Goal: Transaction & Acquisition: Book appointment/travel/reservation

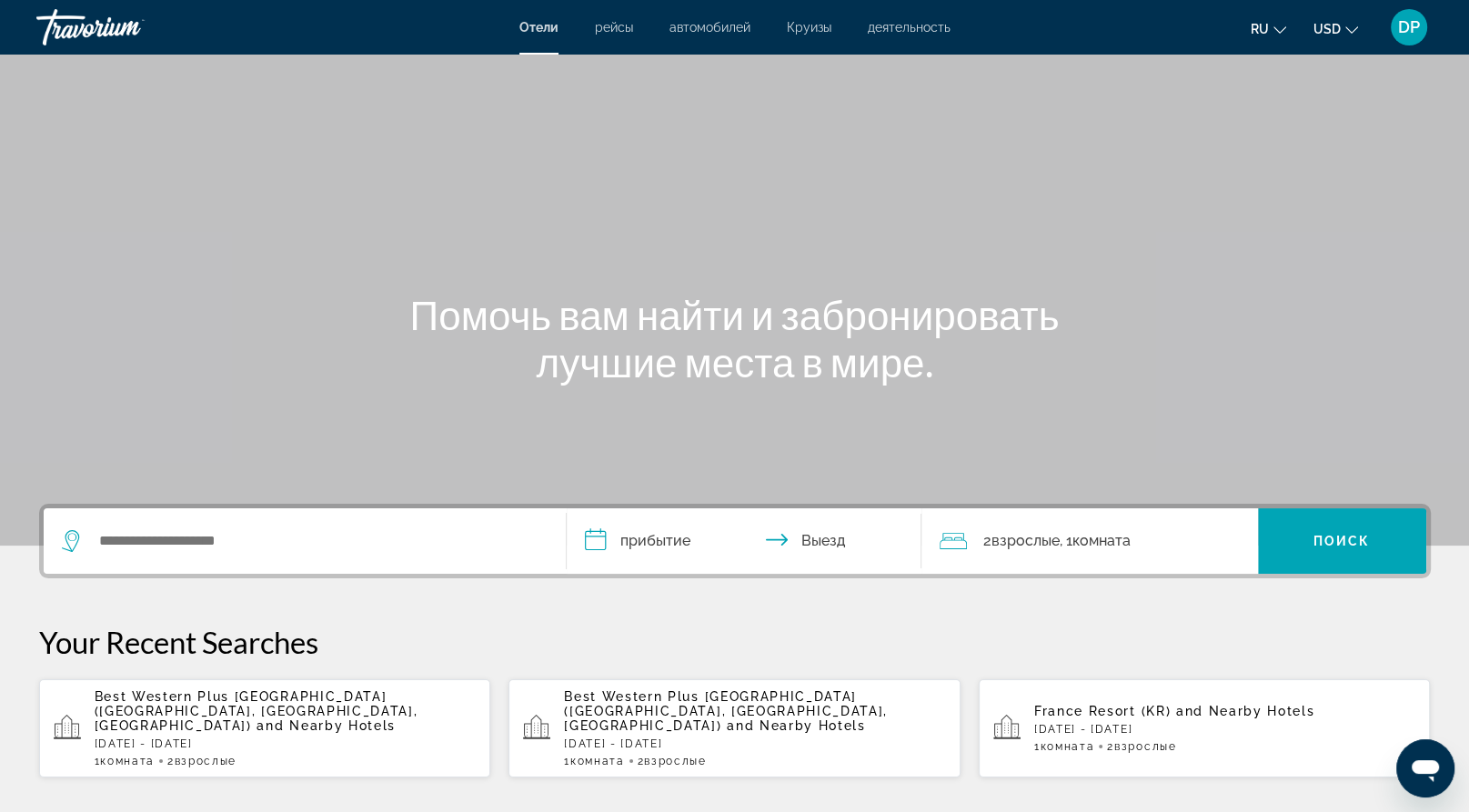
click at [657, 579] on input "**********" at bounding box center [748, 543] width 362 height 70
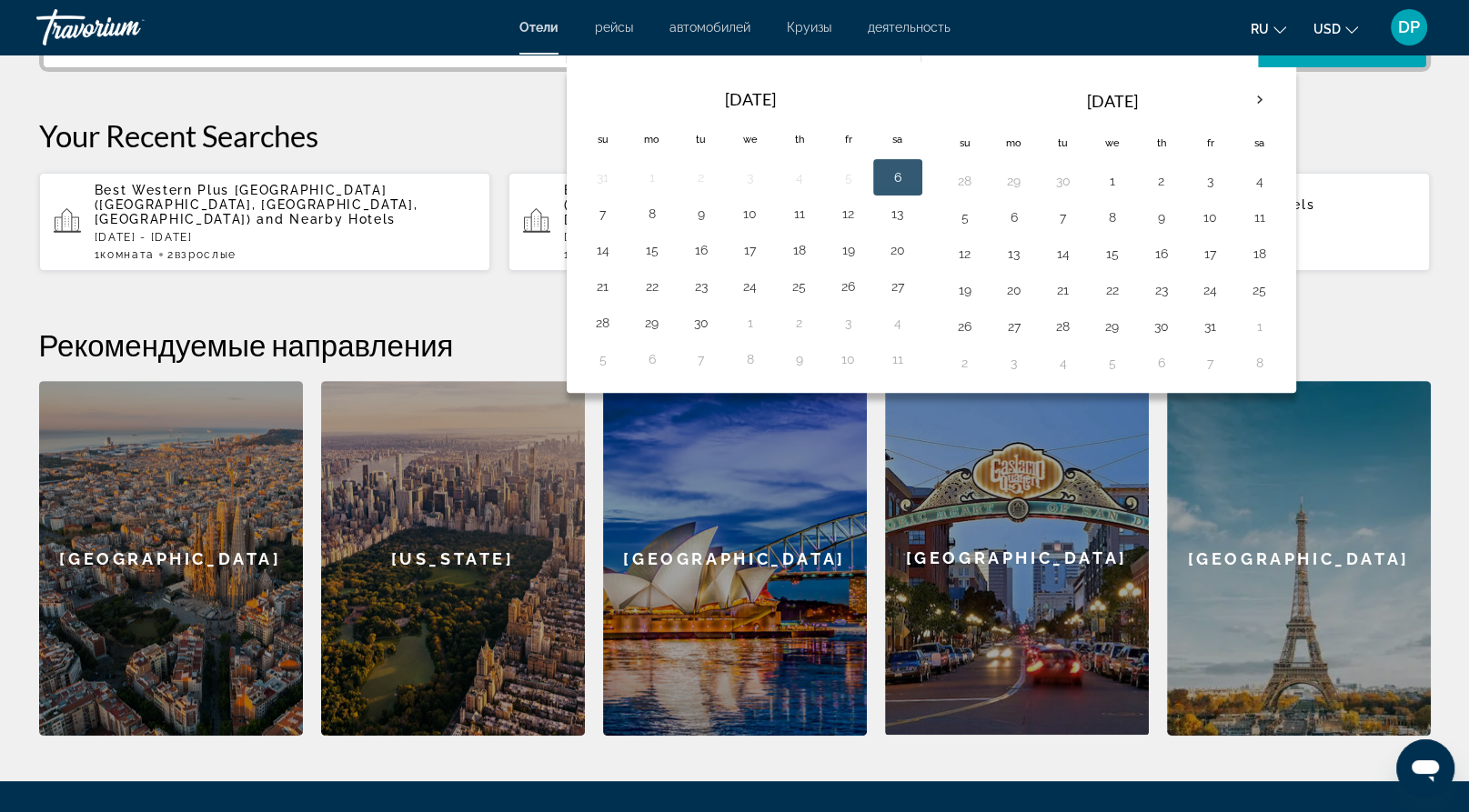
scroll to position [555, 0]
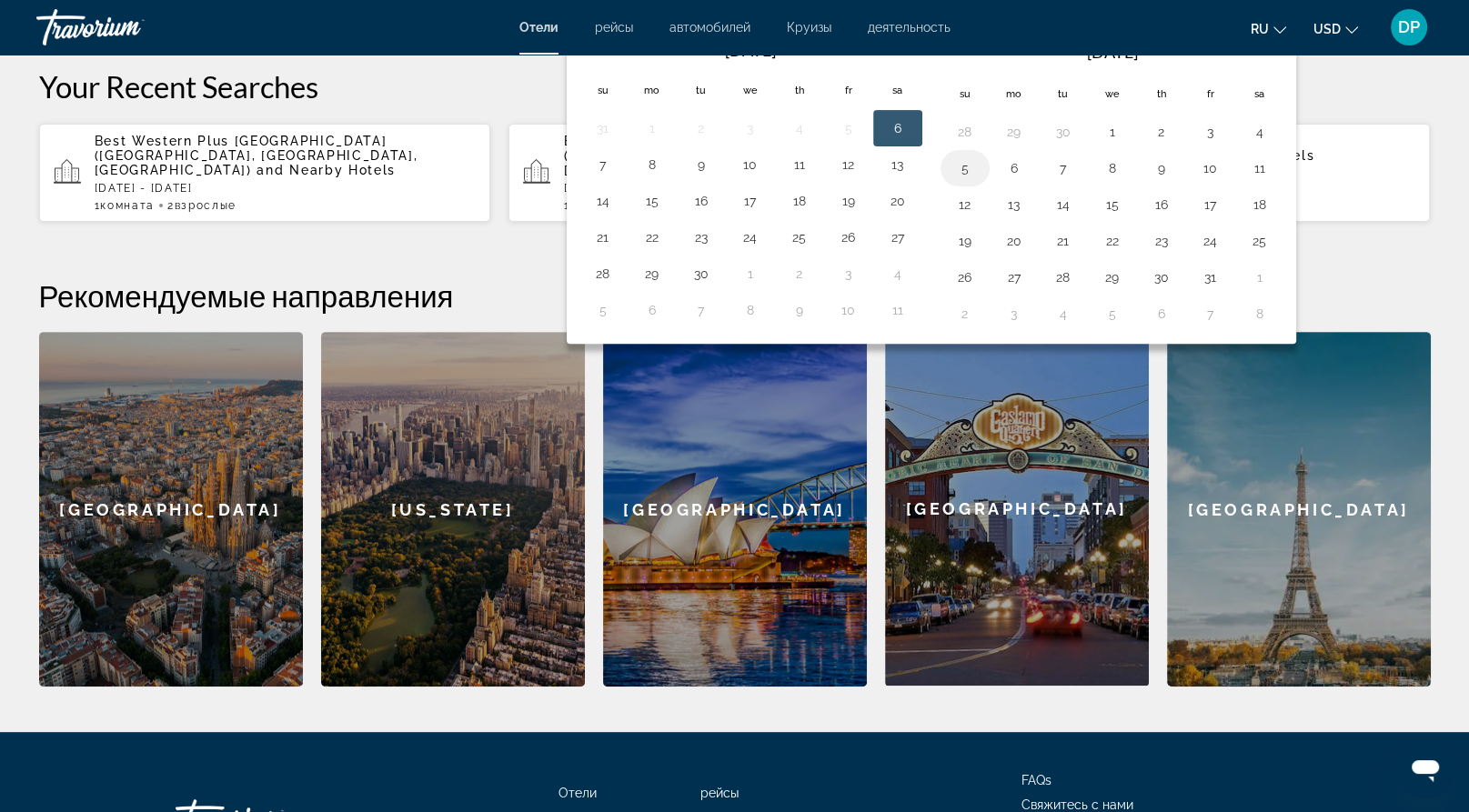
click at [990, 186] on td "5" at bounding box center [965, 168] width 49 height 37
click at [979, 181] on button "5" at bounding box center [965, 168] width 29 height 25
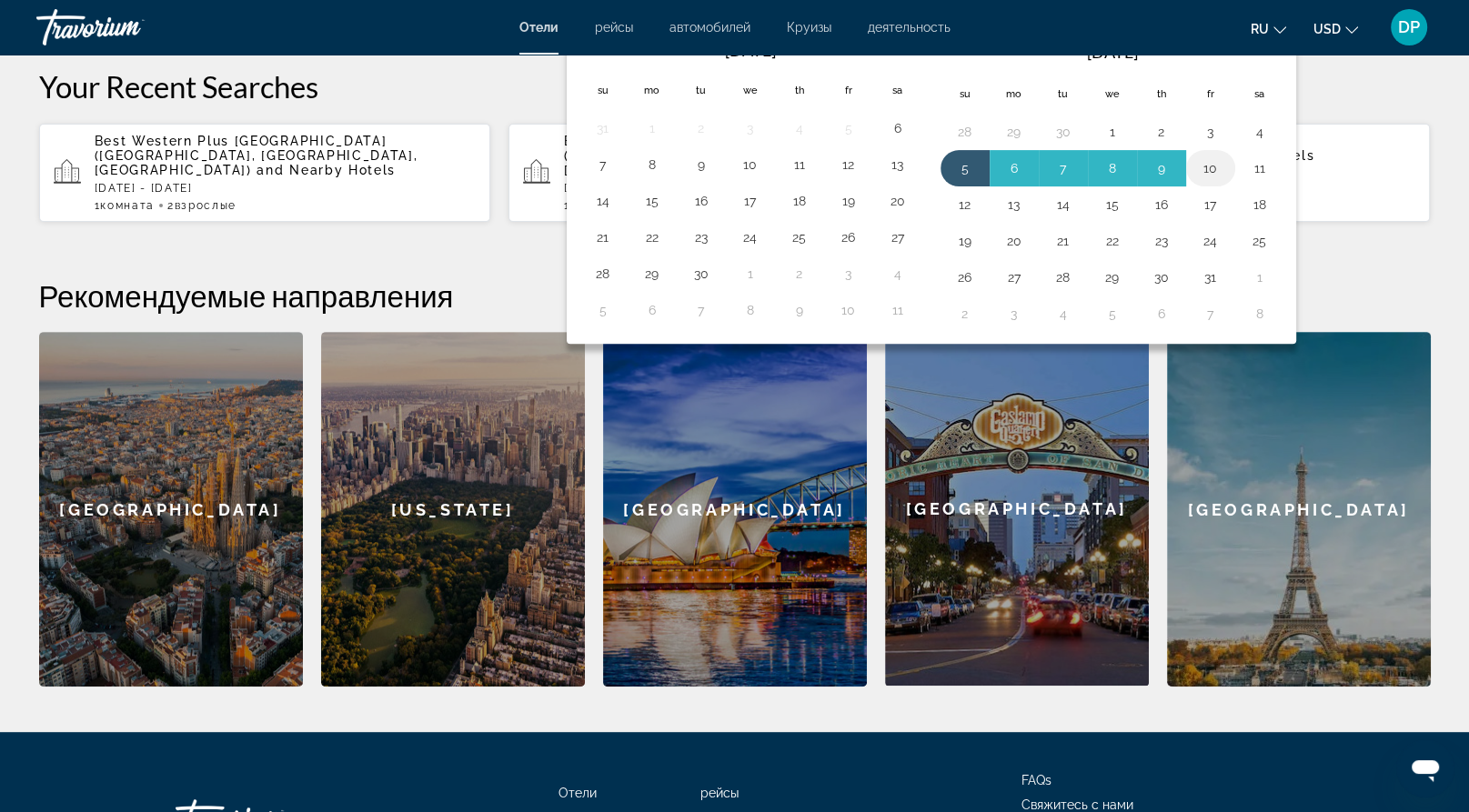
click at [1226, 181] on button "10" at bounding box center [1211, 168] width 29 height 25
type input "**********"
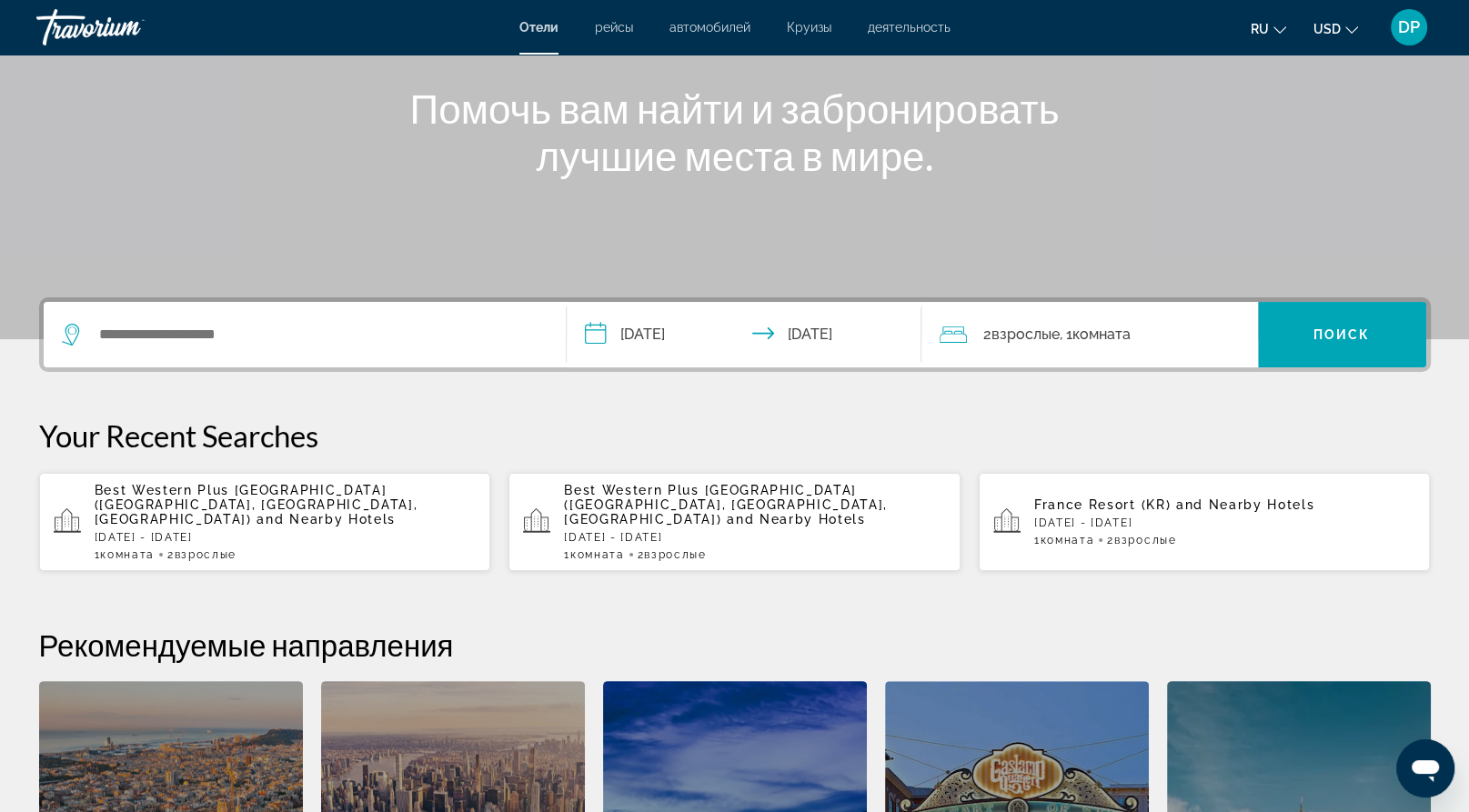
scroll to position [206, 0]
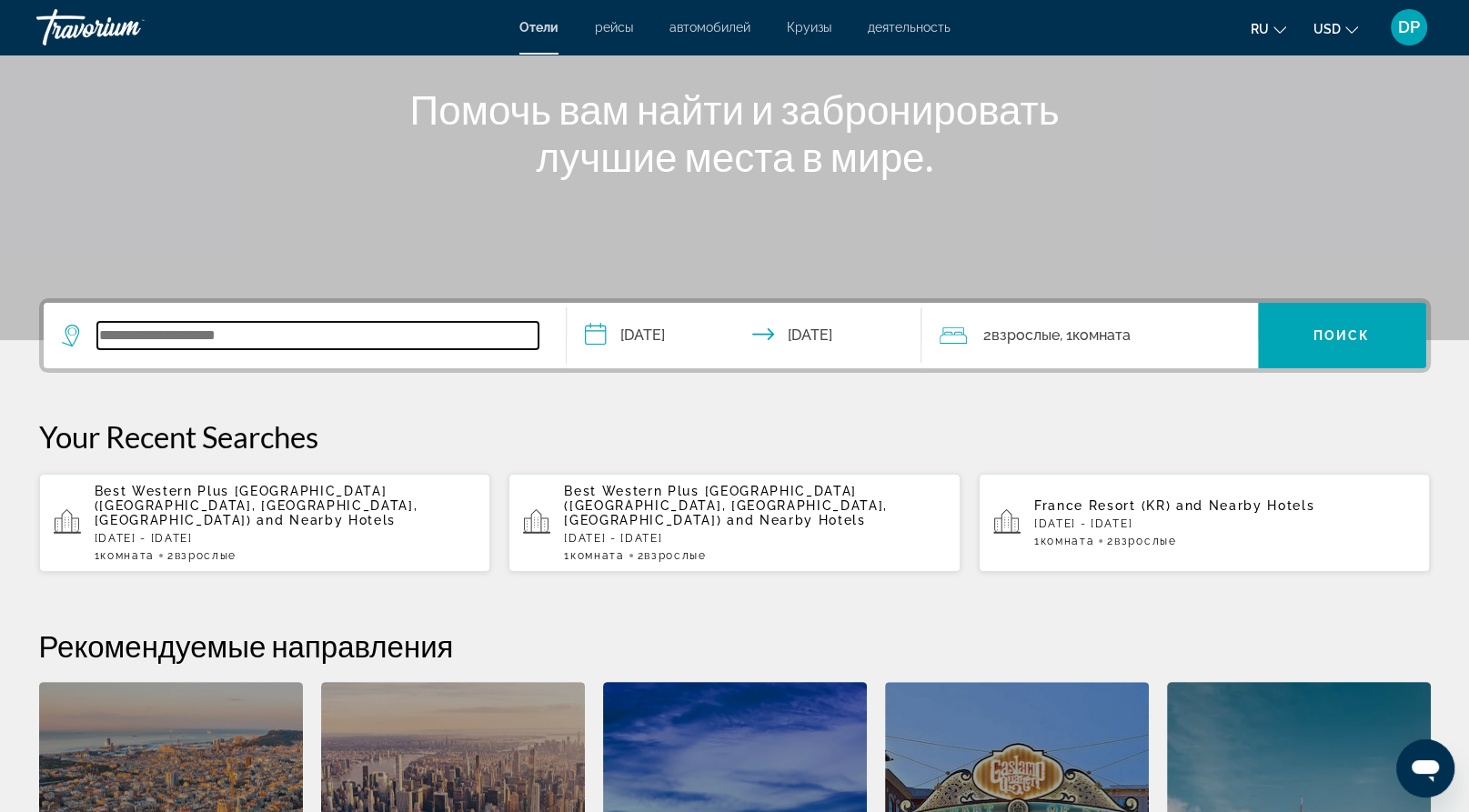
click at [399, 350] on input "Search widget" at bounding box center [318, 335] width 441 height 27
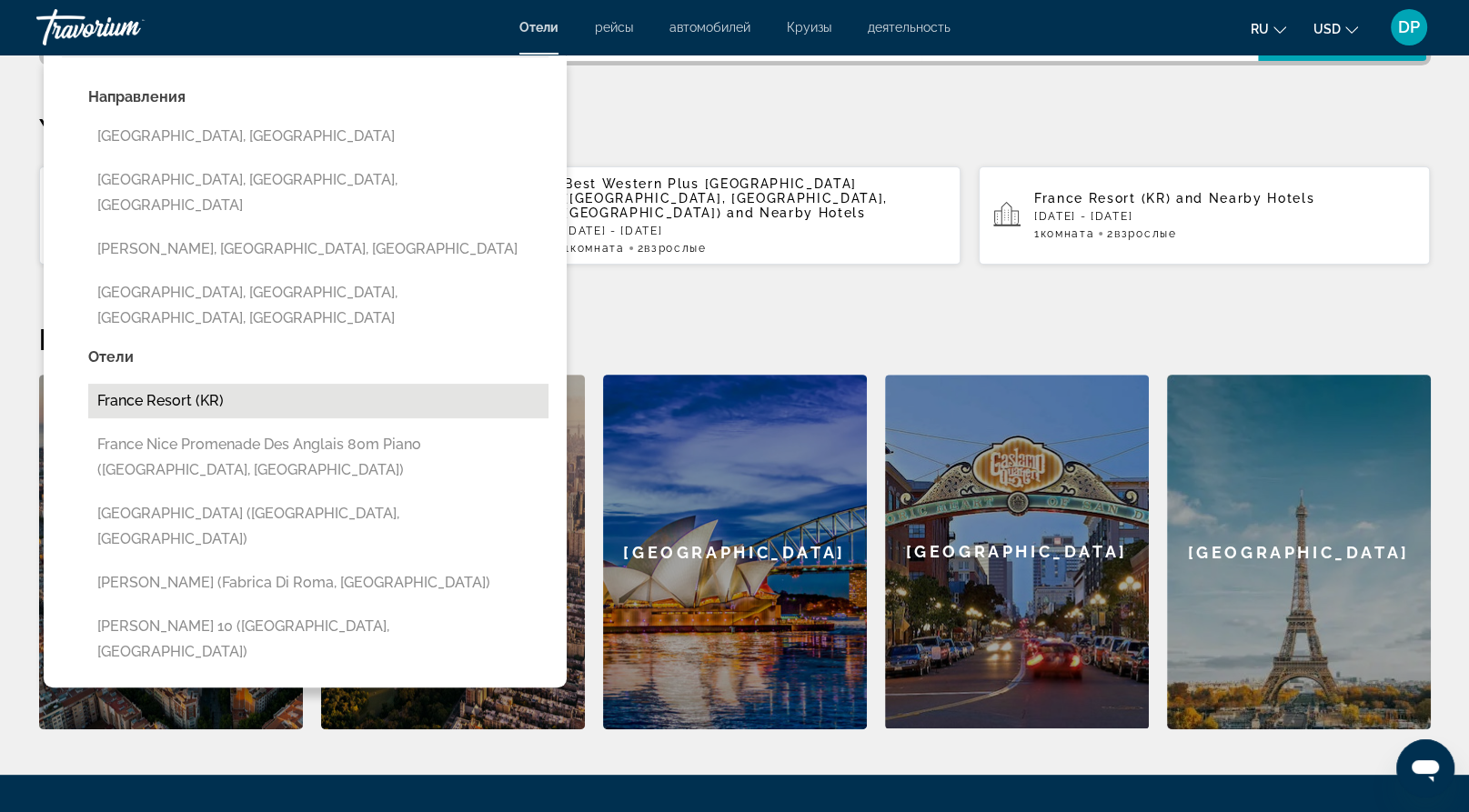
scroll to position [507, 0]
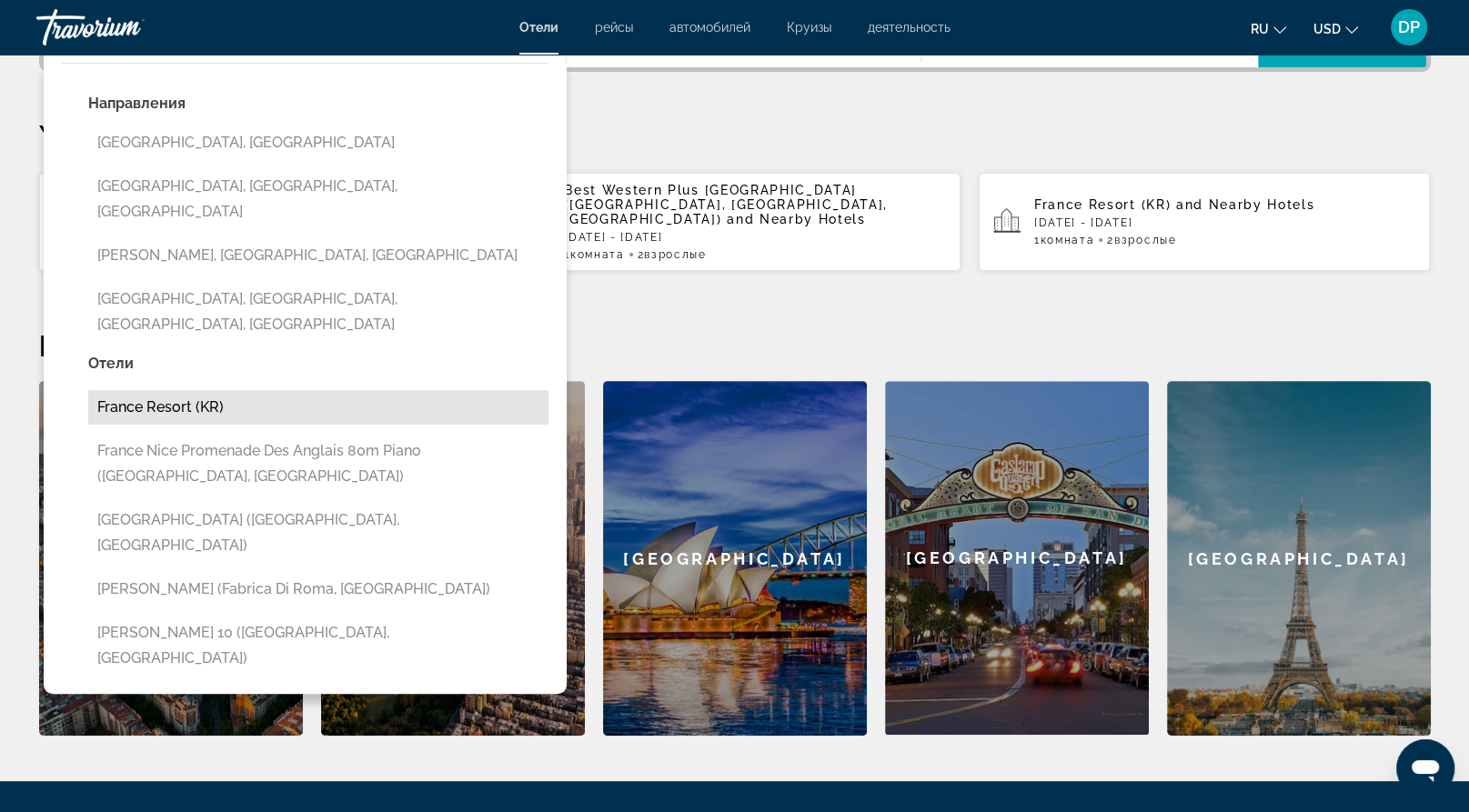
click at [281, 425] on button "France Resort (KR)" at bounding box center [318, 407] width 461 height 35
type input "**********"
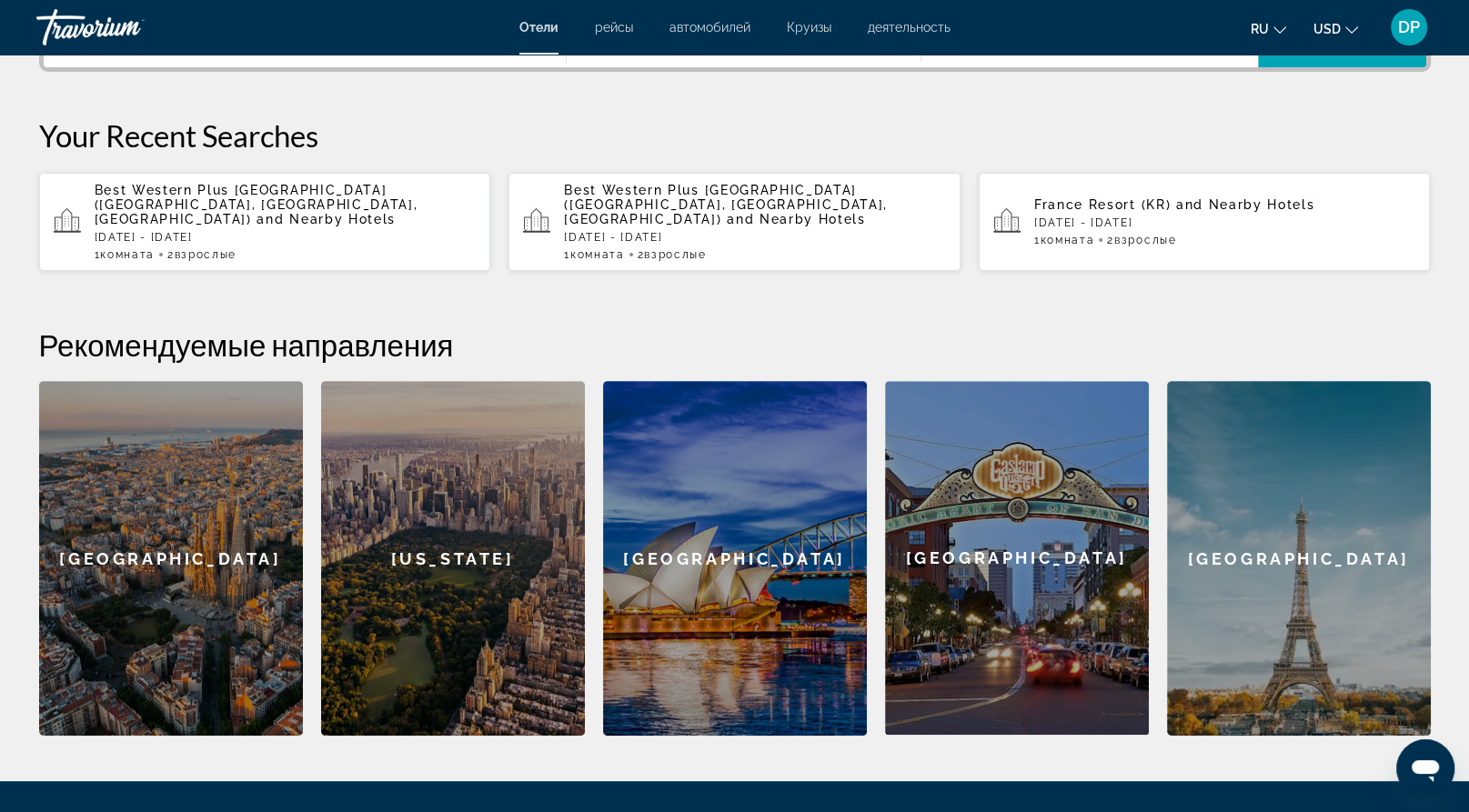
scroll to position [555, 0]
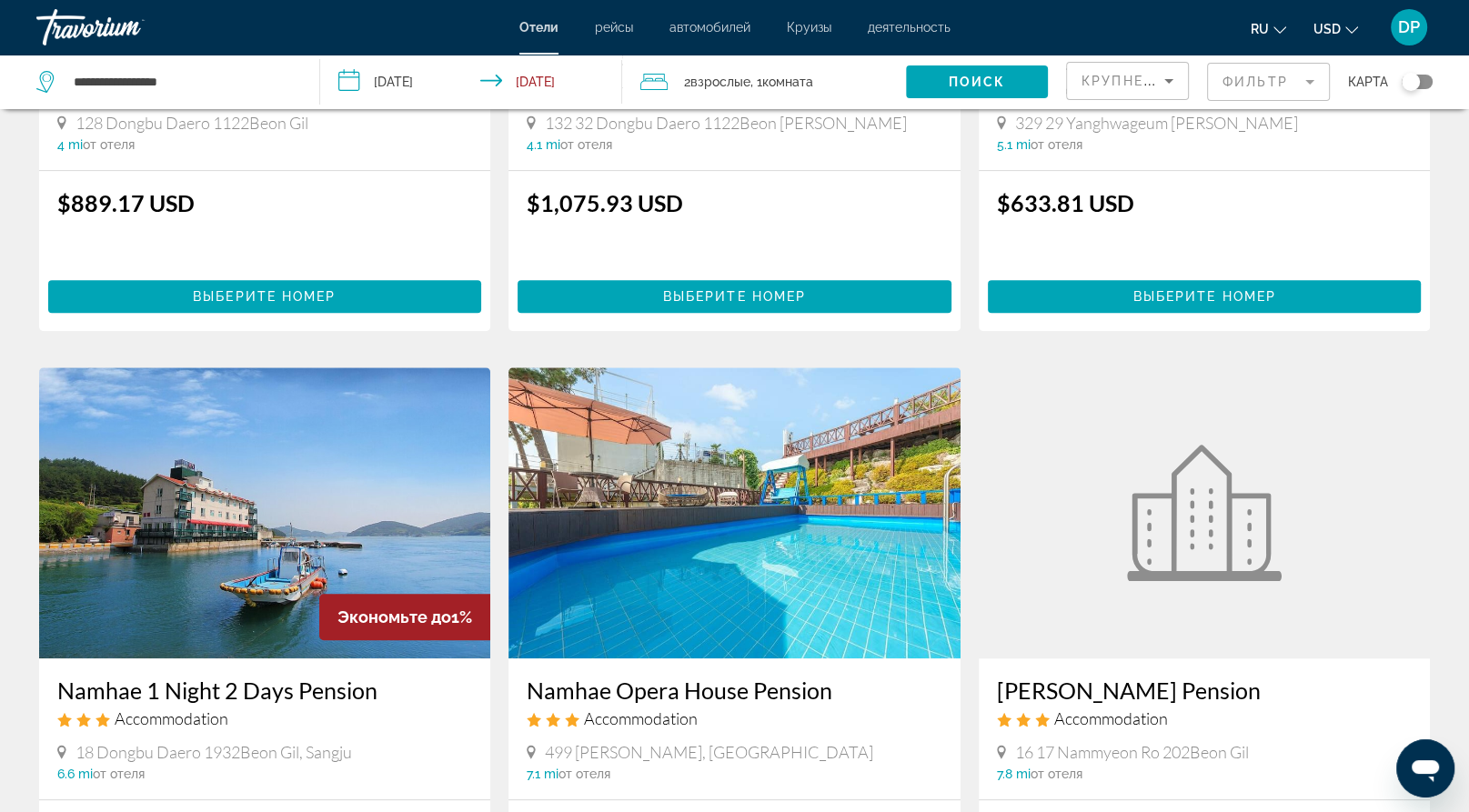
scroll to position [1085, 0]
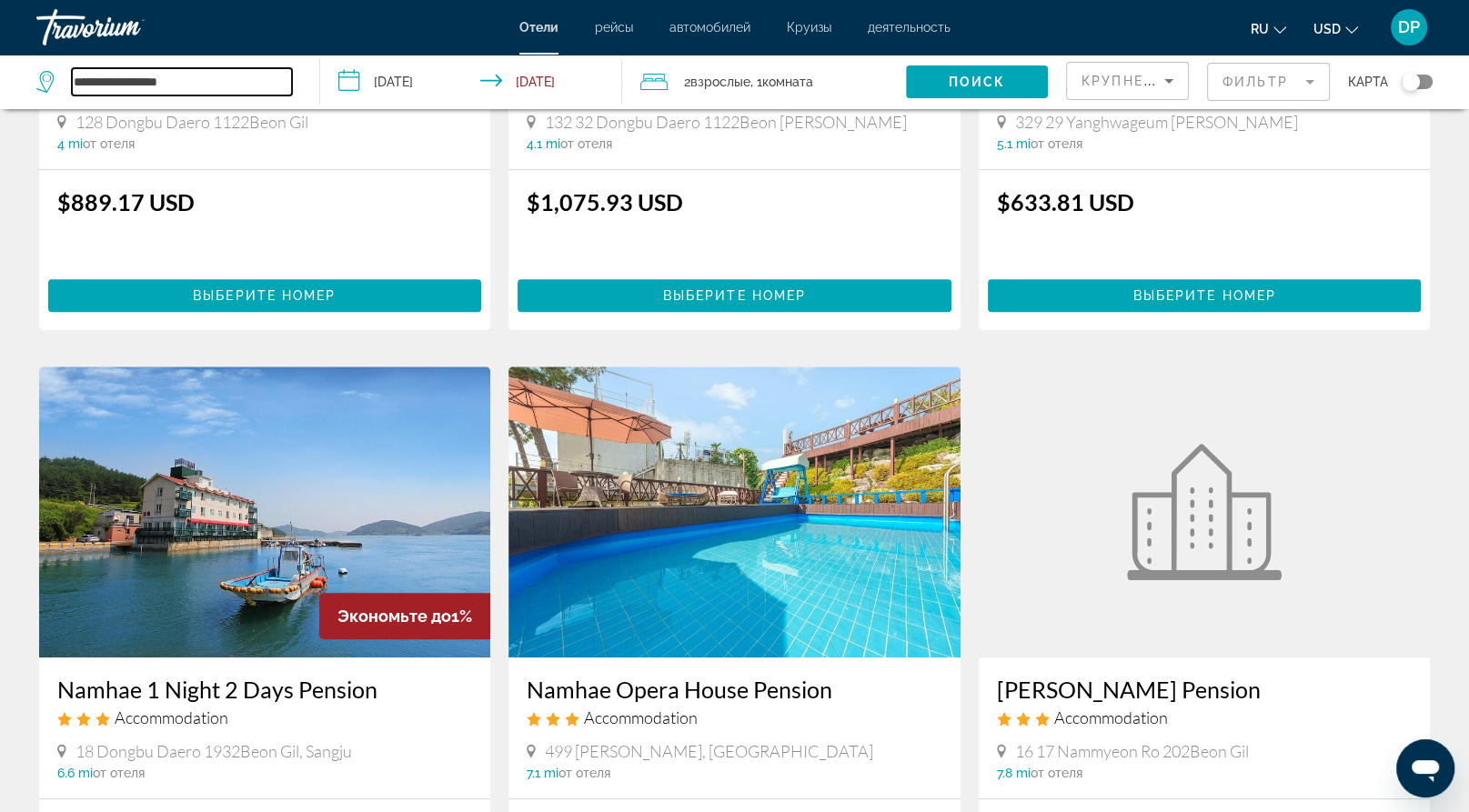
drag, startPoint x: 504, startPoint y: 476, endPoint x: 259, endPoint y: 100, distance: 448.8
click at [259, 96] on input "**********" at bounding box center [182, 82] width 220 height 27
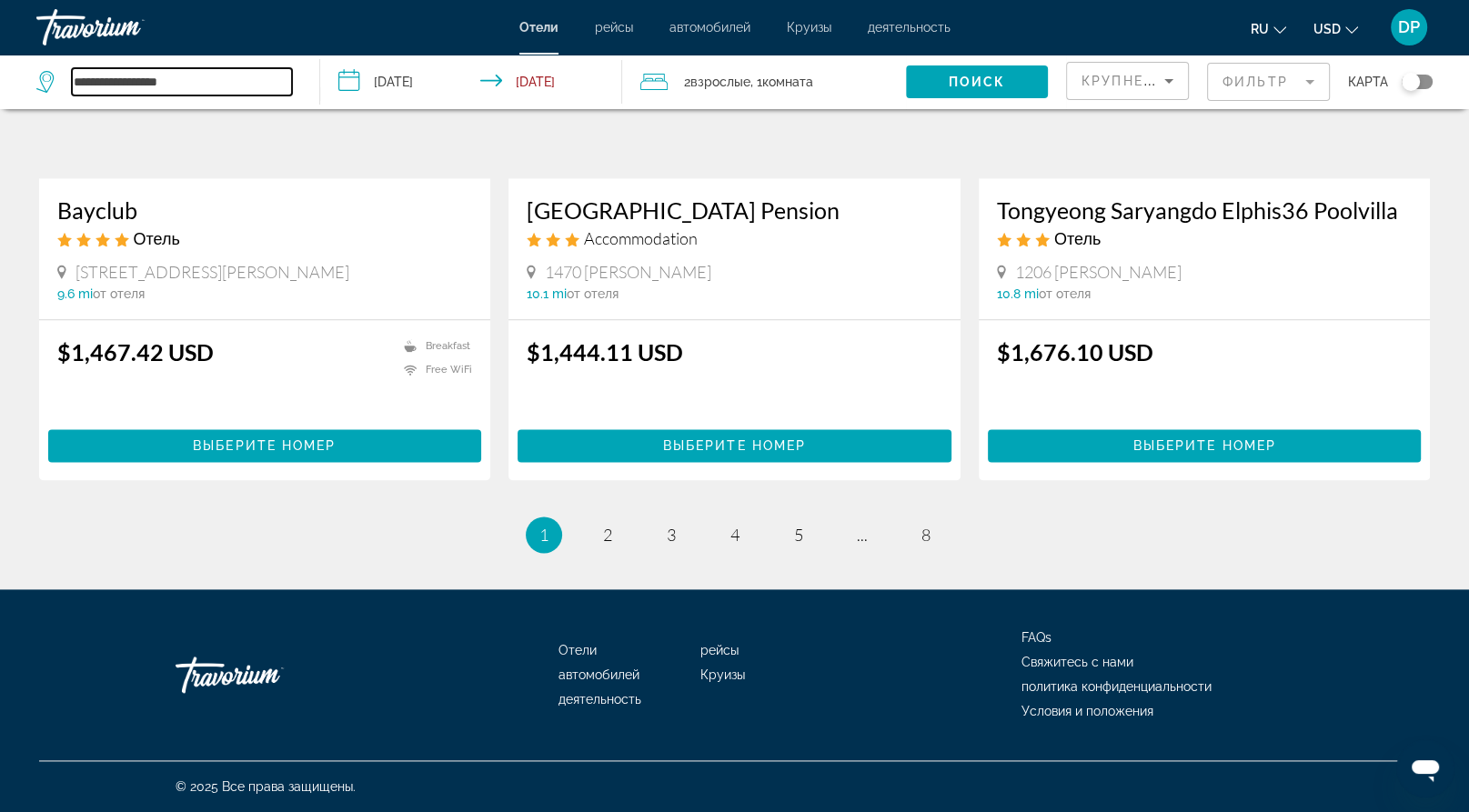
scroll to position [2693, 0]
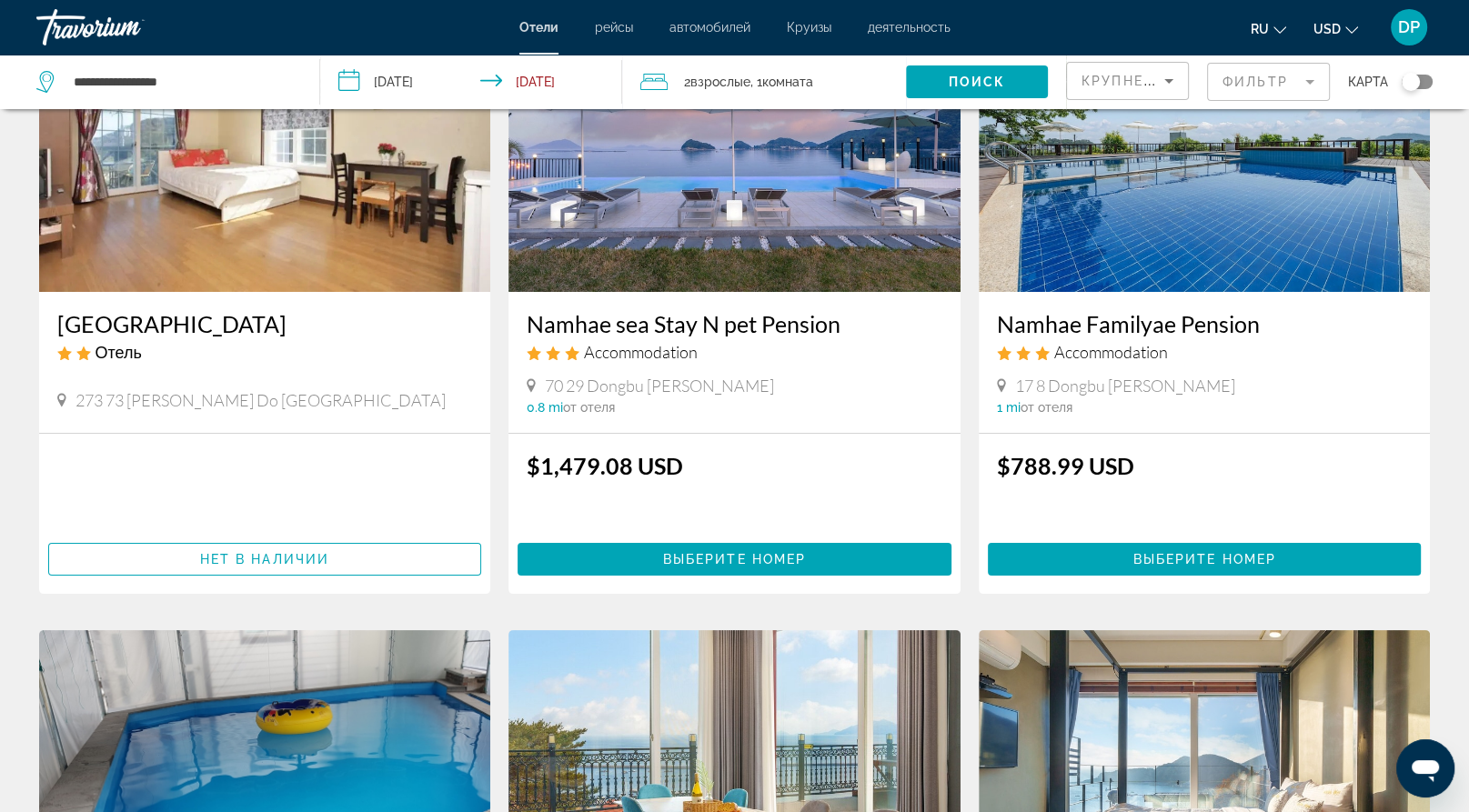
scroll to position [77, 0]
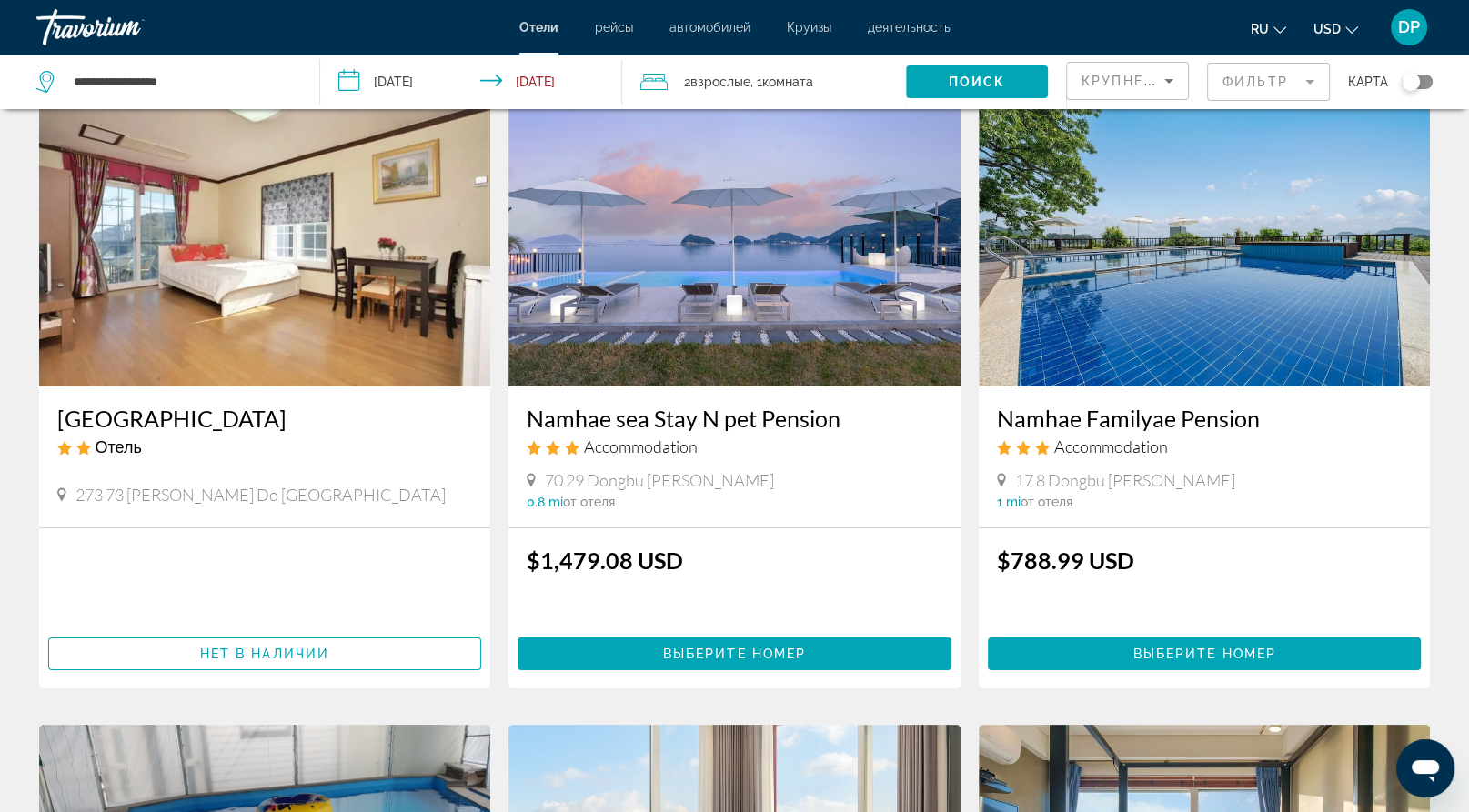
click at [1314, 29] on span "USD" at bounding box center [1327, 29] width 27 height 14
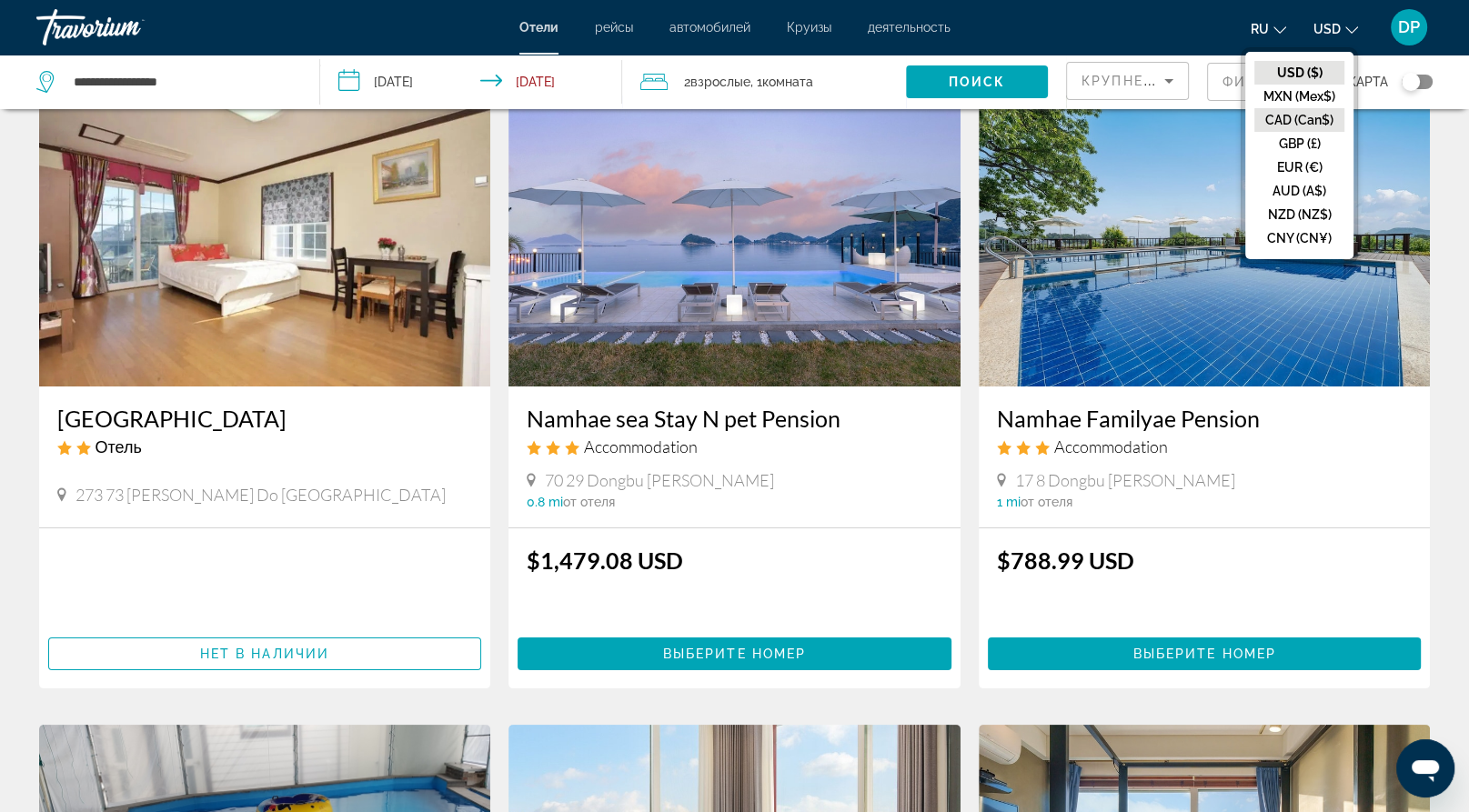
click at [1256, 132] on button "CAD (Can$)" at bounding box center [1299, 120] width 90 height 23
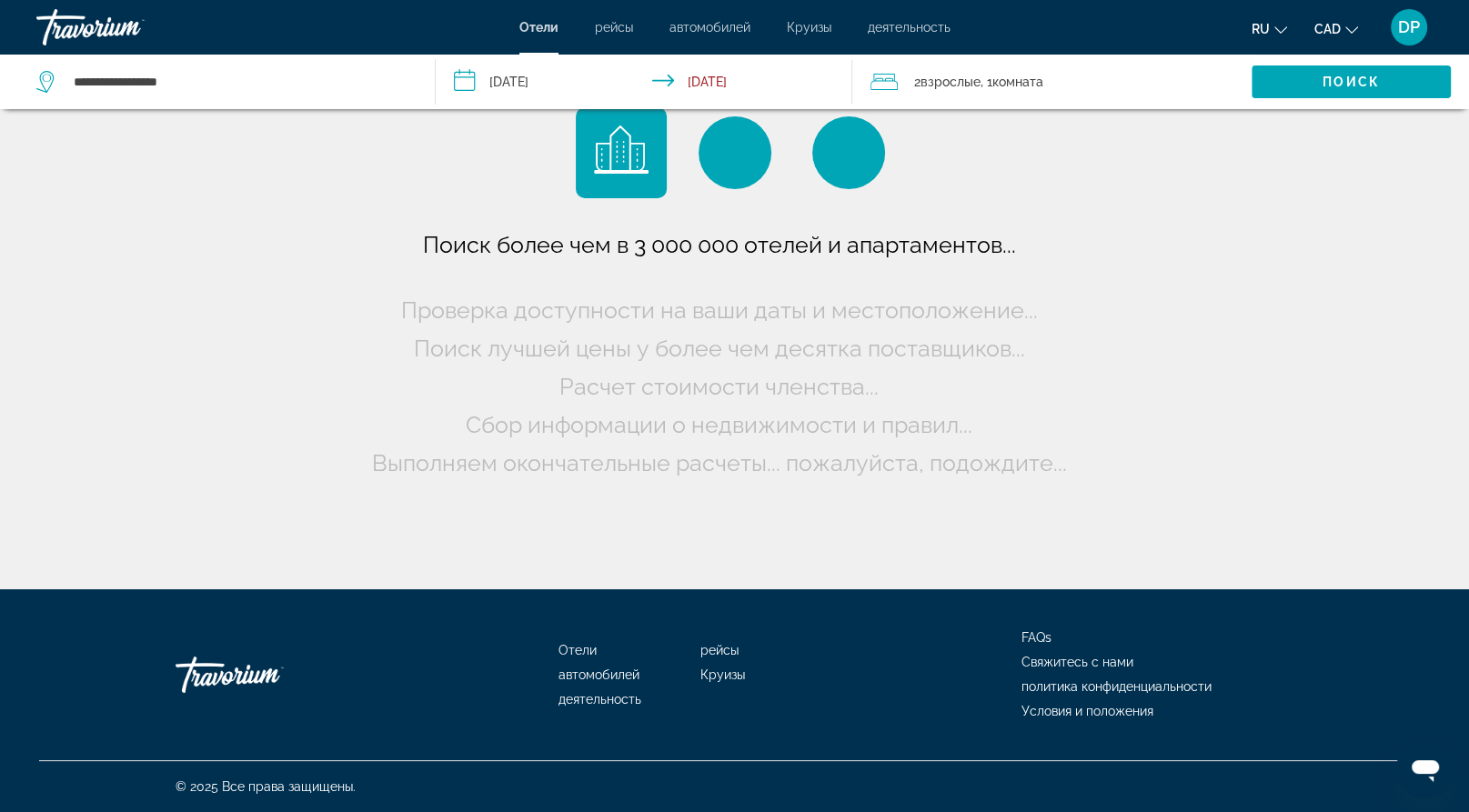
scroll to position [0, 0]
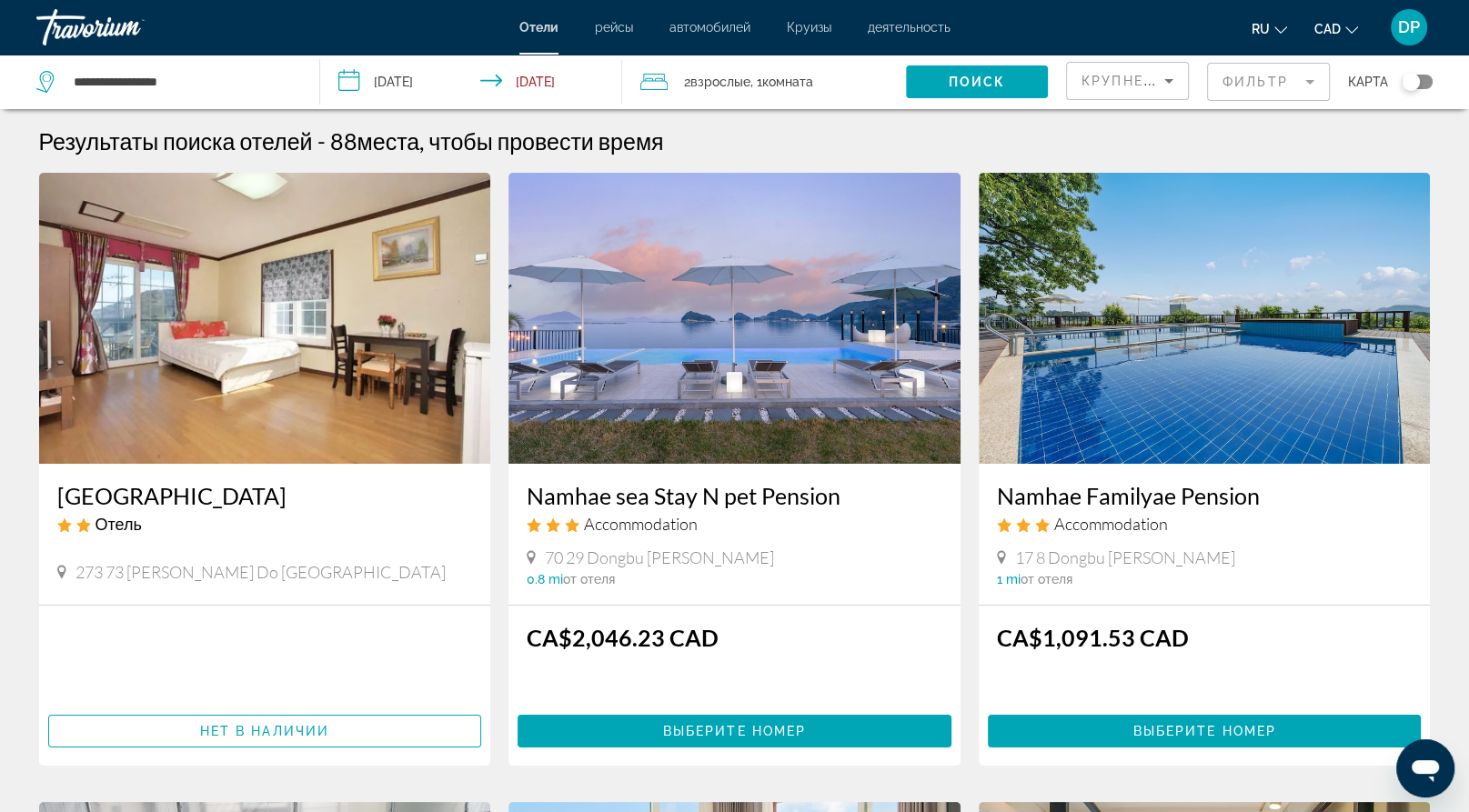
click at [1404, 91] on div "Toggle map" at bounding box center [1410, 81] width 18 height 18
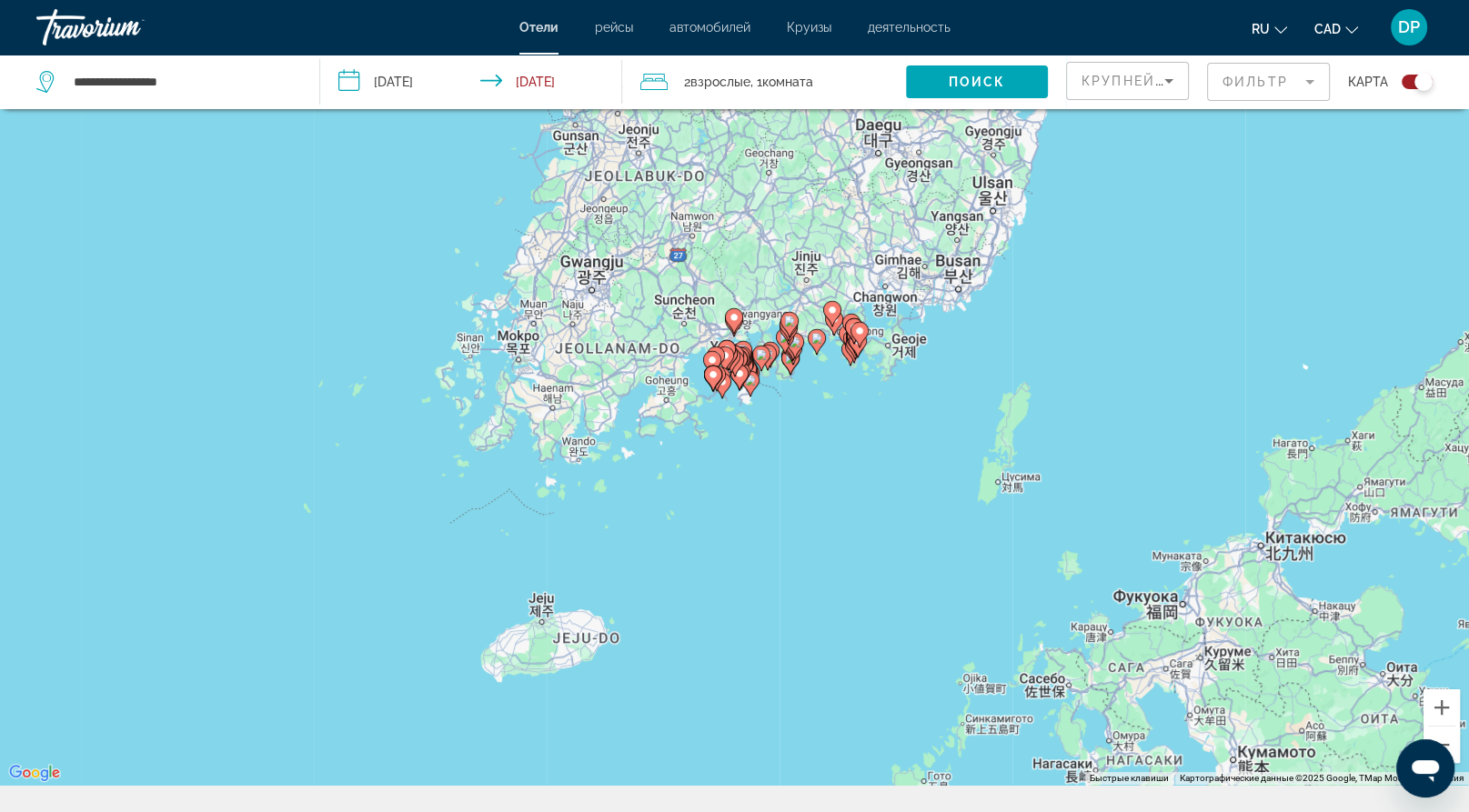
click at [836, 638] on div "Чтобы активировать перетаскивание с помощью клавиатуры, нажмите Alt + Ввод. Пос…" at bounding box center [734, 378] width 1469 height 812
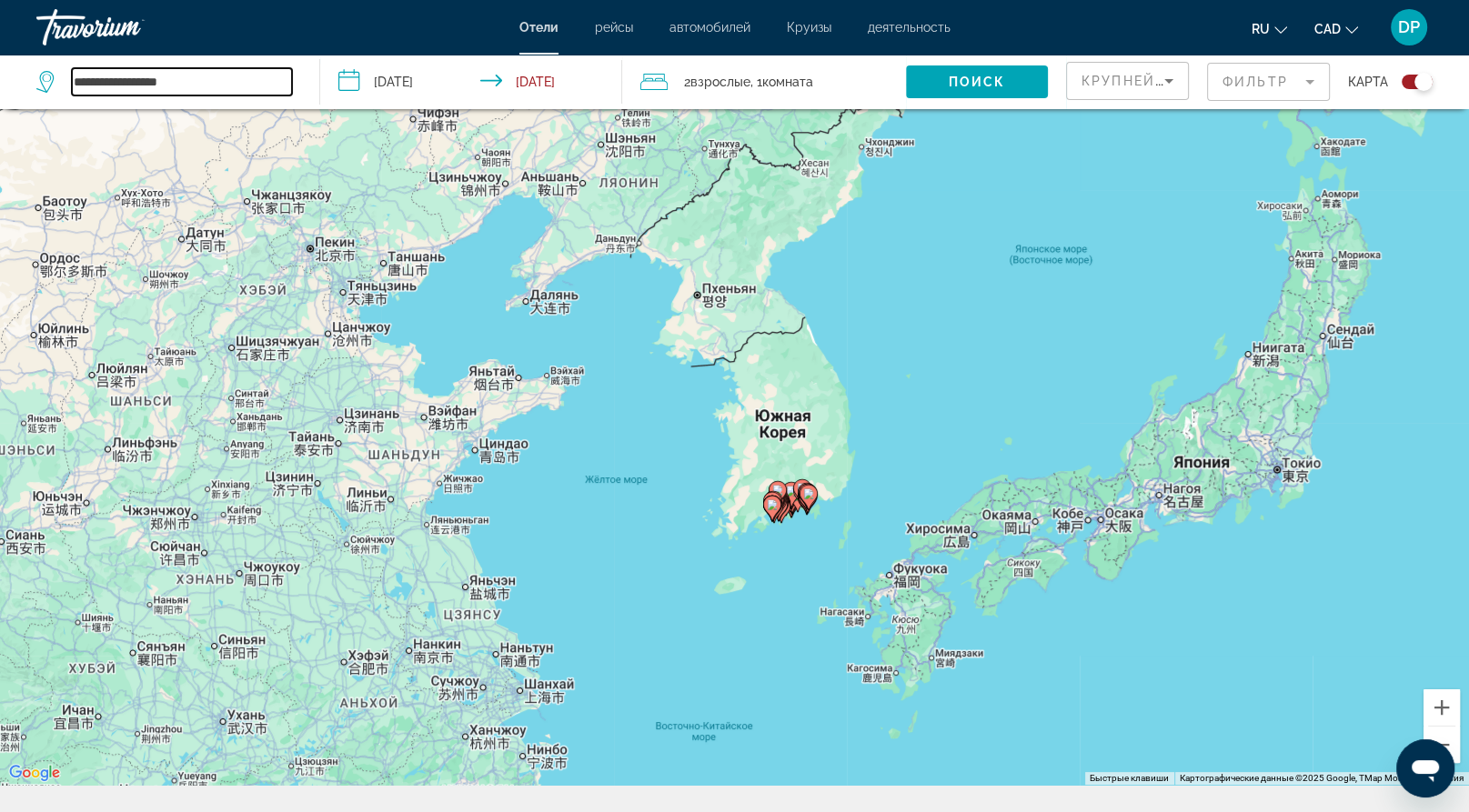
click at [240, 96] on input "**********" at bounding box center [182, 82] width 220 height 27
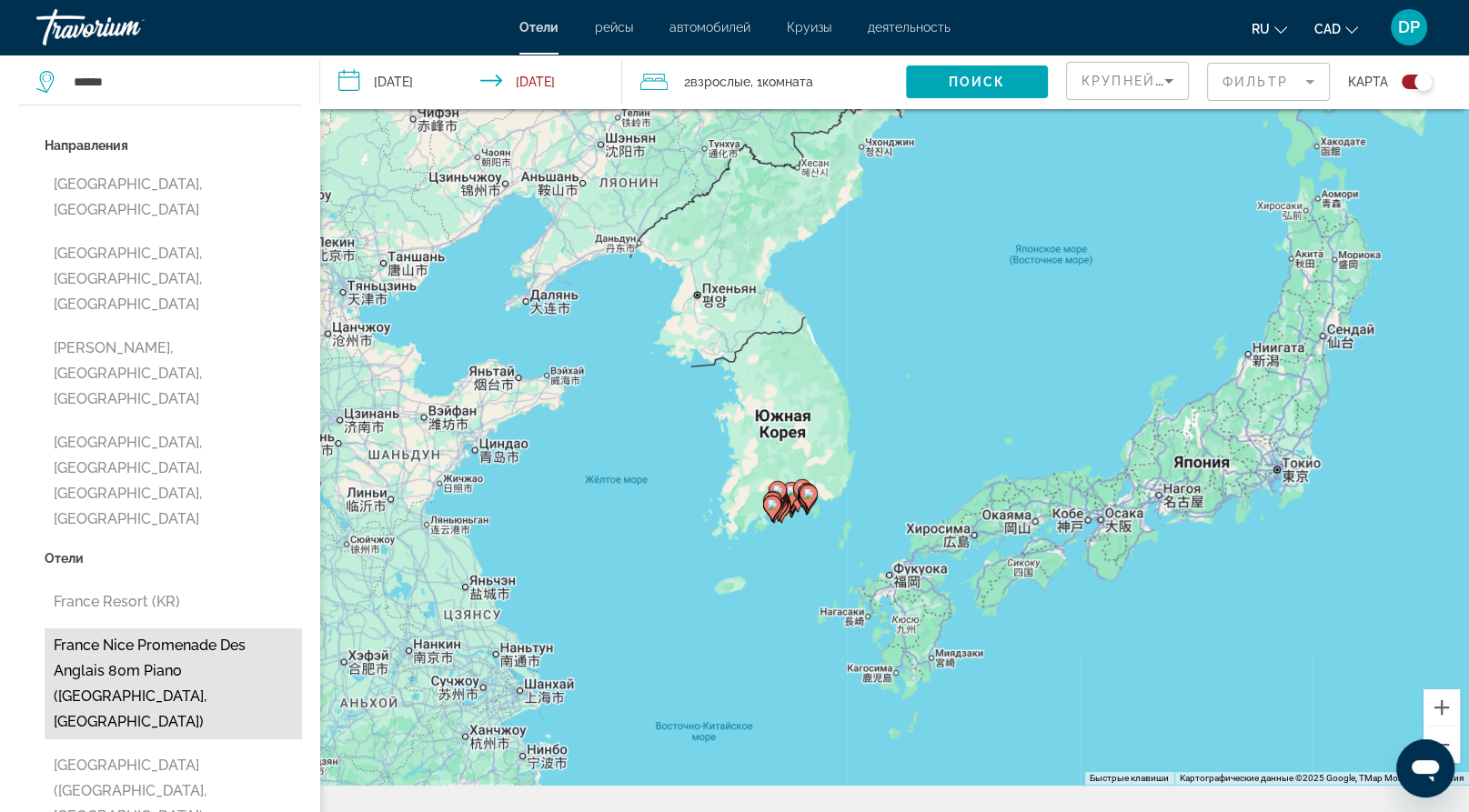
click at [175, 688] on button "France Nice Promenade Des Anglais 80m Piano ([GEOGRAPHIC_DATA], [GEOGRAPHIC_DAT…" at bounding box center [173, 684] width 258 height 111
type input "**********"
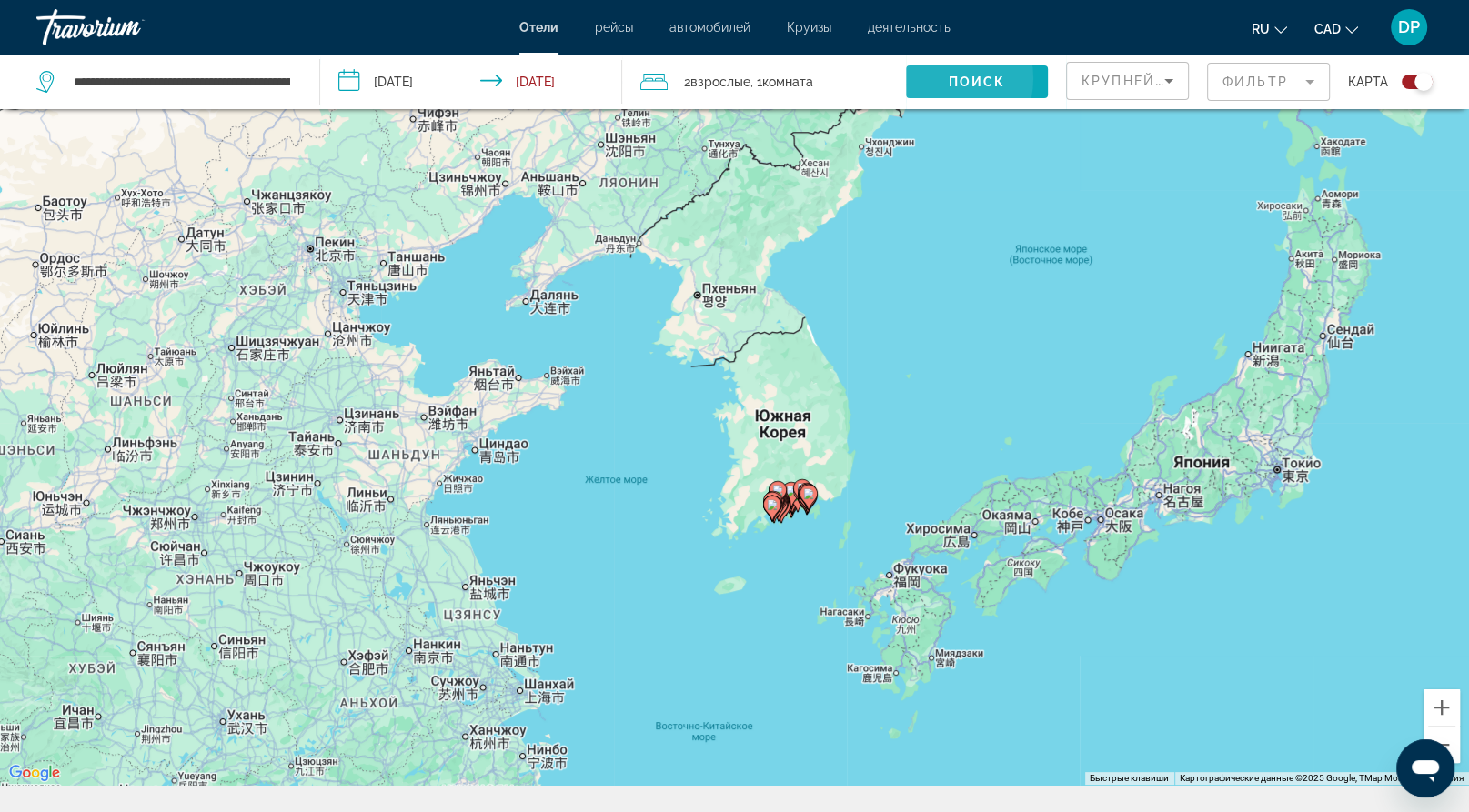
click at [948, 89] on span "Поиск" at bounding box center [976, 81] width 57 height 14
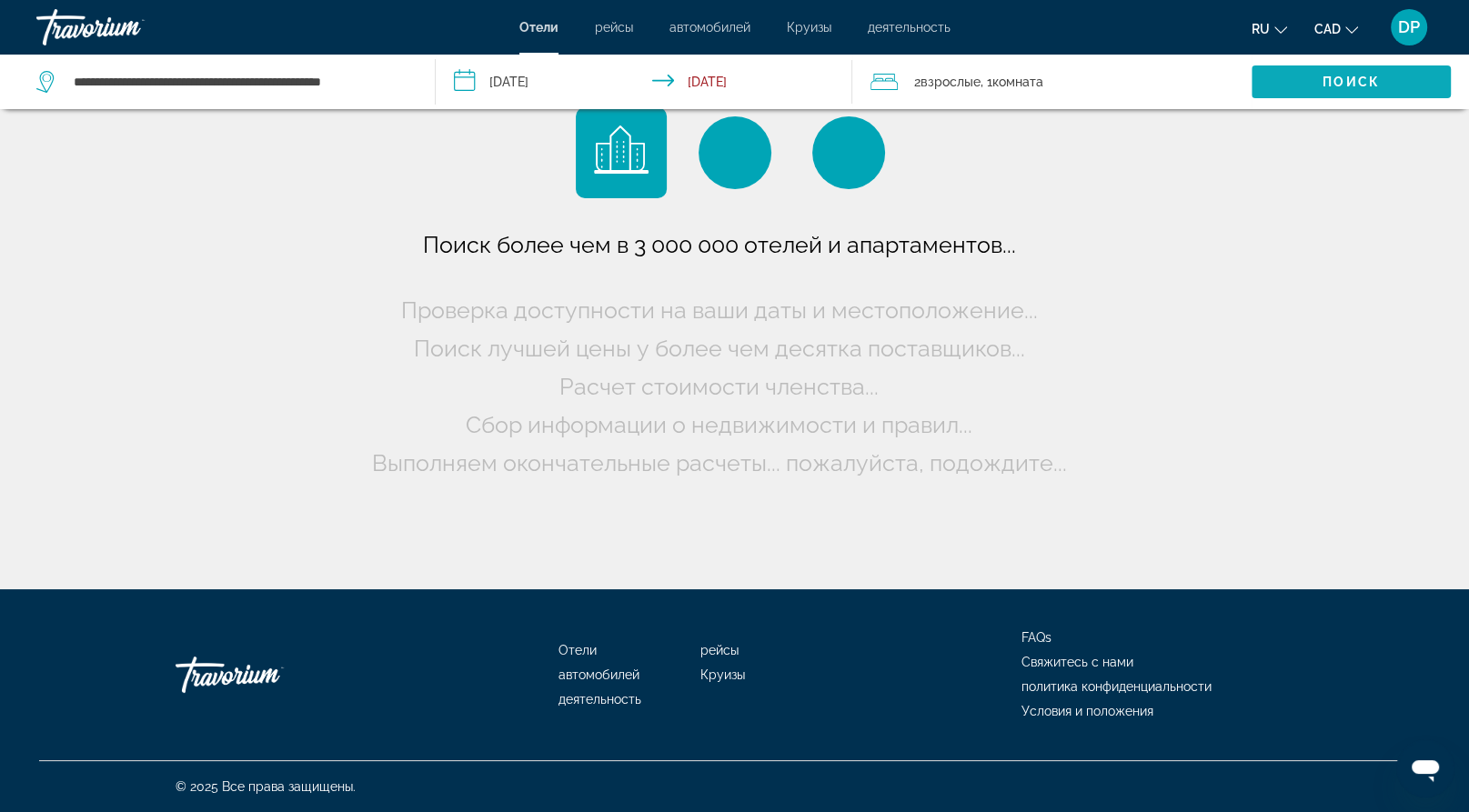
scroll to position [0, 0]
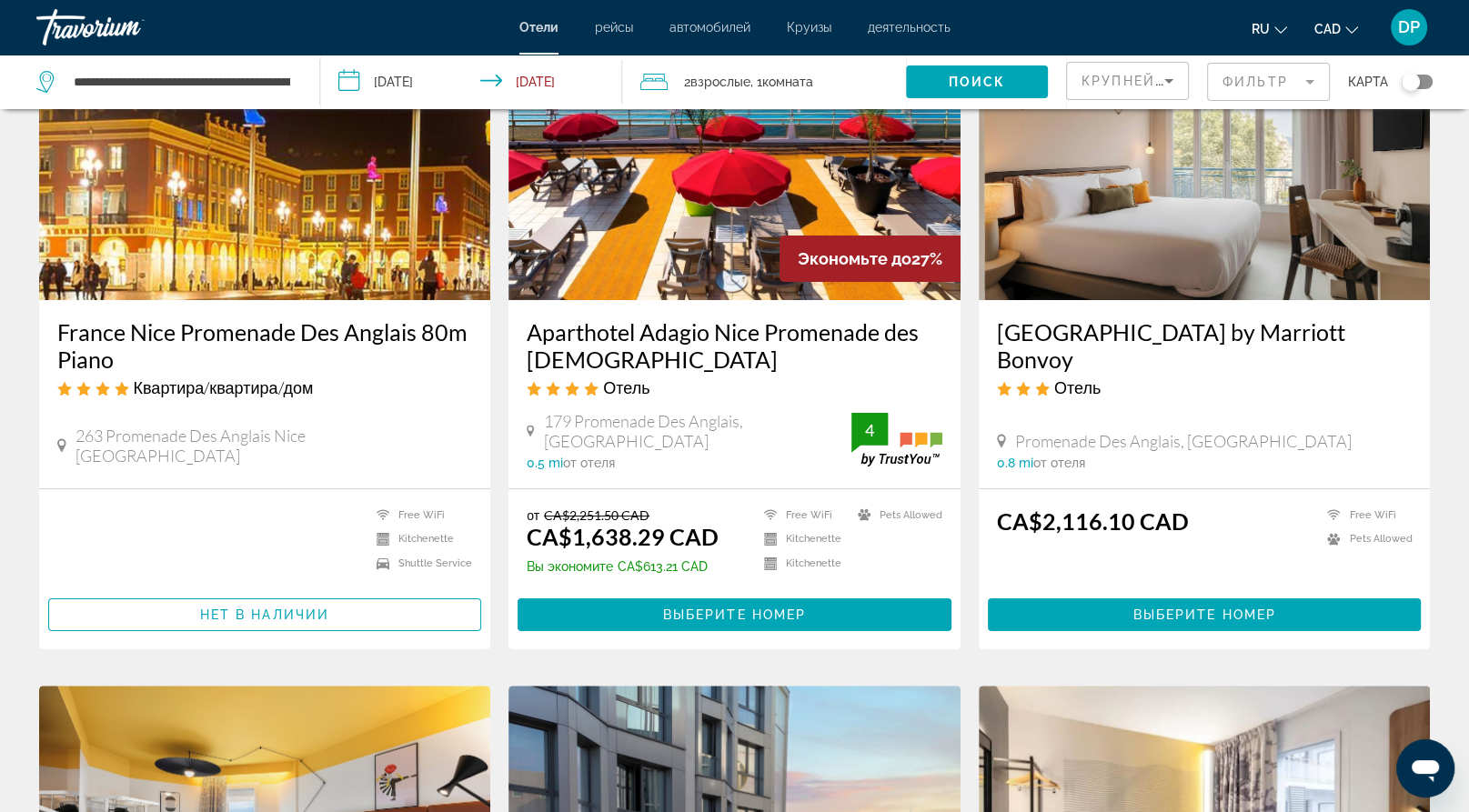
scroll to position [317, 0]
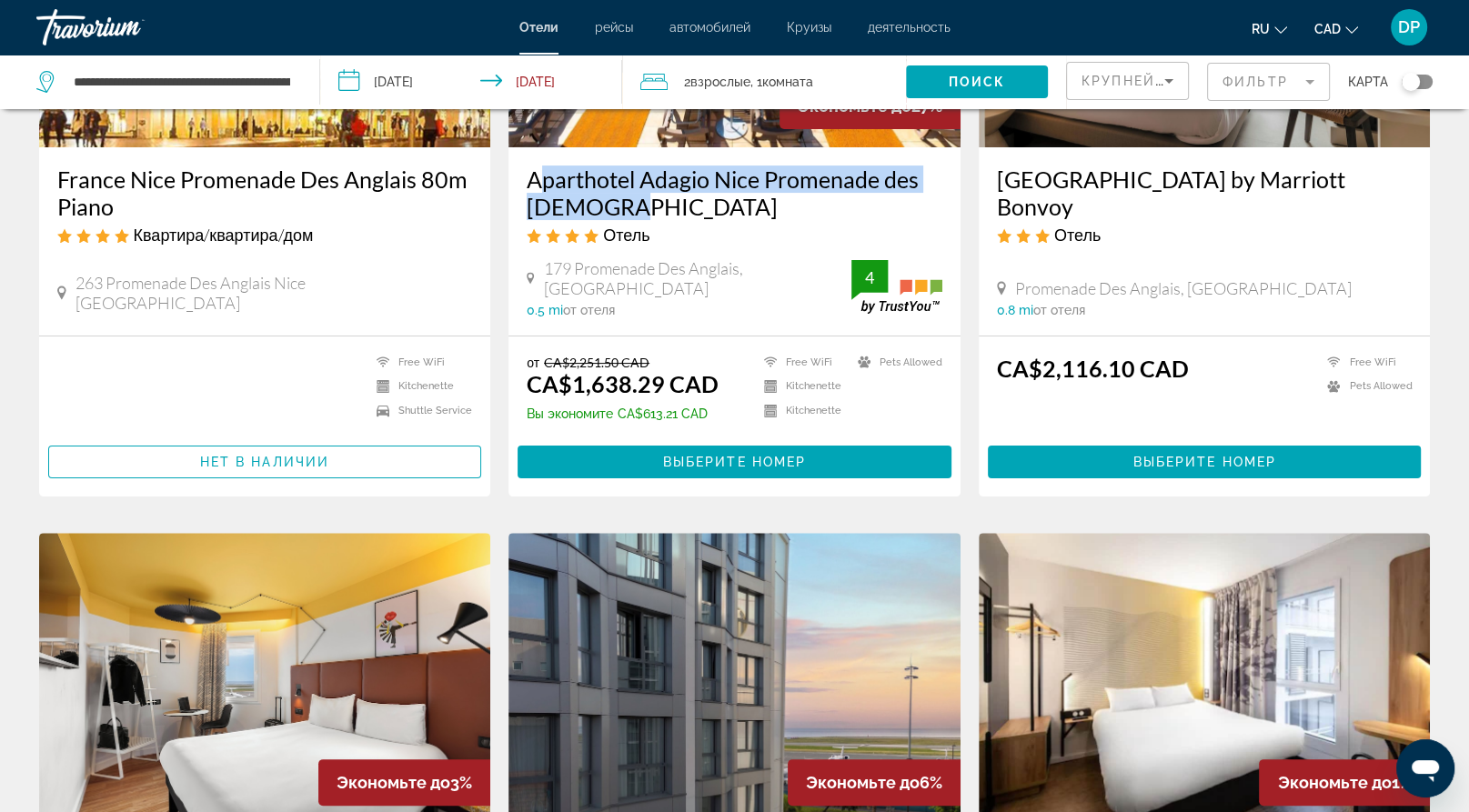
drag, startPoint x: 539, startPoint y: 303, endPoint x: 825, endPoint y: 344, distance: 288.9
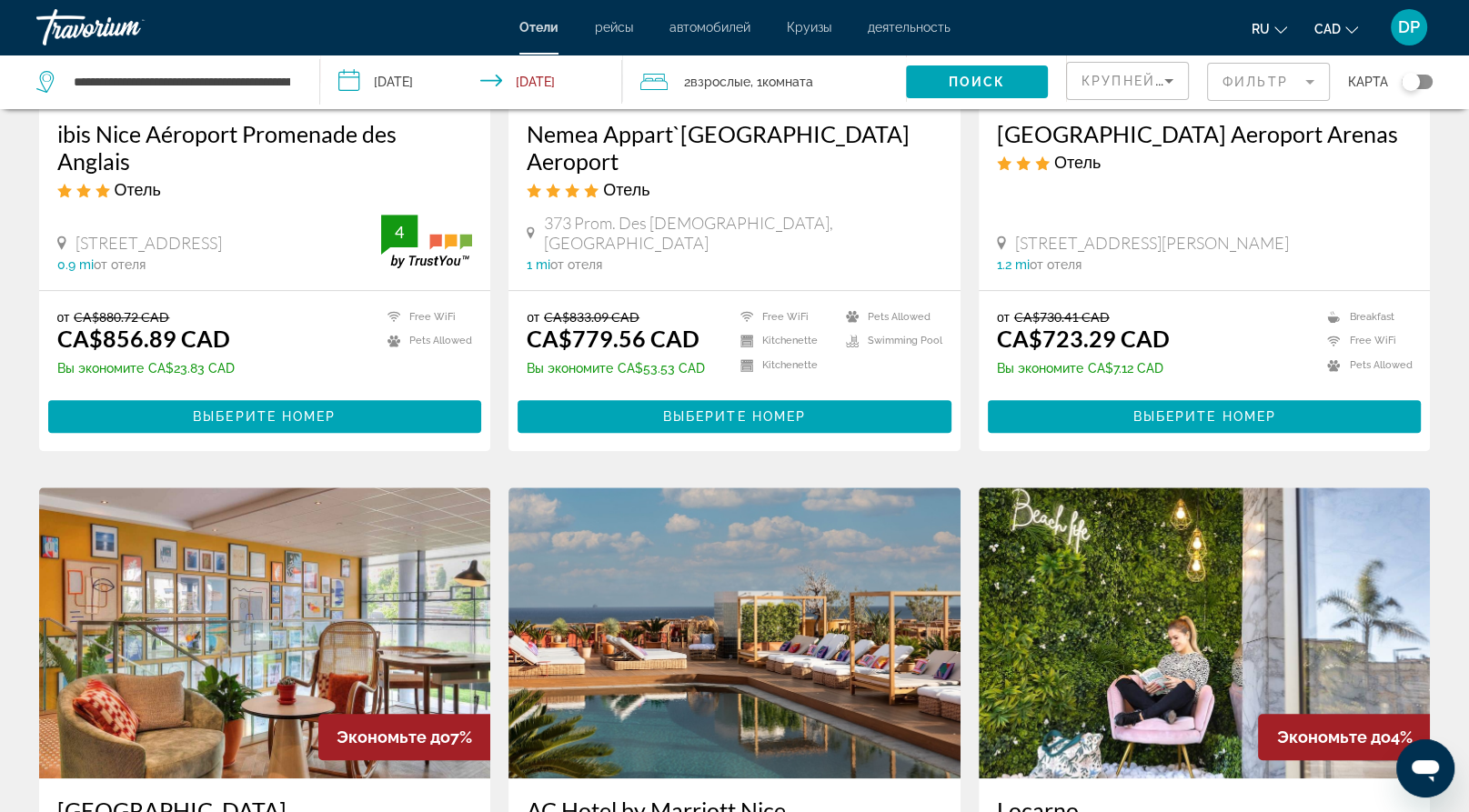
scroll to position [1040, 0]
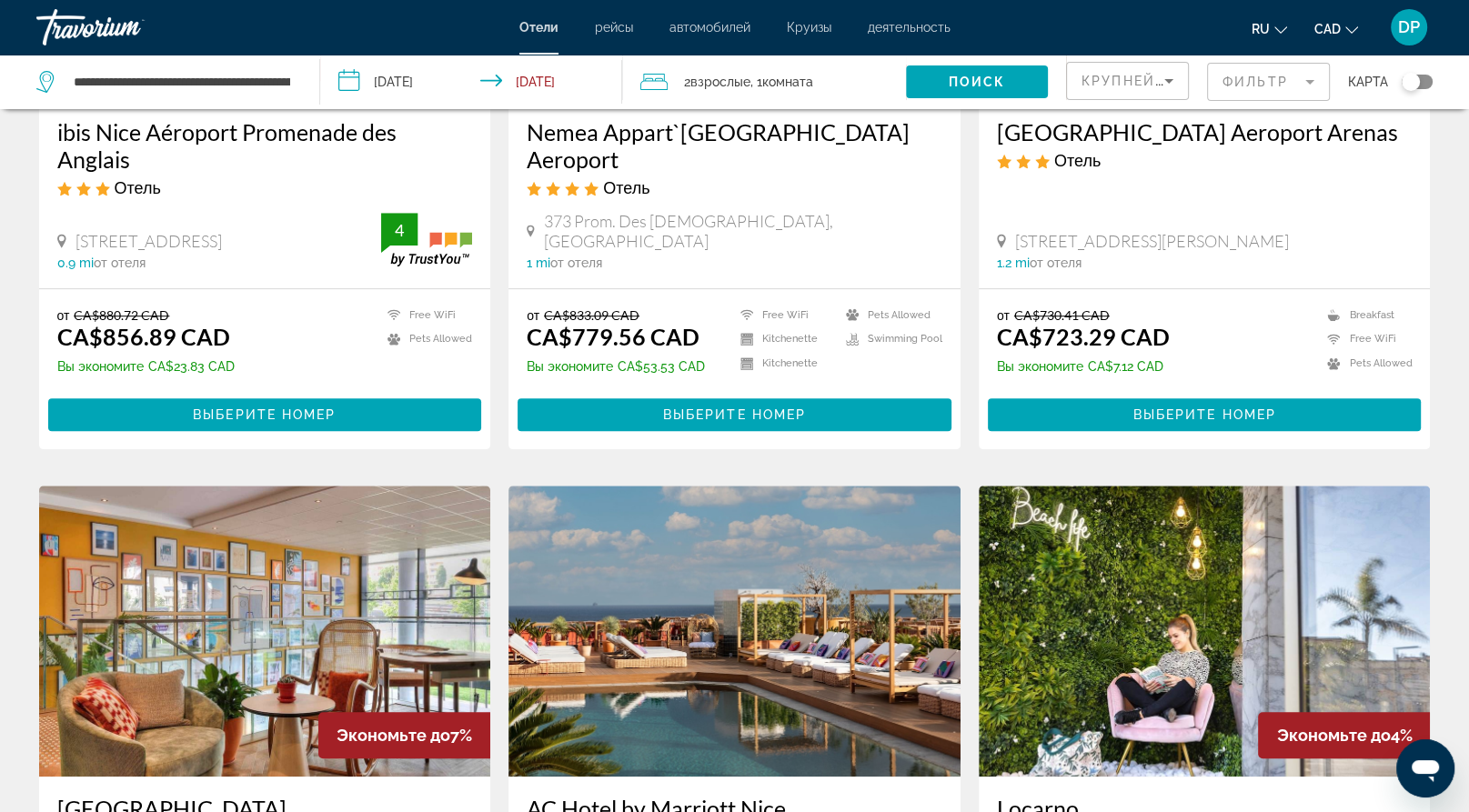
drag, startPoint x: 70, startPoint y: 455, endPoint x: 212, endPoint y: 506, distance: 150.9
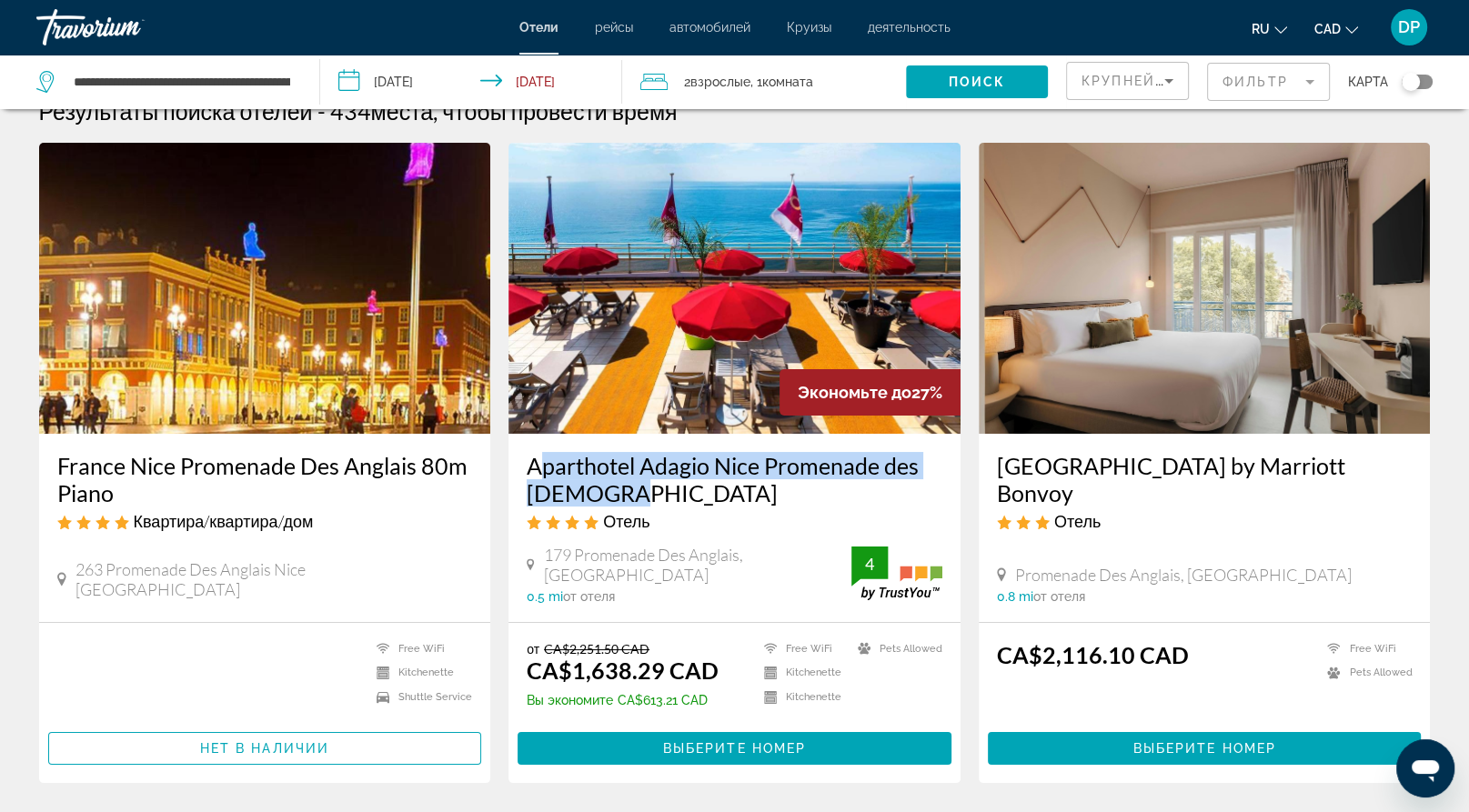
scroll to position [0, 0]
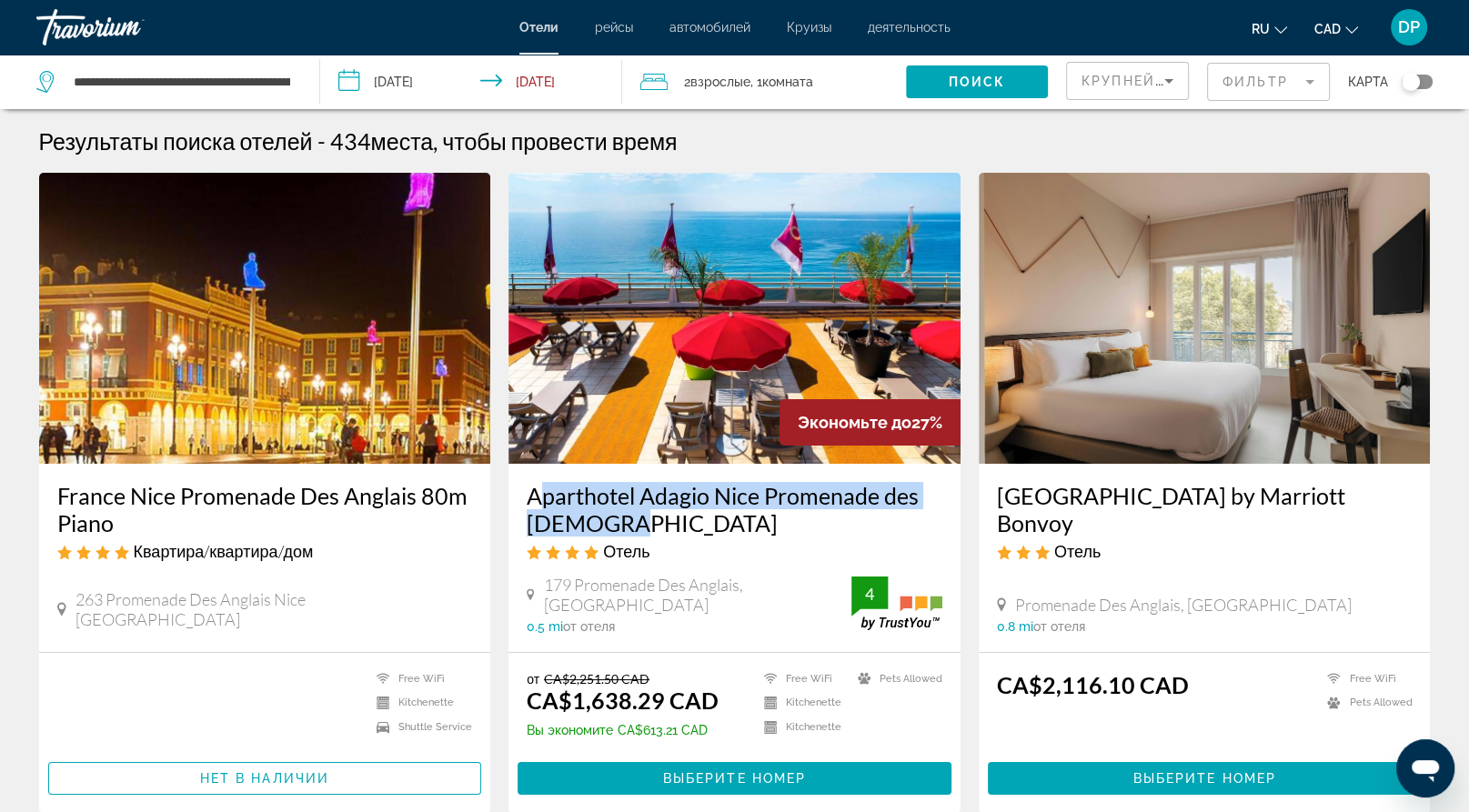
click at [1208, 92] on mat-form-field "Фильтр" at bounding box center [1268, 82] width 123 height 39
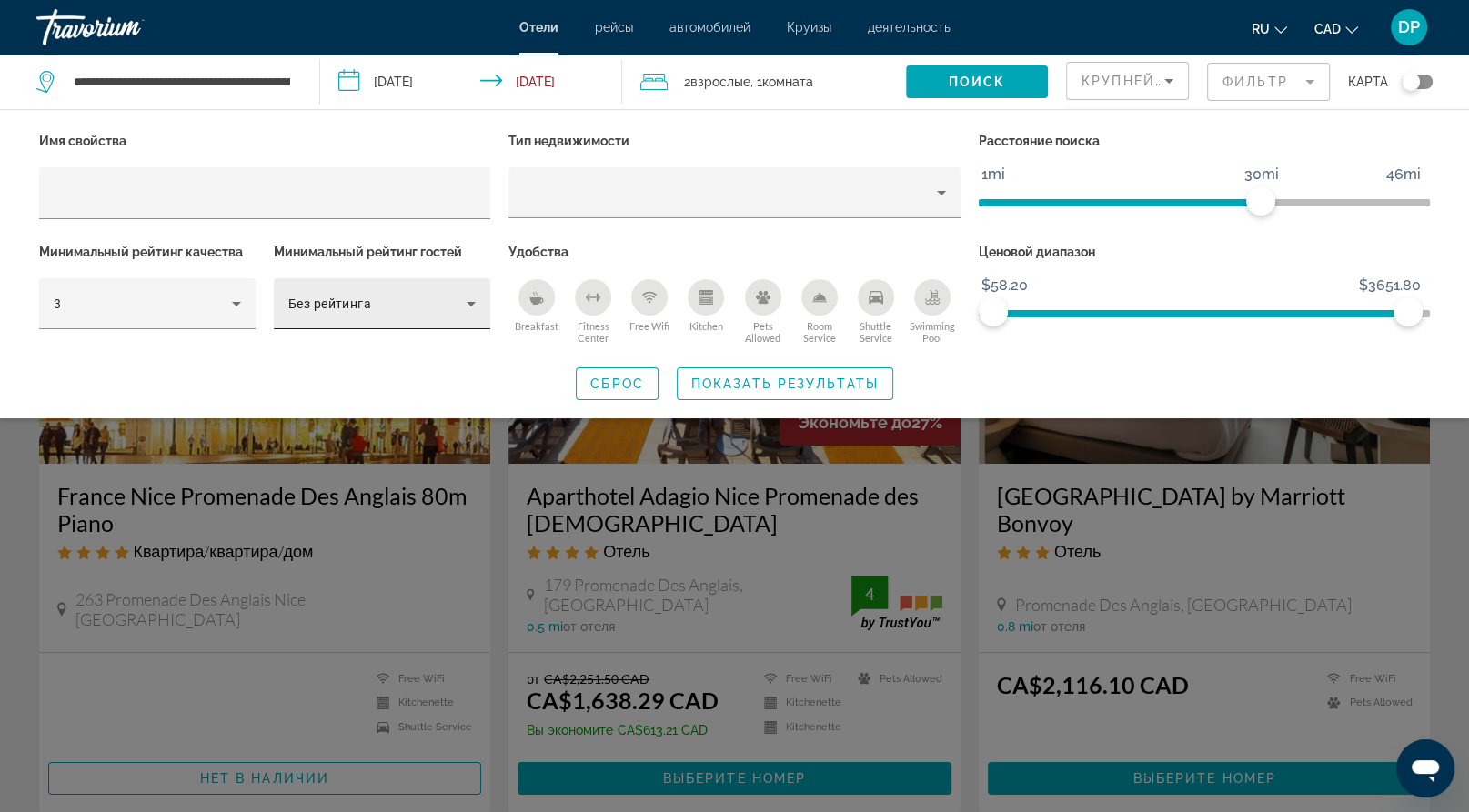
click at [414, 329] on div "Без рейтинга" at bounding box center [382, 303] width 187 height 51
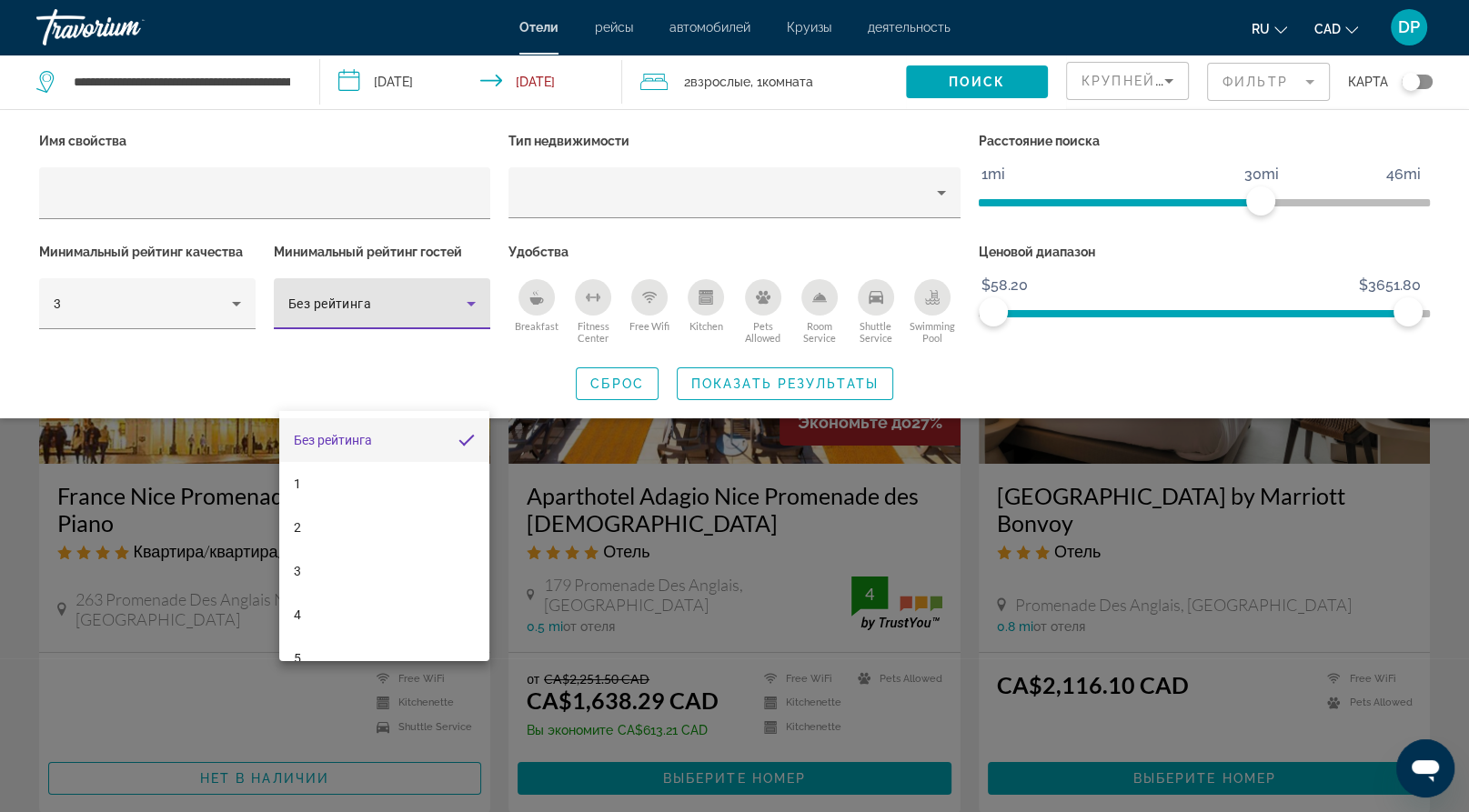
click at [439, 399] on div at bounding box center [734, 406] width 1469 height 812
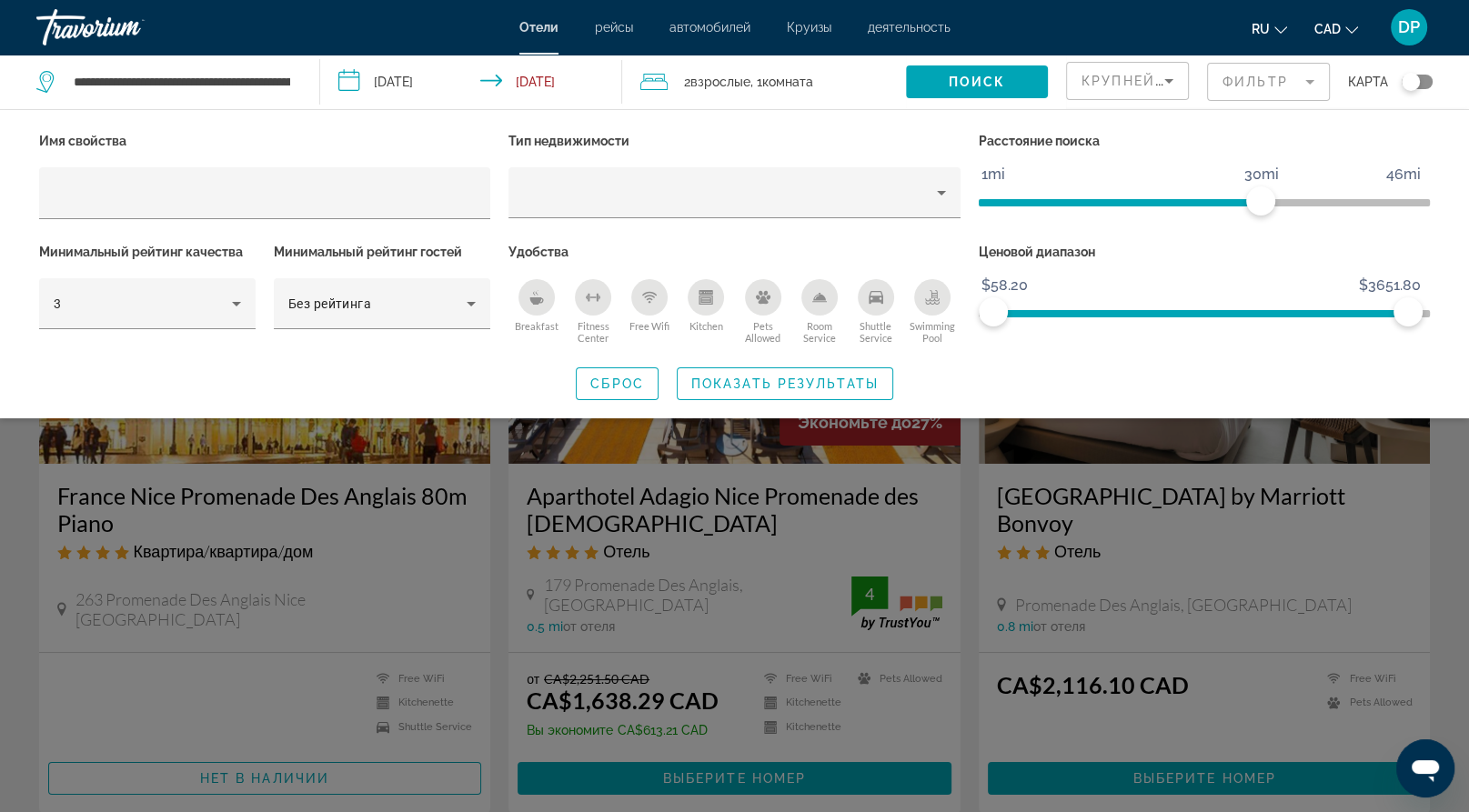
click at [493, 595] on div "Search widget" at bounding box center [734, 543] width 1469 height 540
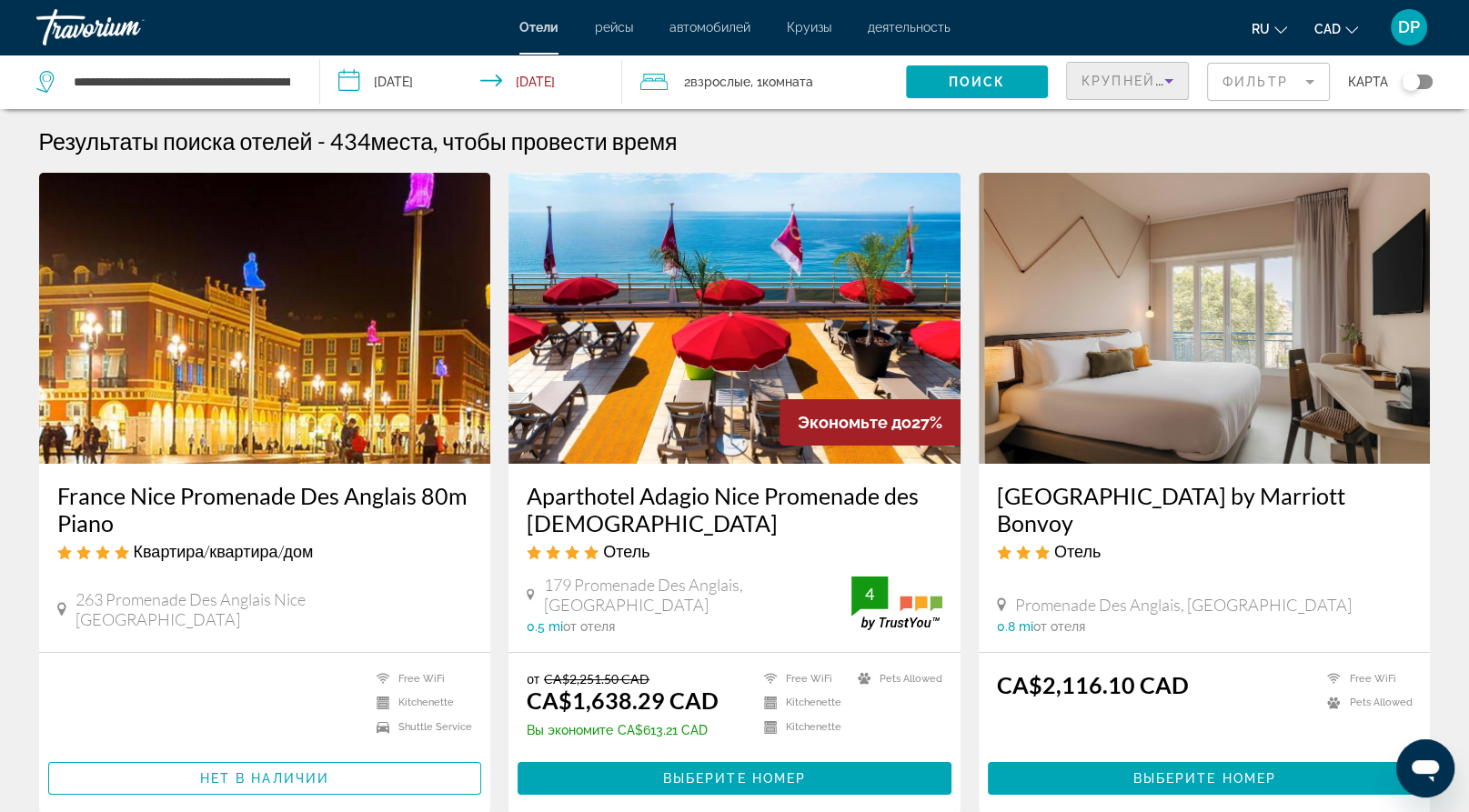
click at [1082, 88] on span "Крупнейшие сбережения" at bounding box center [1192, 80] width 221 height 14
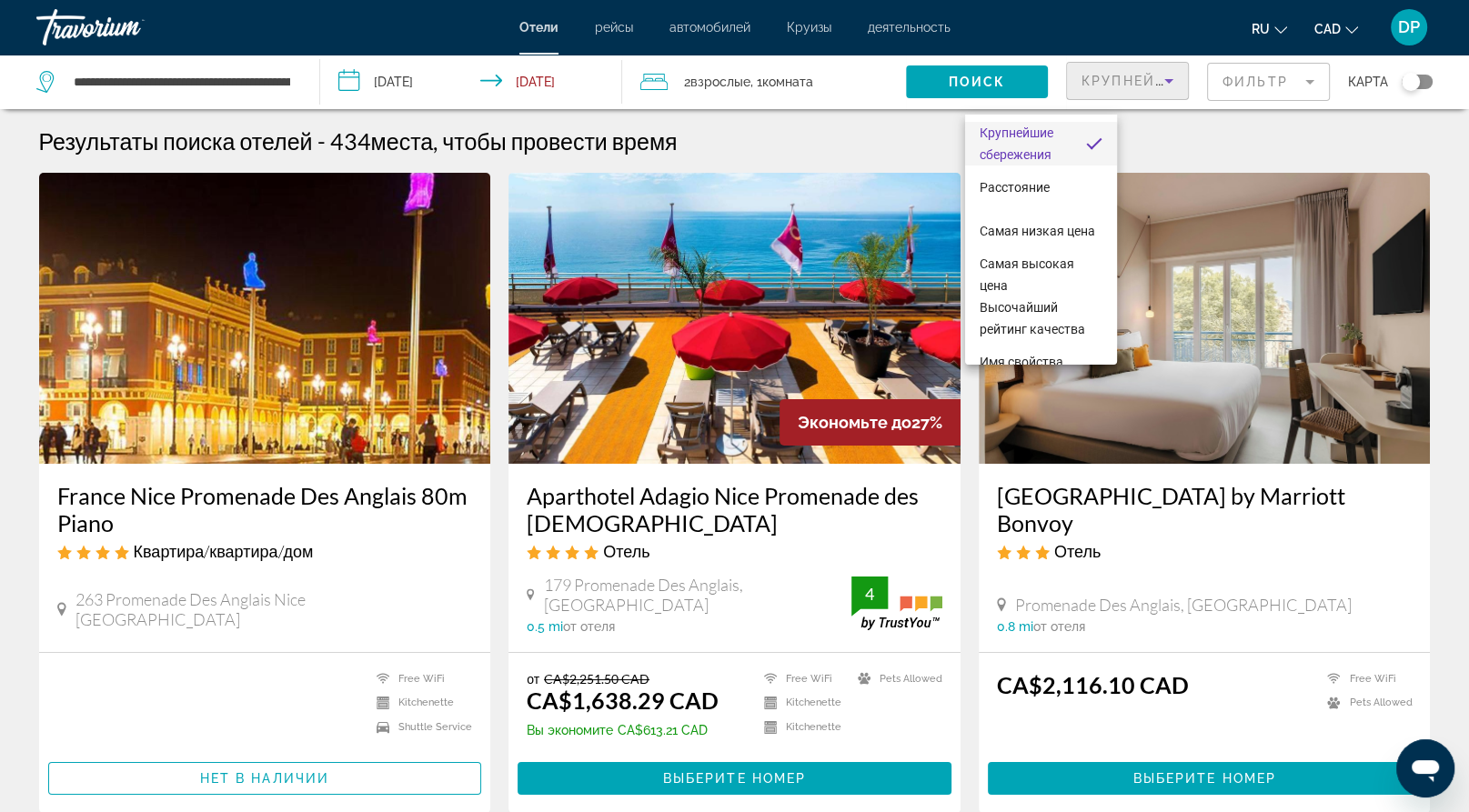
click at [1040, 145] on span "Крупнейшие сбережения" at bounding box center [1016, 144] width 73 height 37
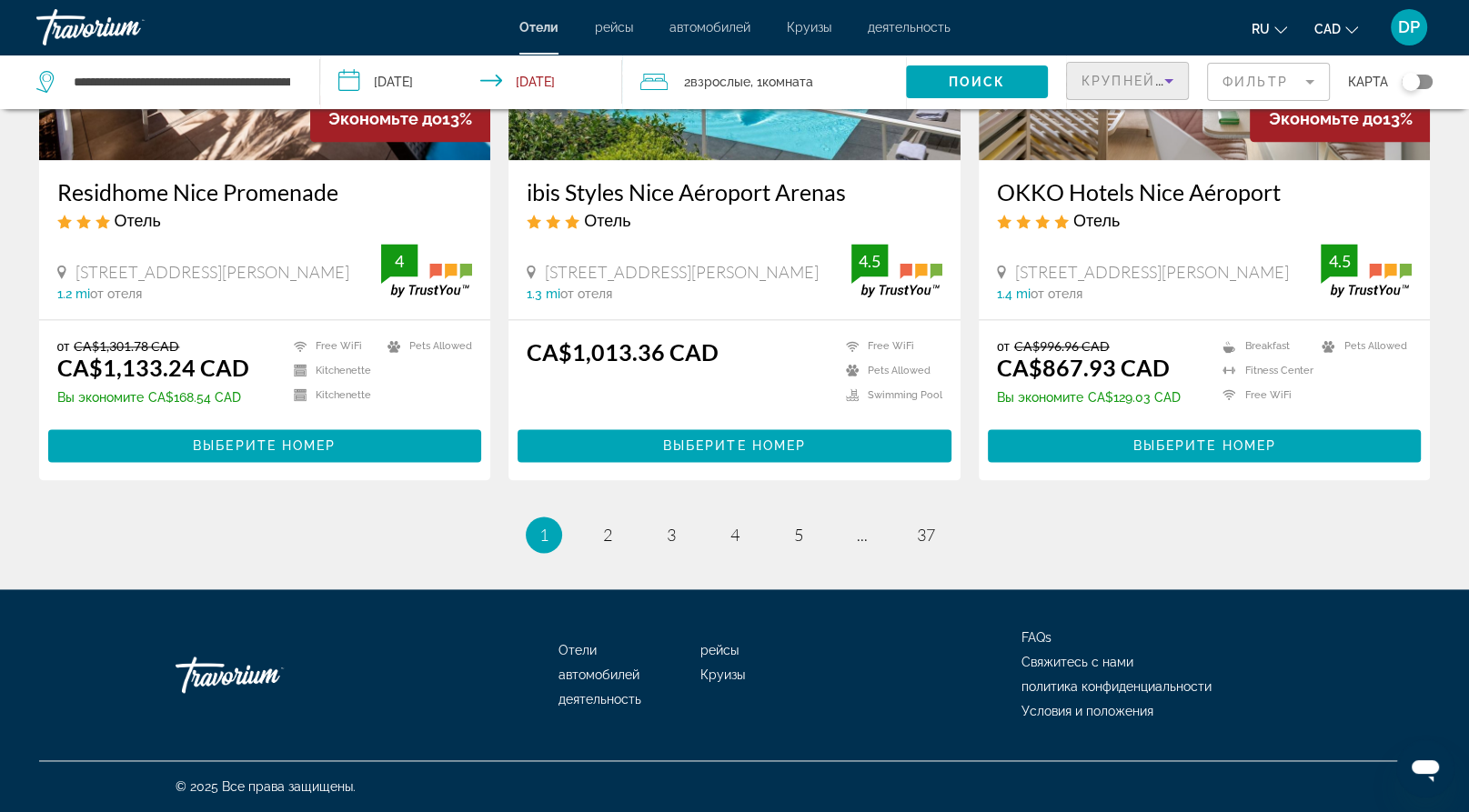
scroll to position [2896, 0]
drag, startPoint x: 70, startPoint y: 322, endPoint x: 414, endPoint y: 321, distance: 344.0
copy h3 "Residhome Nice Promenade"
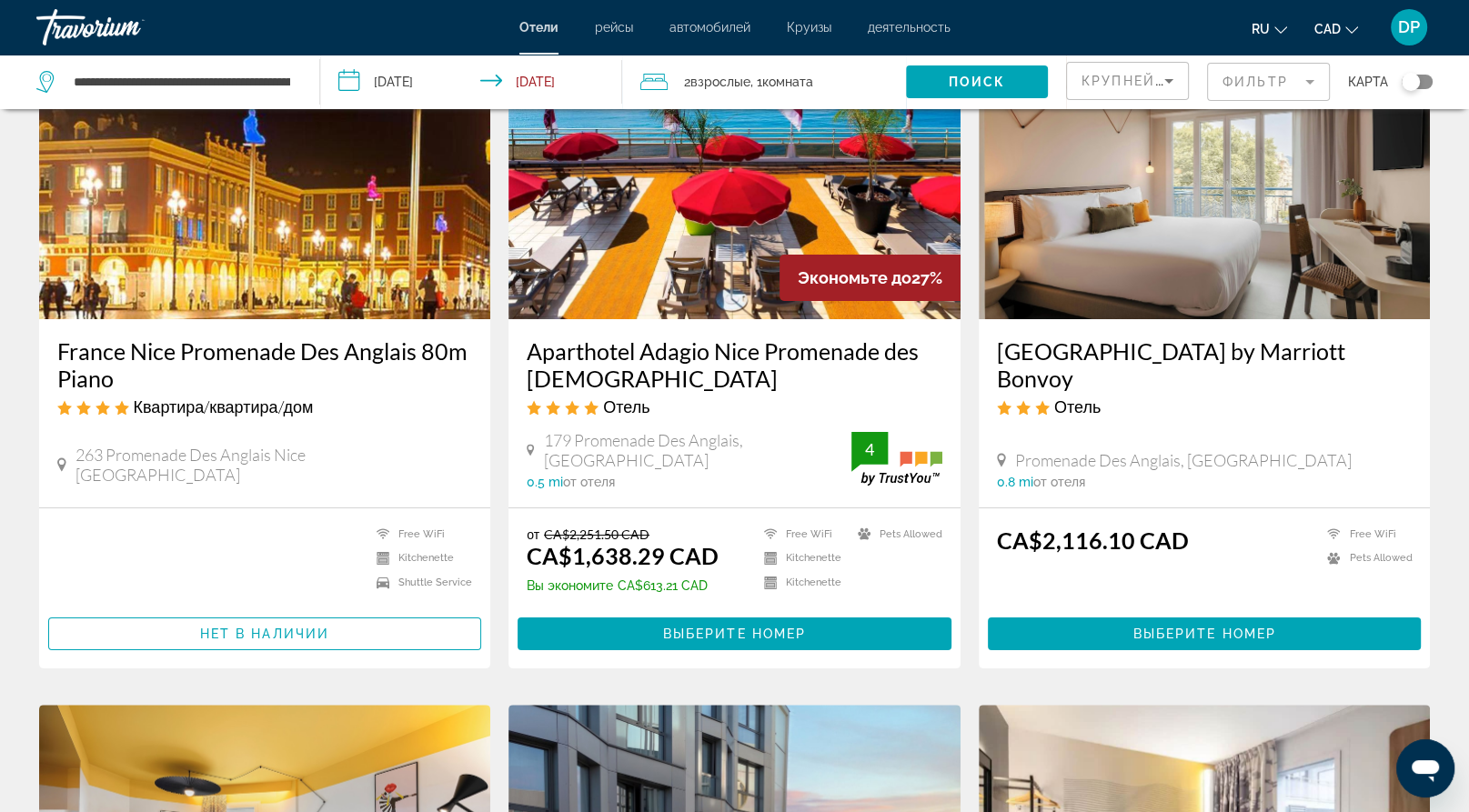
scroll to position [0, 0]
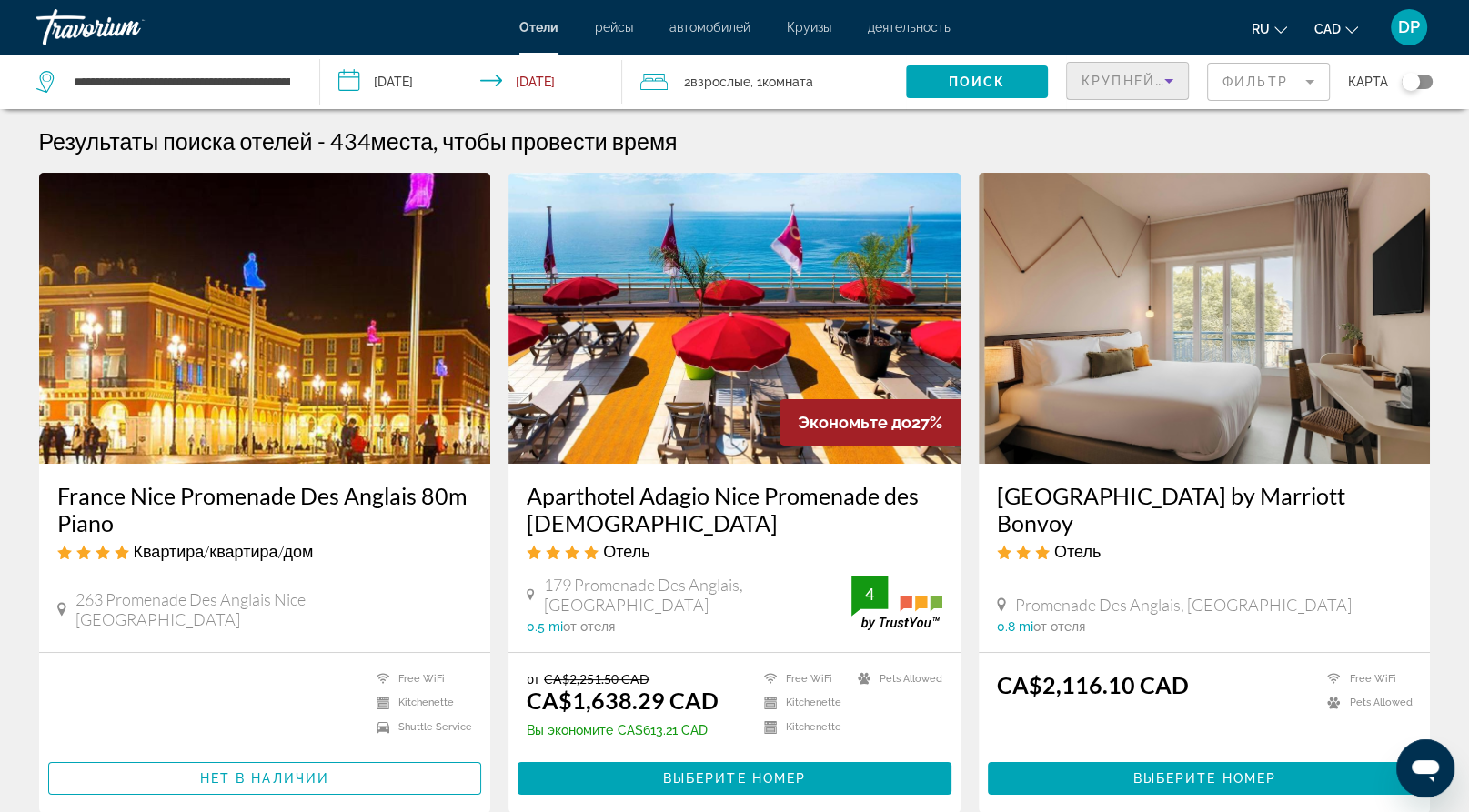
click at [1158, 92] on icon "Sort by" at bounding box center [1169, 81] width 22 height 22
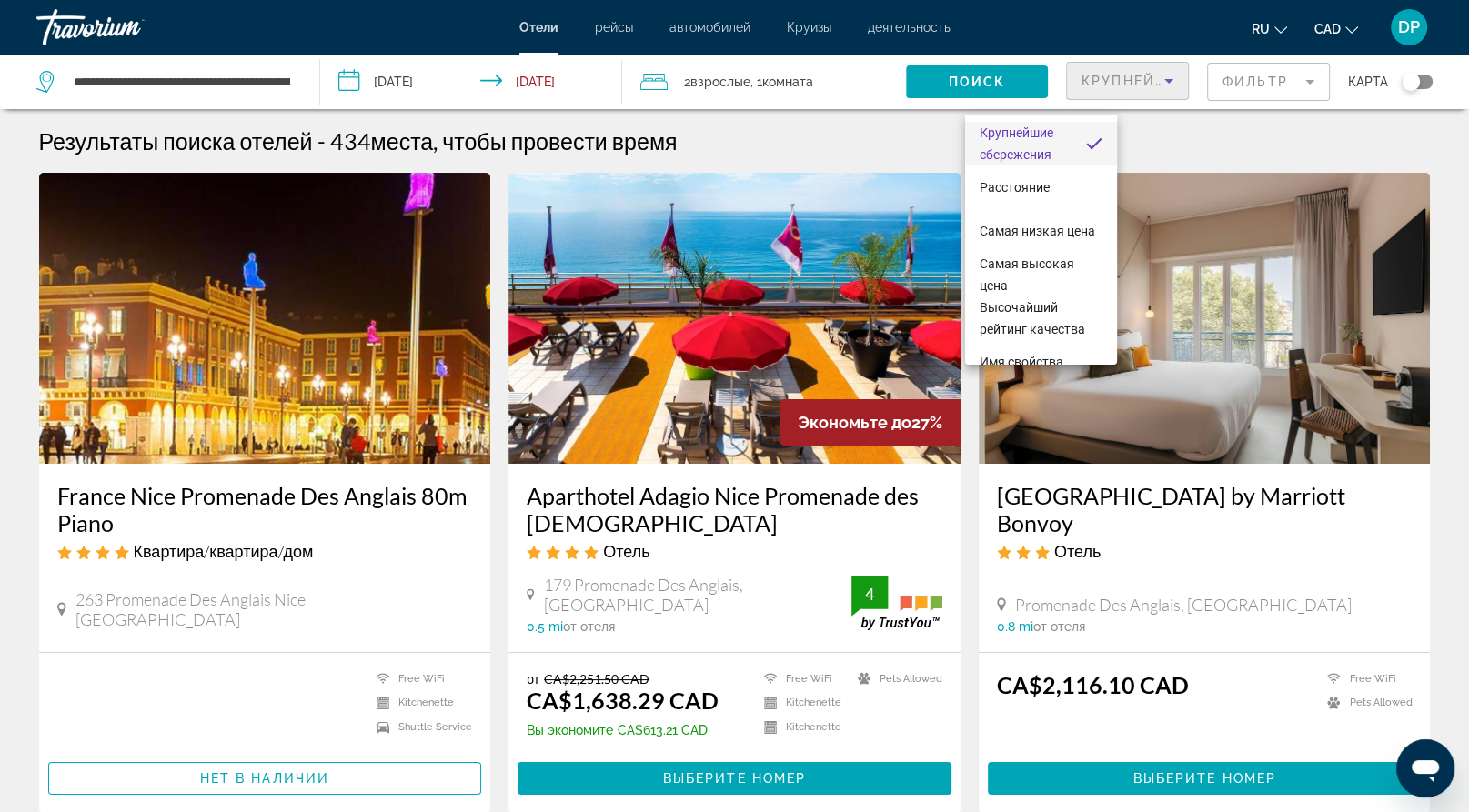
click at [920, 147] on div at bounding box center [734, 406] width 1469 height 812
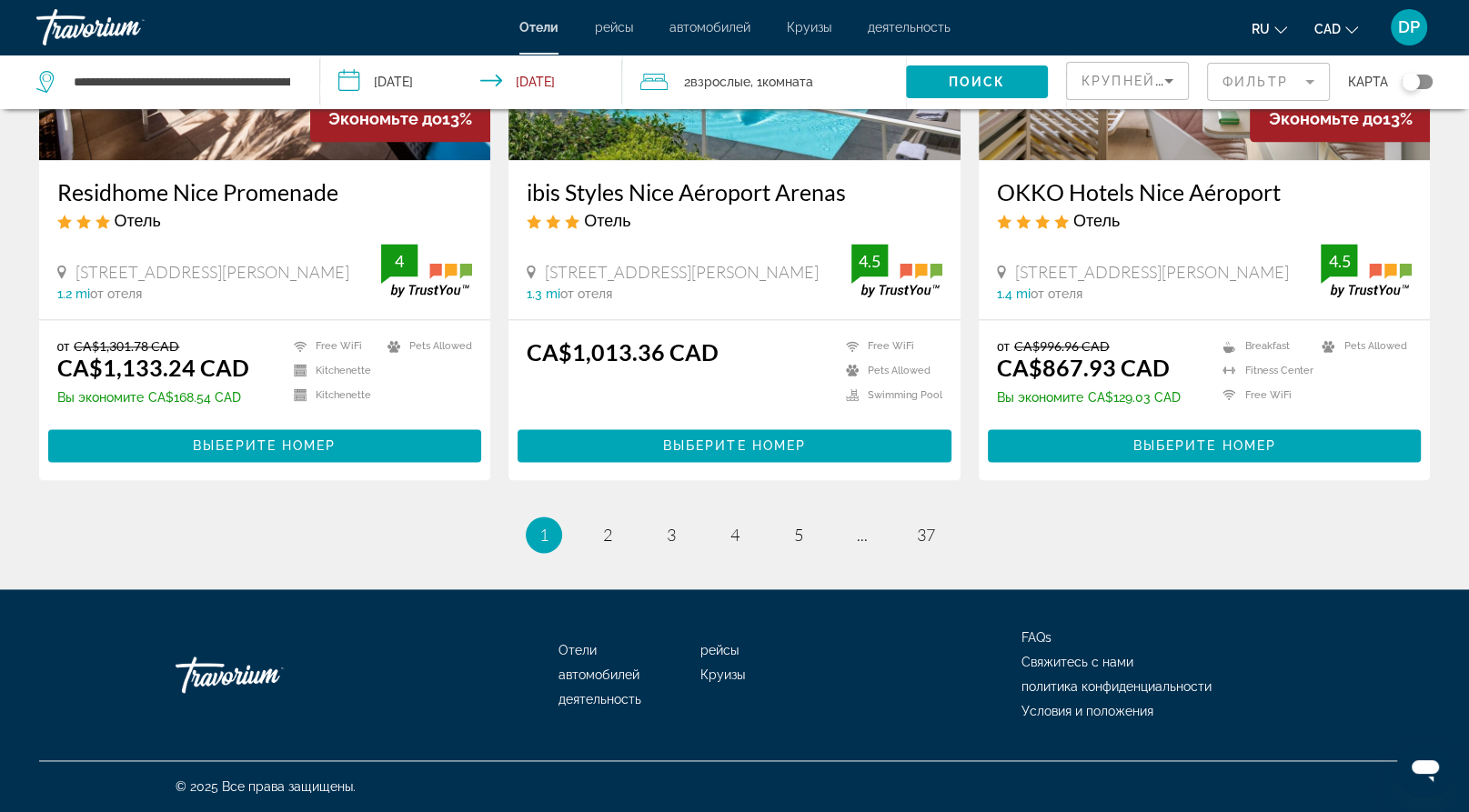
scroll to position [3158, 0]
click at [603, 524] on span "2" at bounding box center [607, 534] width 9 height 20
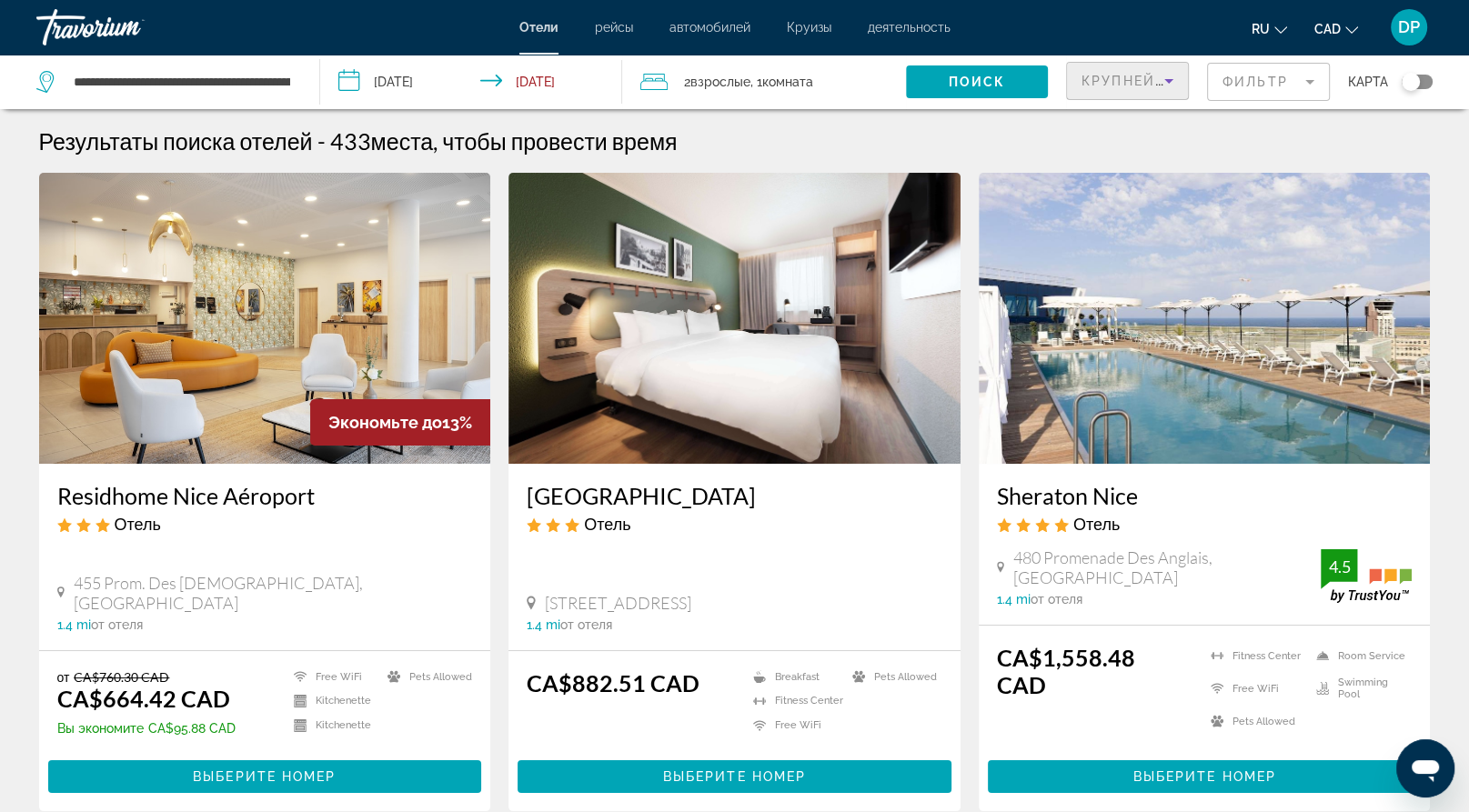
click at [1082, 88] on span "Крупнейшие сбережения" at bounding box center [1192, 80] width 221 height 14
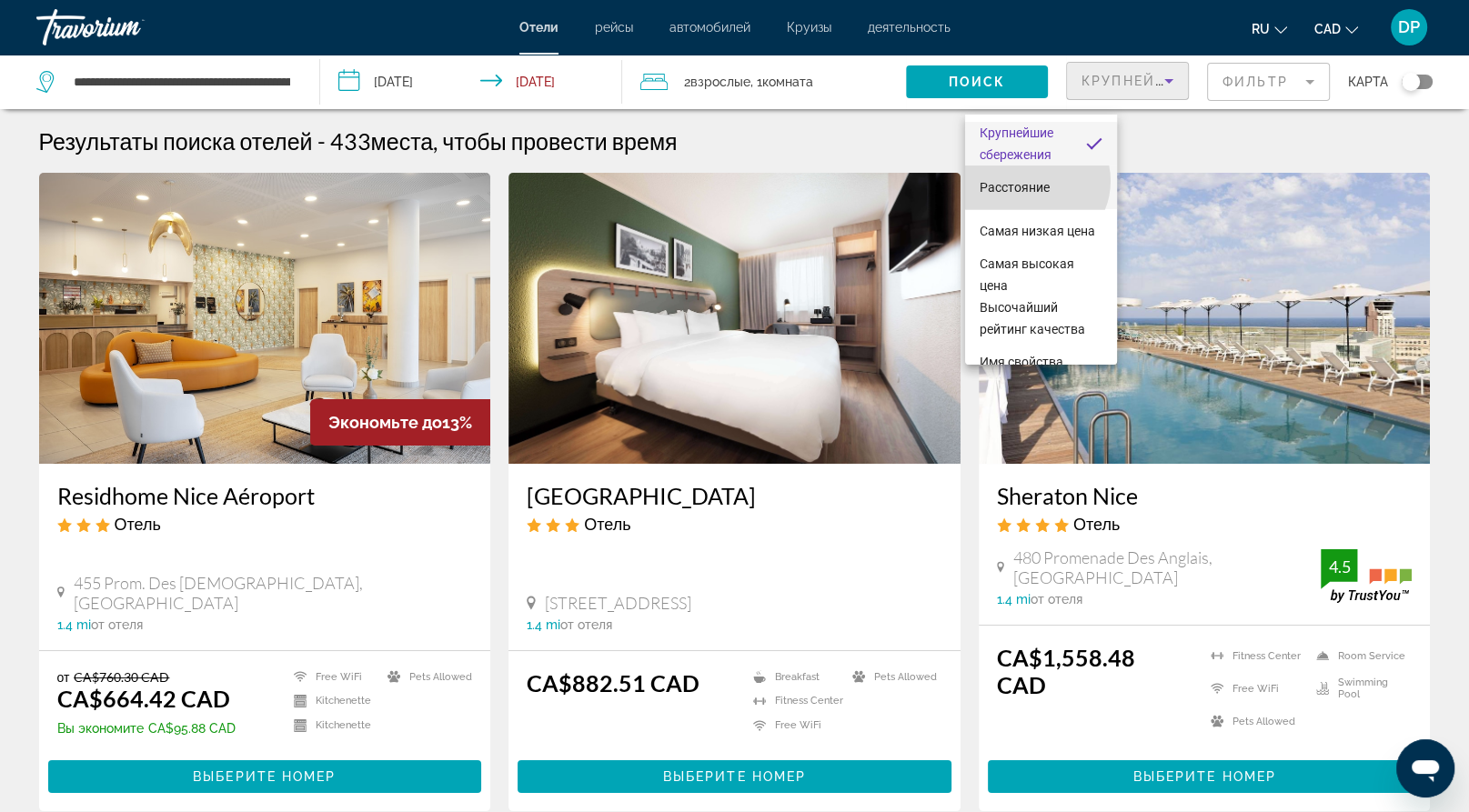
click at [1035, 180] on span "Расстояние" at bounding box center [1014, 186] width 71 height 14
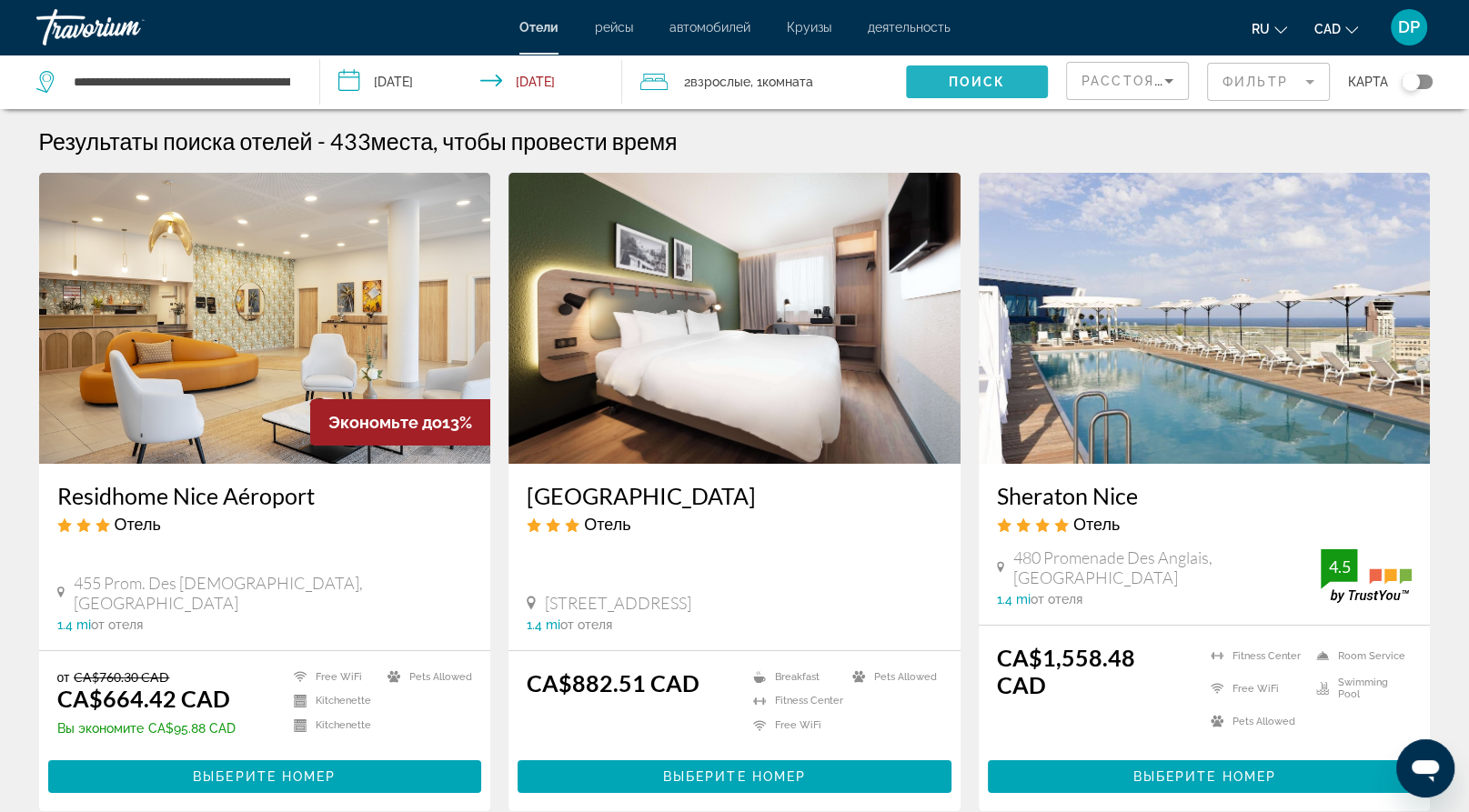
click at [907, 103] on span "Search widget" at bounding box center [976, 81] width 142 height 43
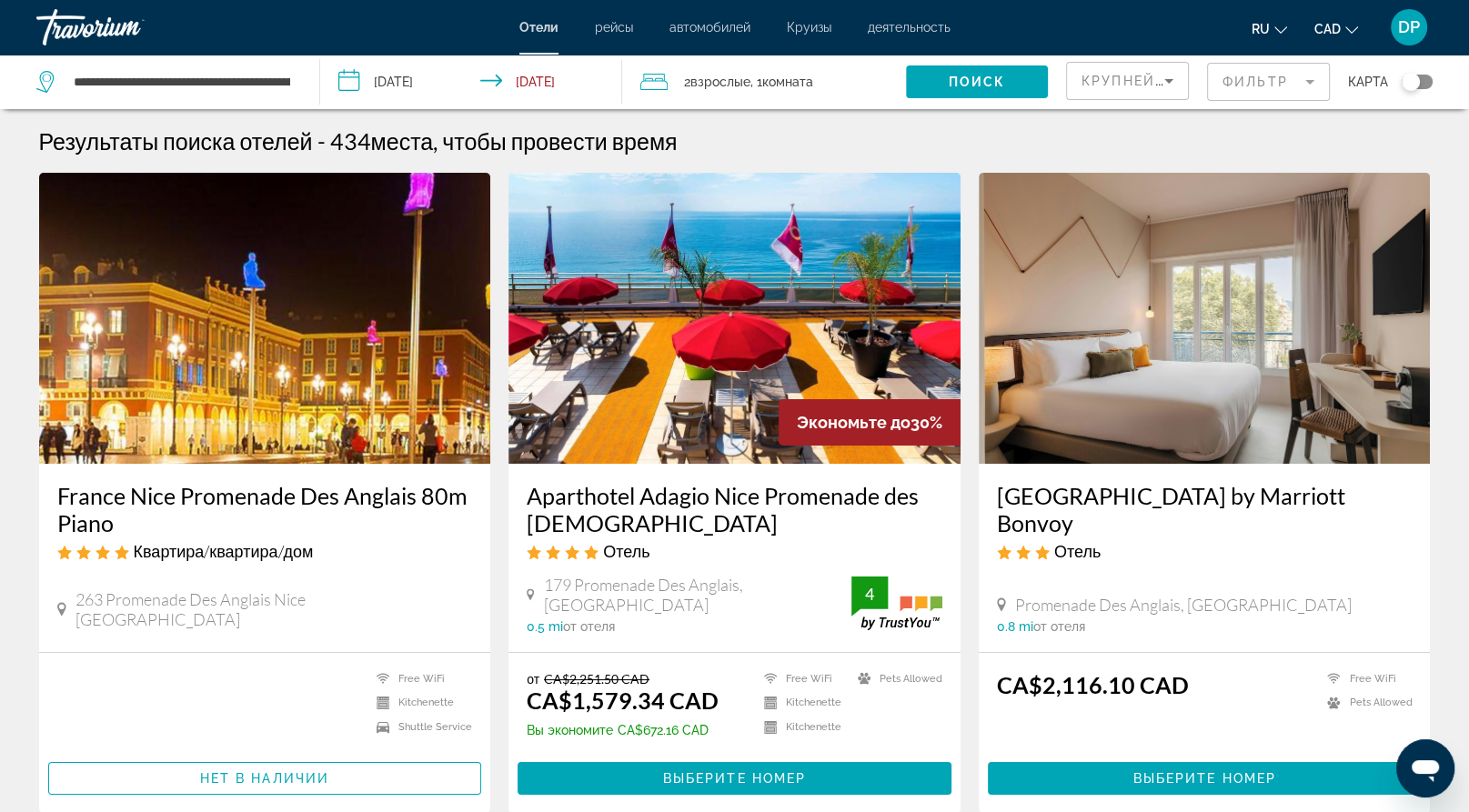
click at [1066, 109] on div "Крупнейшие сбережения" at bounding box center [1127, 82] width 123 height 55
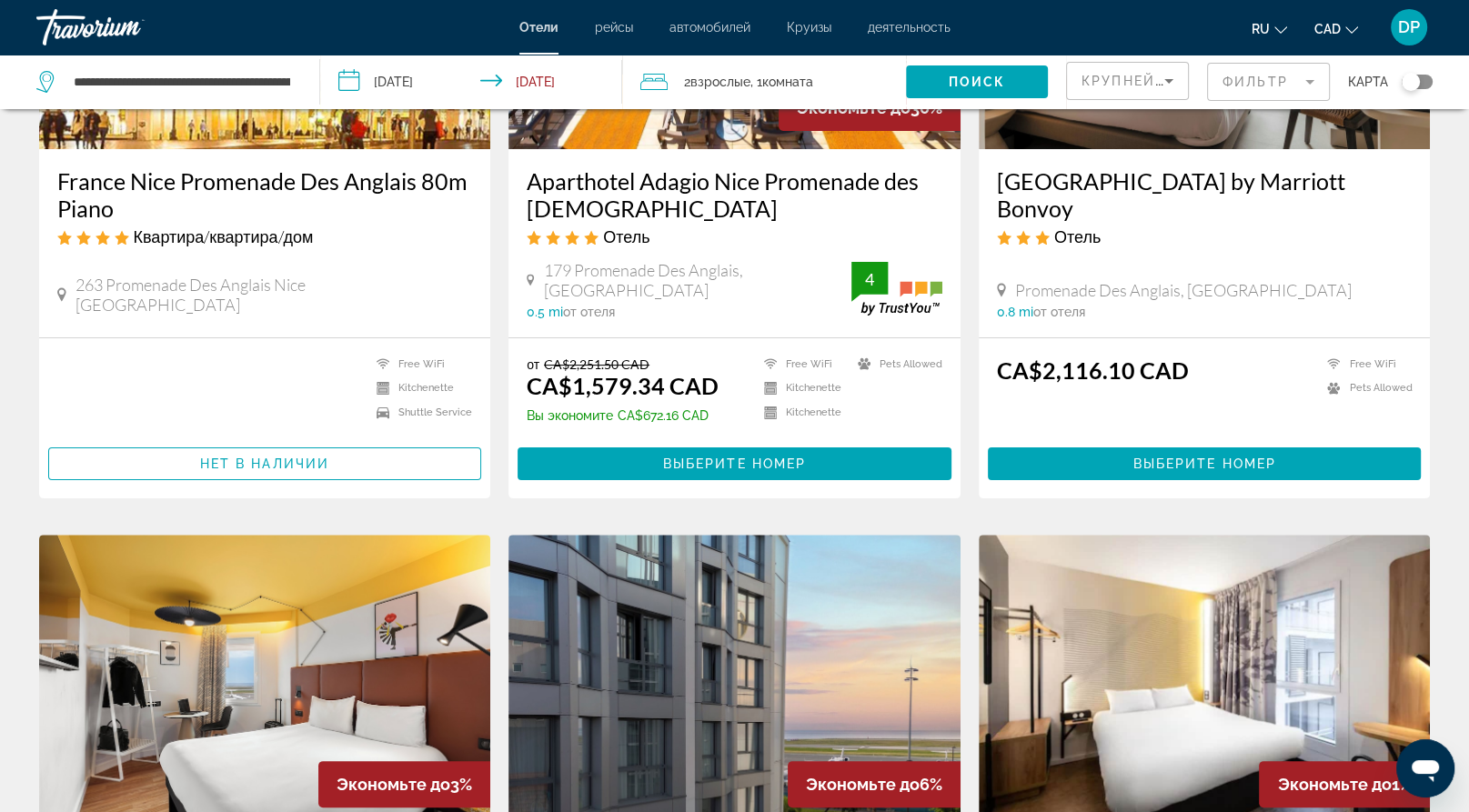
scroll to position [315, 0]
drag, startPoint x: 1005, startPoint y: 305, endPoint x: 1317, endPoint y: 335, distance: 313.4
copy h3 "[GEOGRAPHIC_DATA] by Marriott Bonvoy"
click at [1212, 337] on div "[GEOGRAPHIC_DATA] by Marriott Bonvoy Отель Promenade Des Anglais, Nice 0.8 mi о…" at bounding box center [1204, 242] width 452 height 188
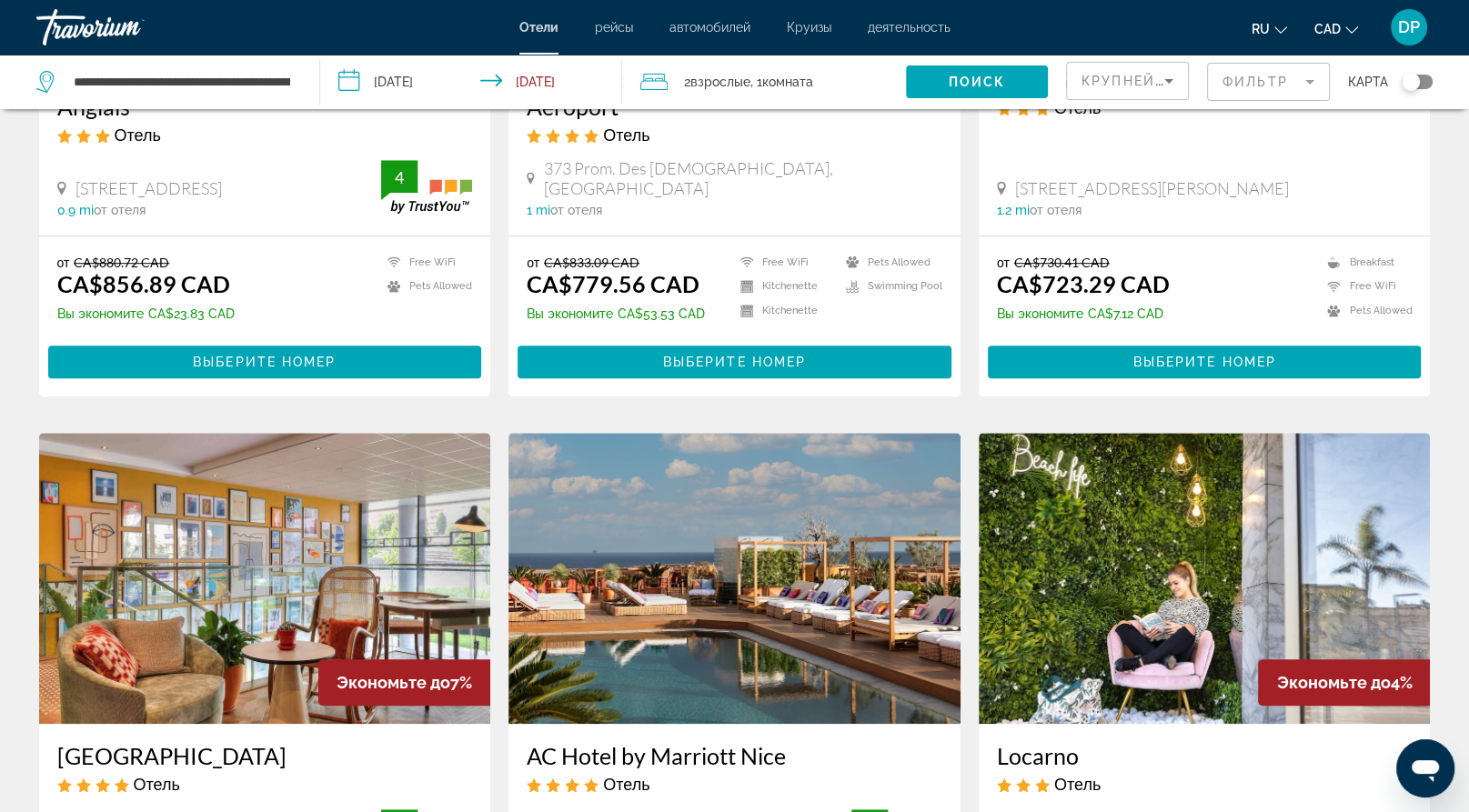
scroll to position [1102, 0]
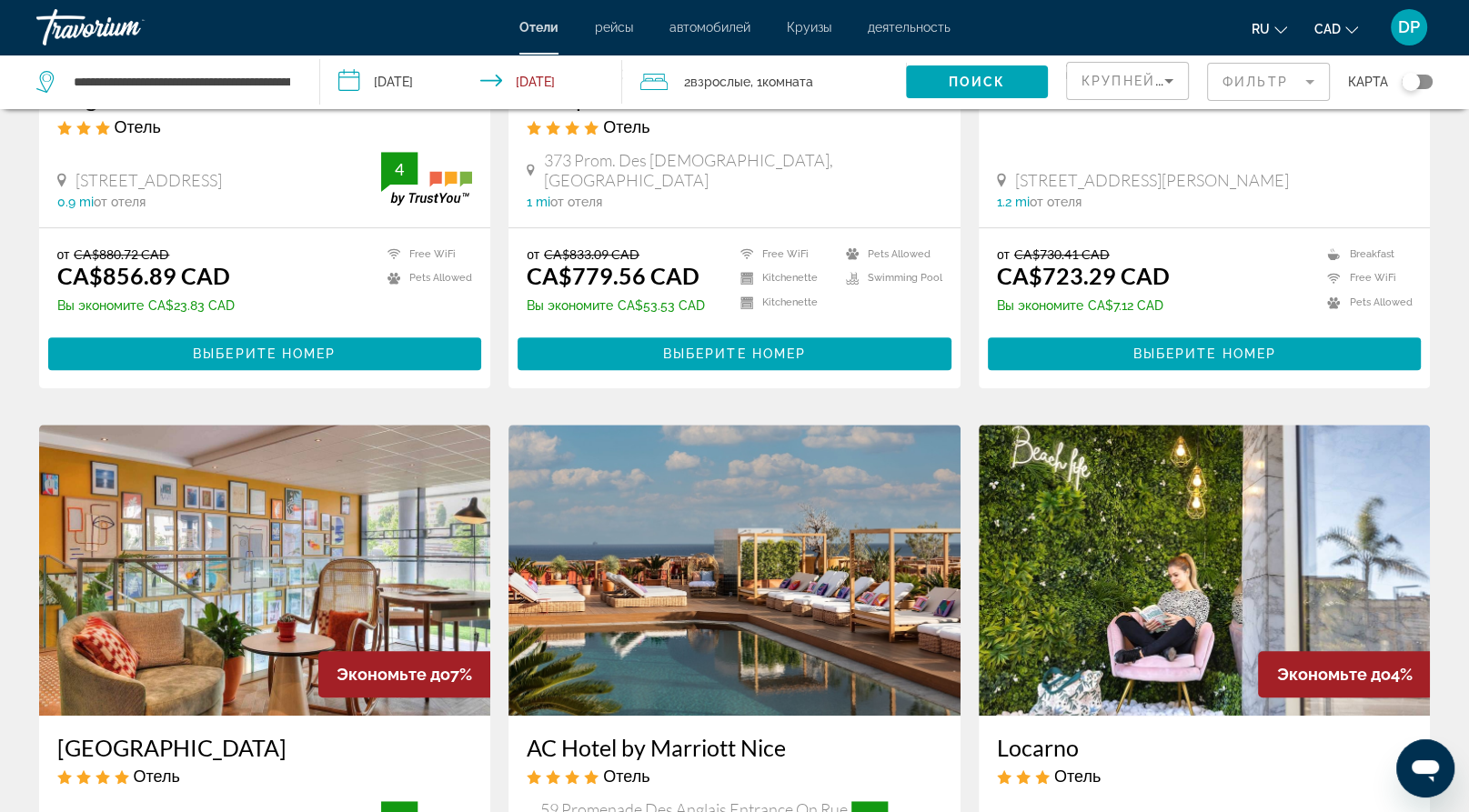
drag, startPoint x: 543, startPoint y: 391, endPoint x: 711, endPoint y: 436, distance: 173.9
copy h3 "Nemea Appart`[GEOGRAPHIC_DATA] Aeroport"
click at [175, 112] on h3 "ibis Nice Aéroport Promenade des Anglais" at bounding box center [265, 84] width 415 height 55
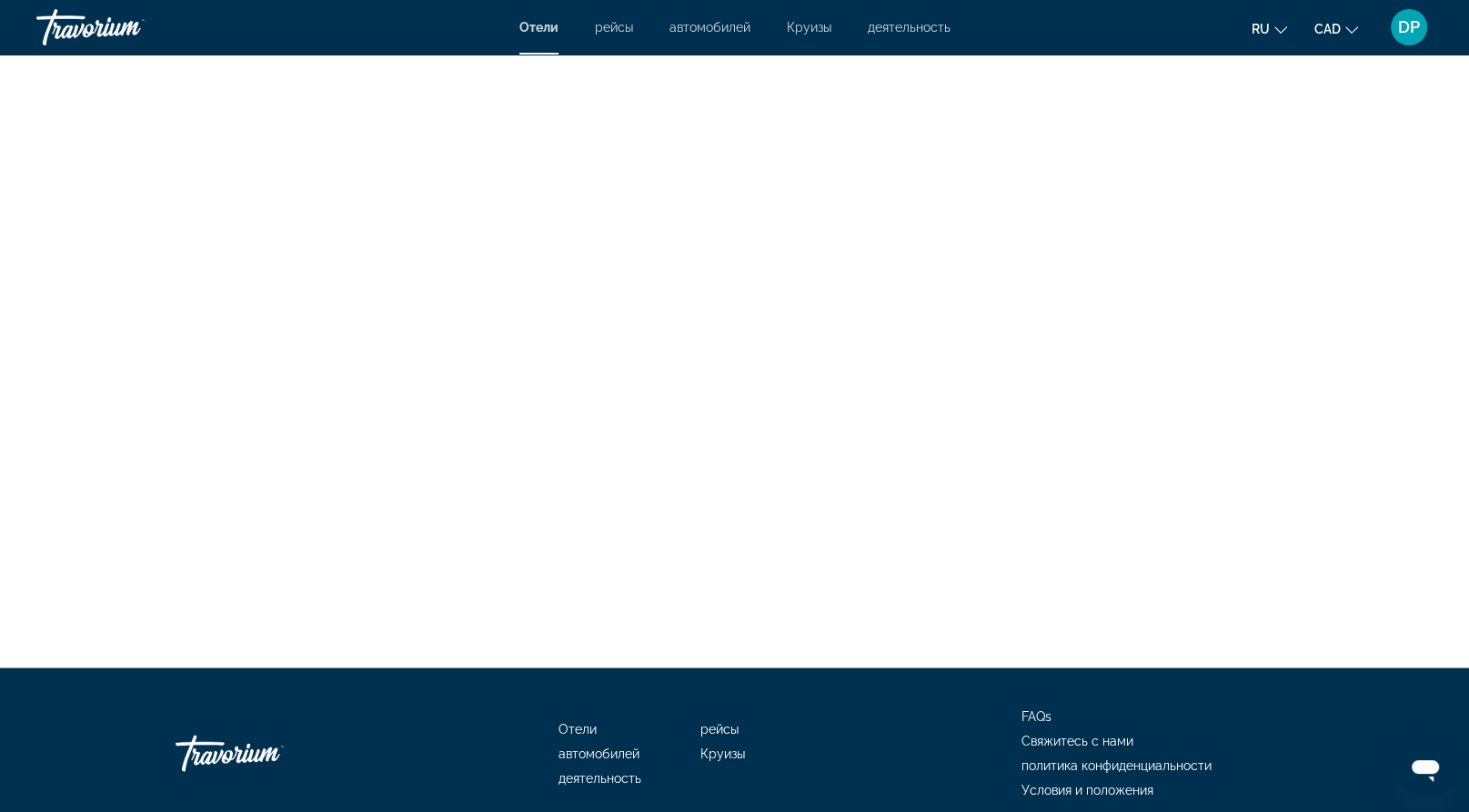
scroll to position [3496, 0]
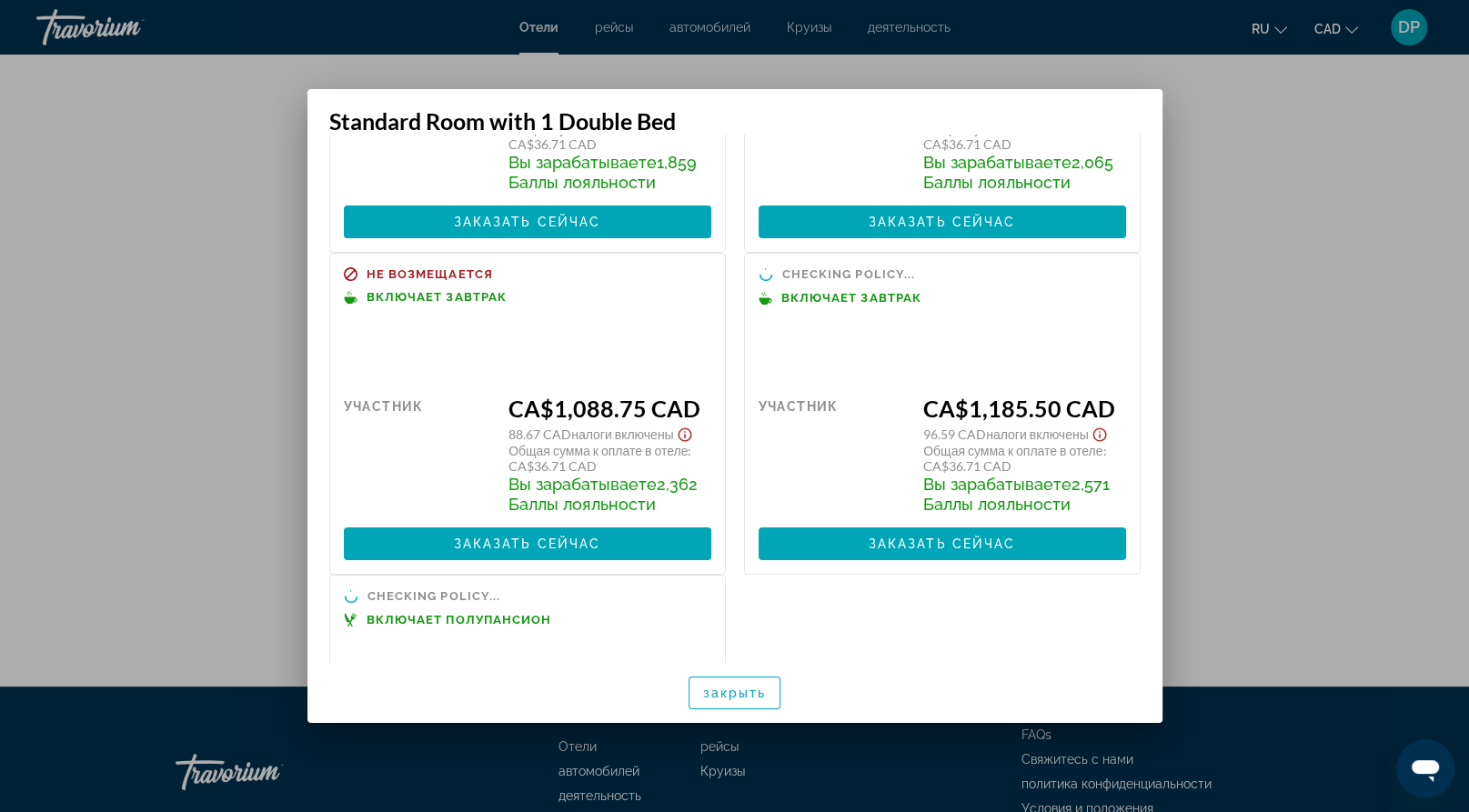
scroll to position [0, 0]
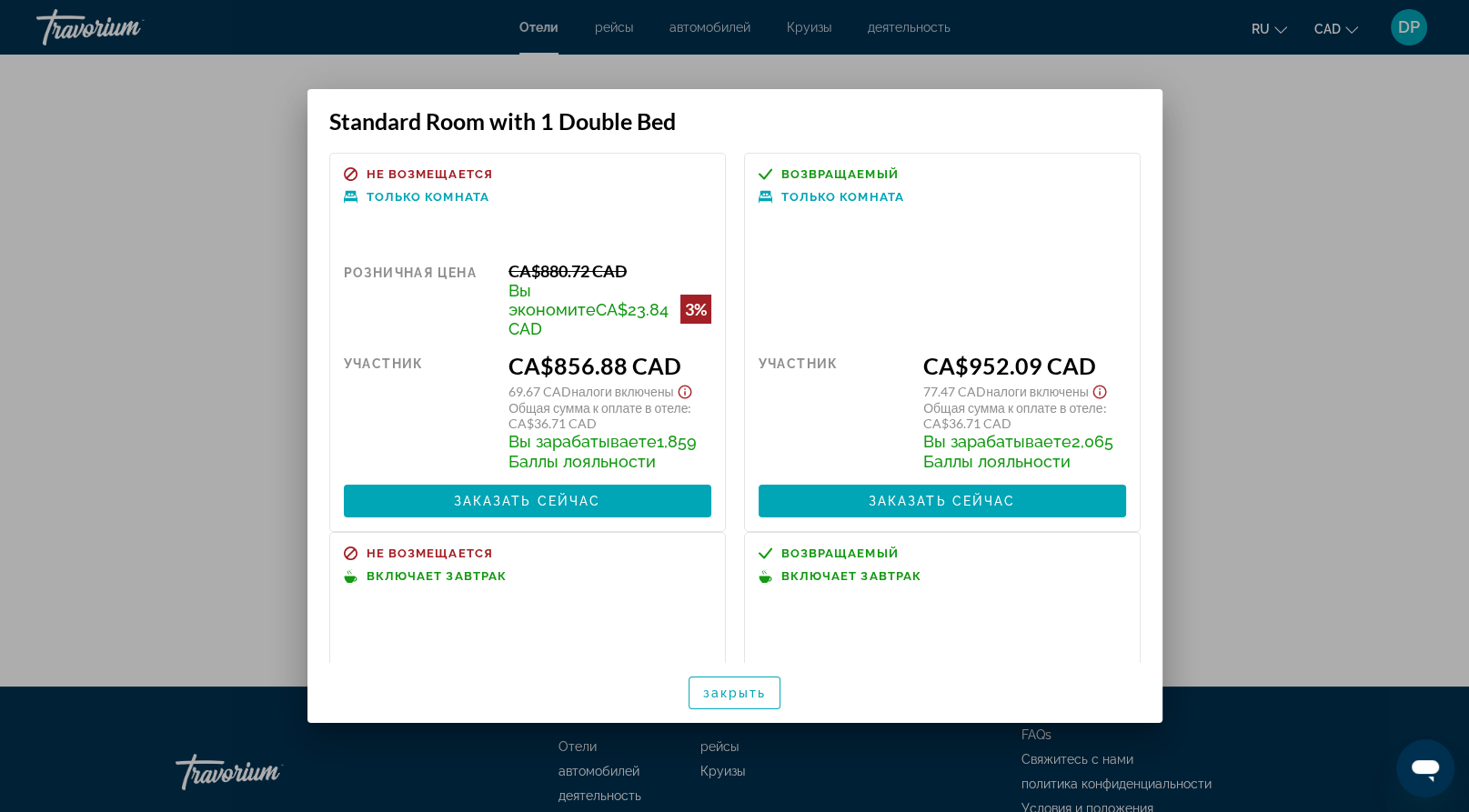
click at [1197, 169] on div at bounding box center [734, 406] width 1469 height 812
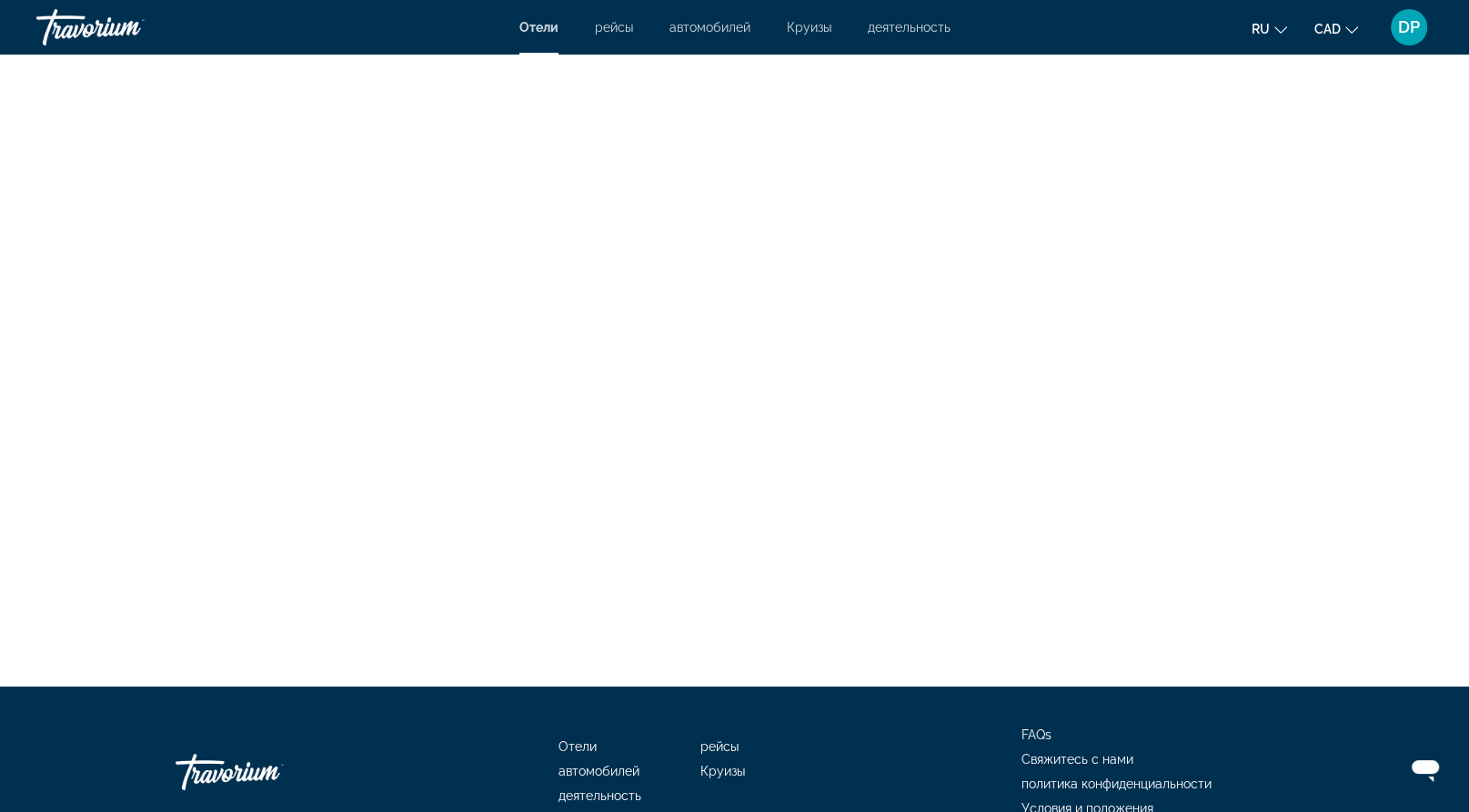
scroll to position [3496, 0]
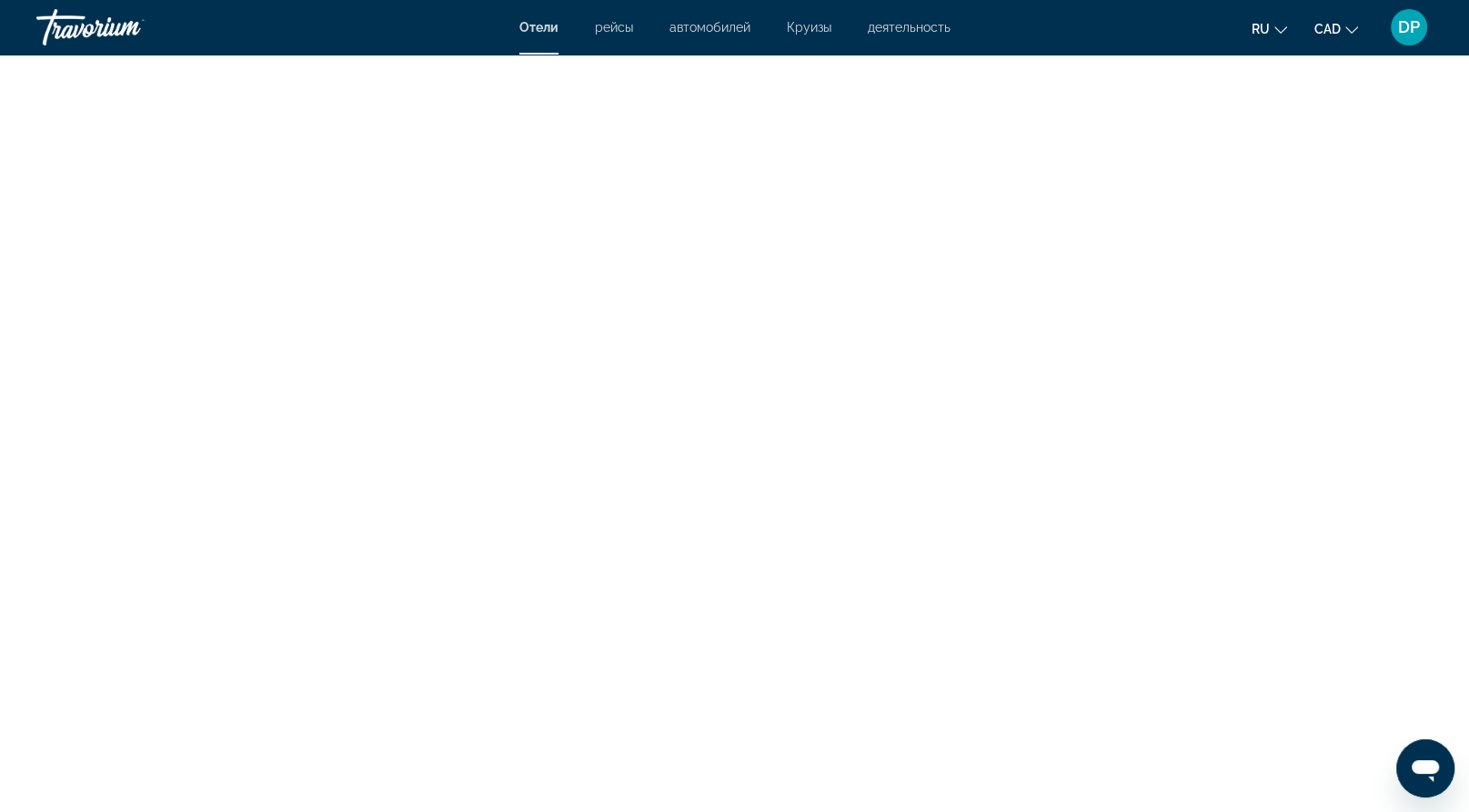
scroll to position [3273, 0]
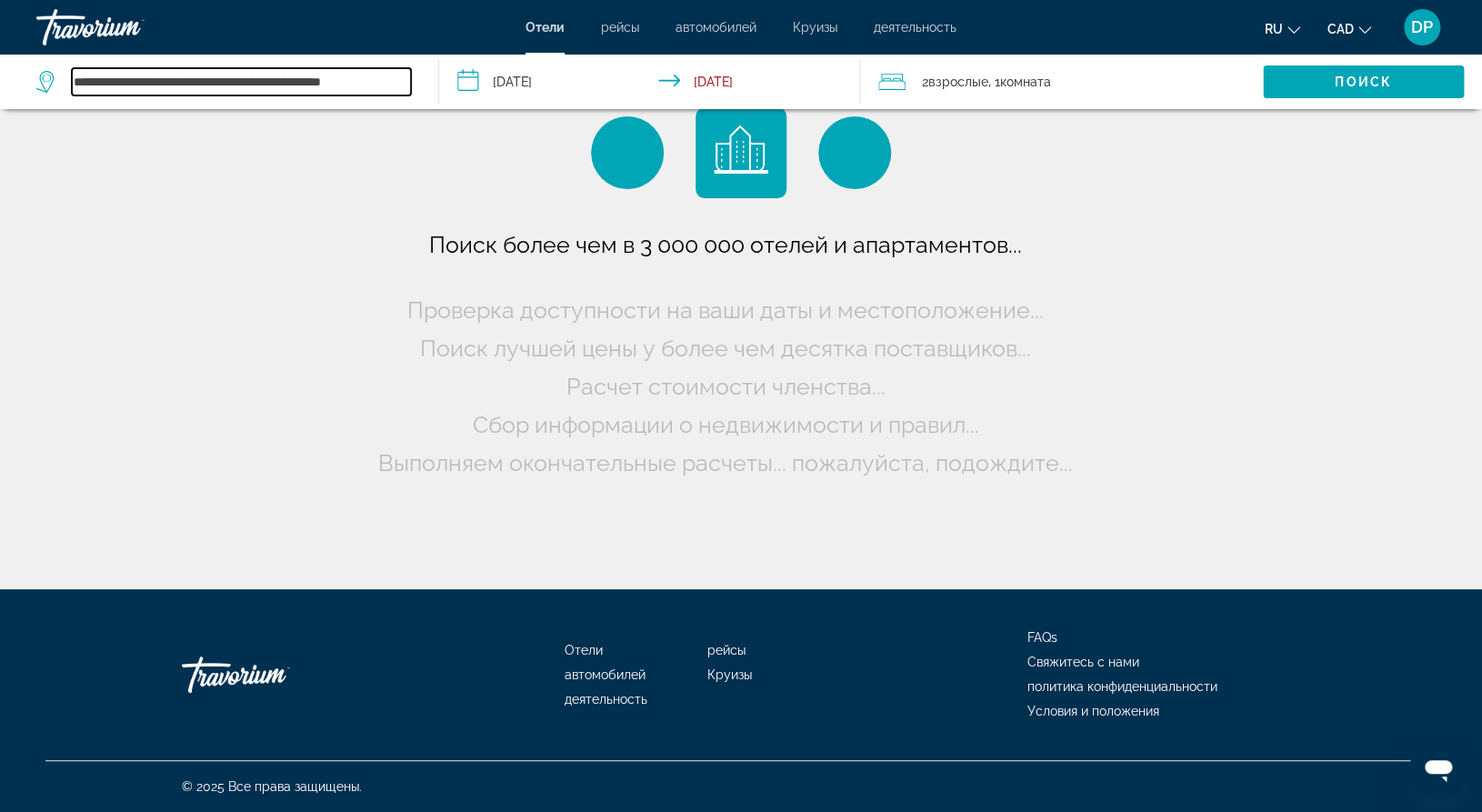
click at [332, 96] on input "**********" at bounding box center [240, 82] width 339 height 27
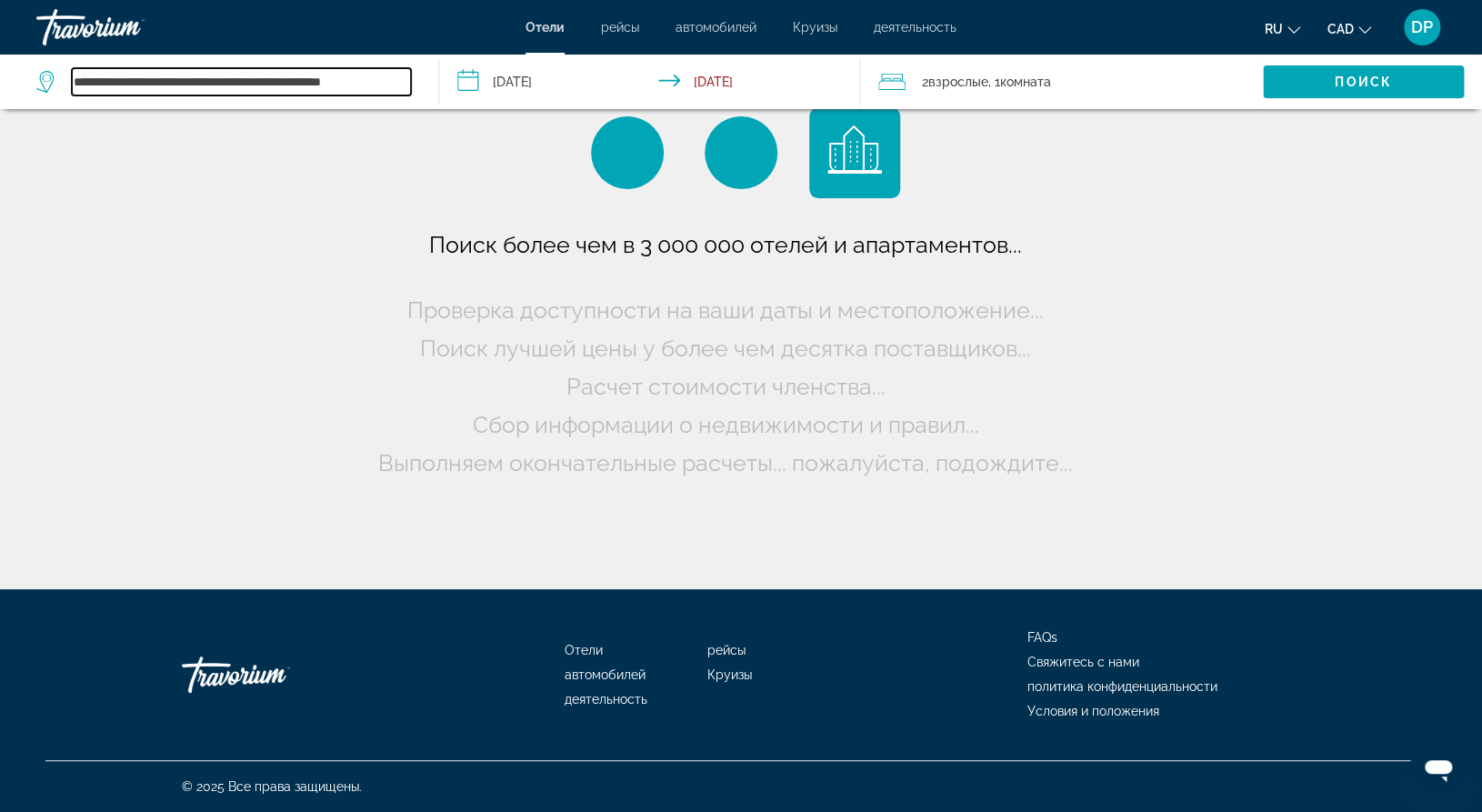
type input "**********"
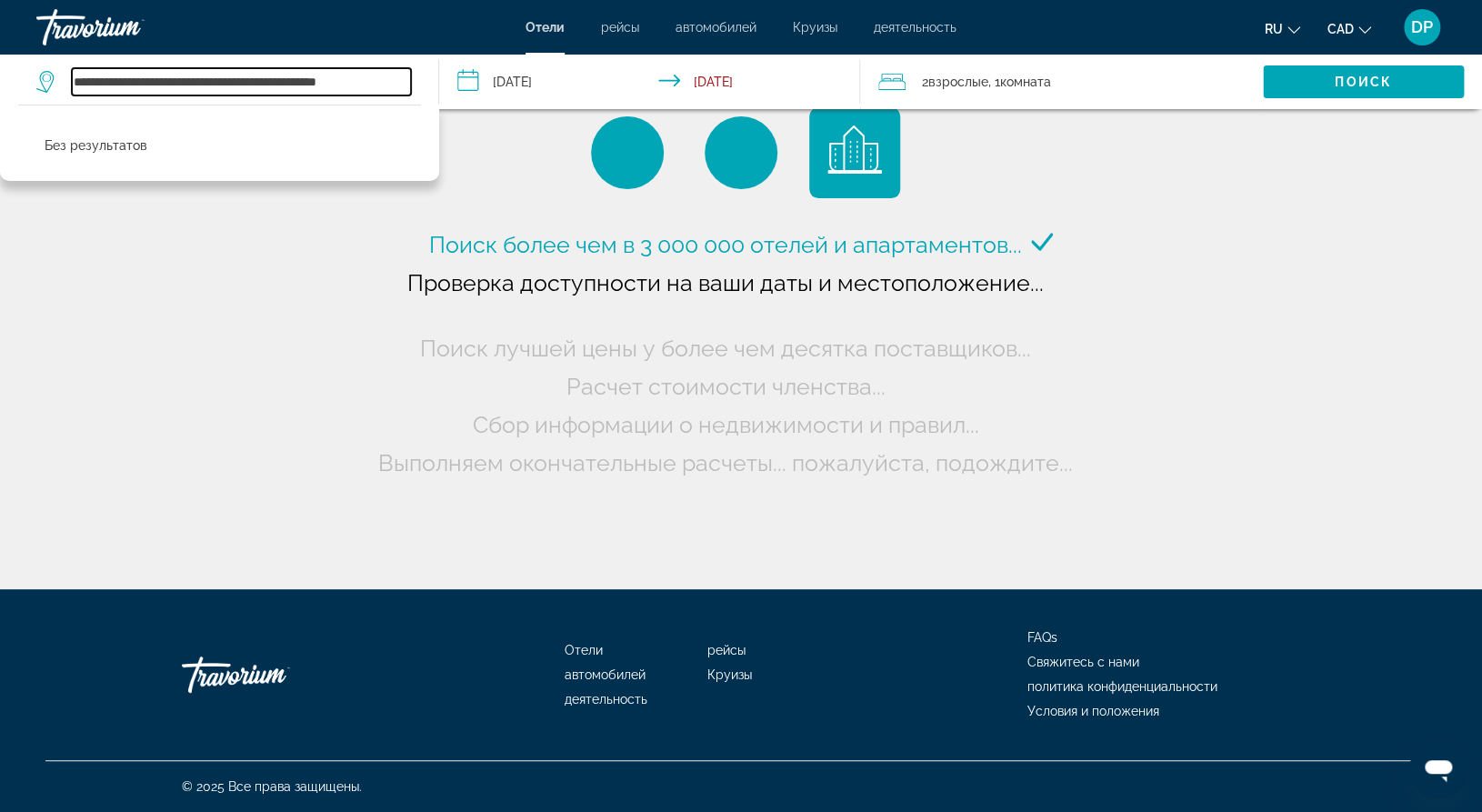
scroll to position [0, 98]
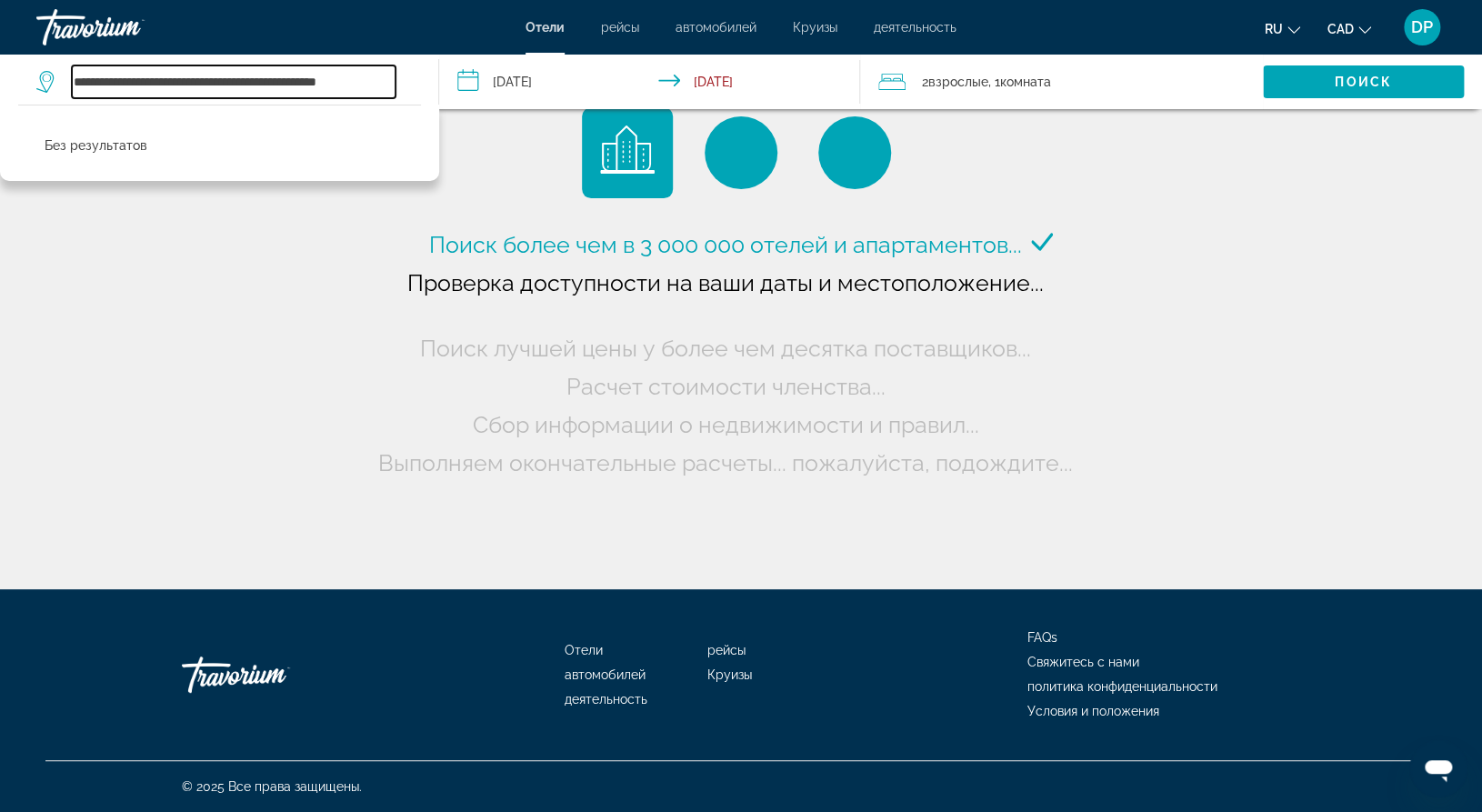
drag, startPoint x: 88, startPoint y: 101, endPoint x: 634, endPoint y: 90, distance: 546.1
click at [634, 90] on div "**********" at bounding box center [741, 82] width 1482 height 55
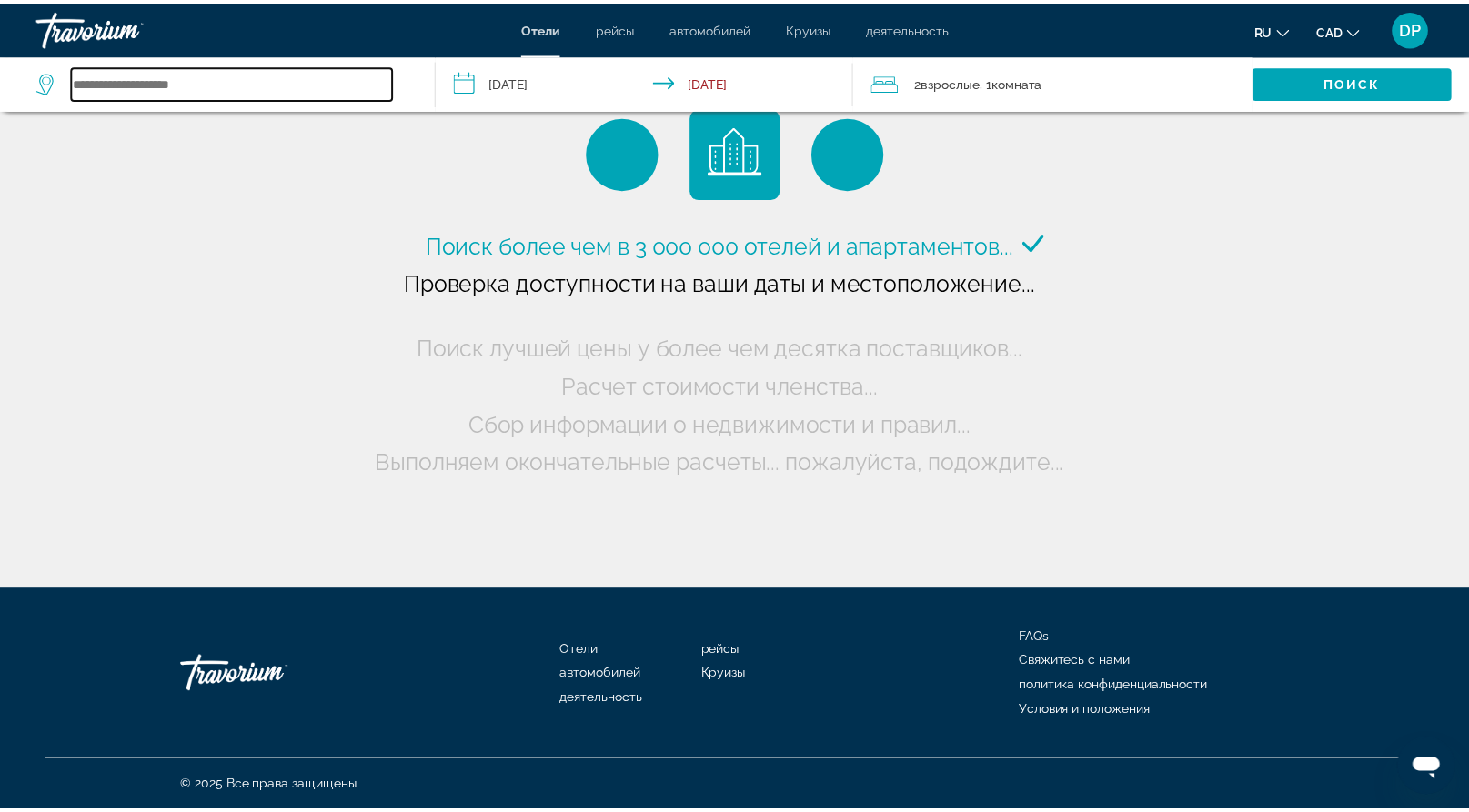
scroll to position [0, 0]
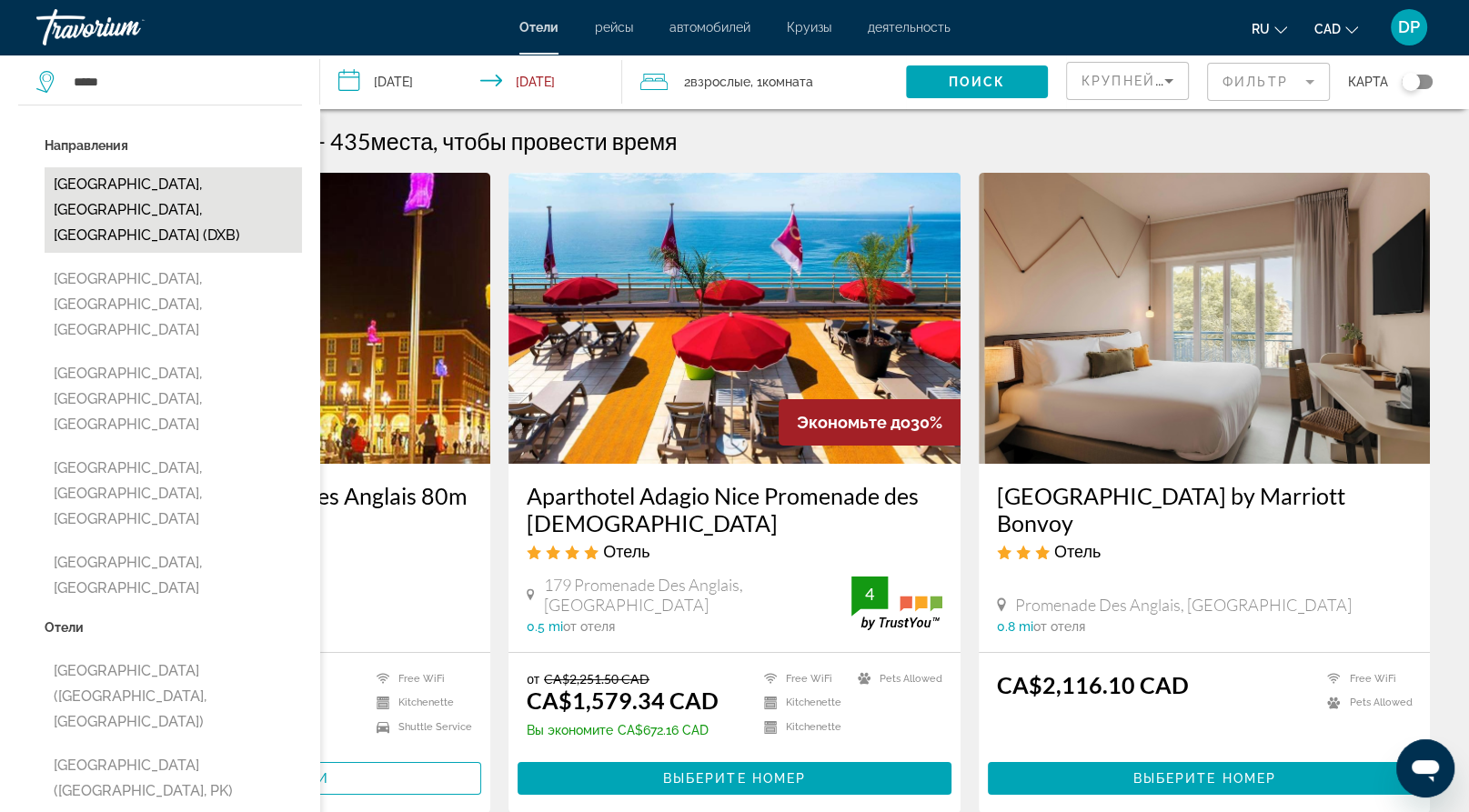
click at [184, 245] on button "[GEOGRAPHIC_DATA], [GEOGRAPHIC_DATA], [GEOGRAPHIC_DATA] (DXB)" at bounding box center [173, 210] width 258 height 86
type input "**********"
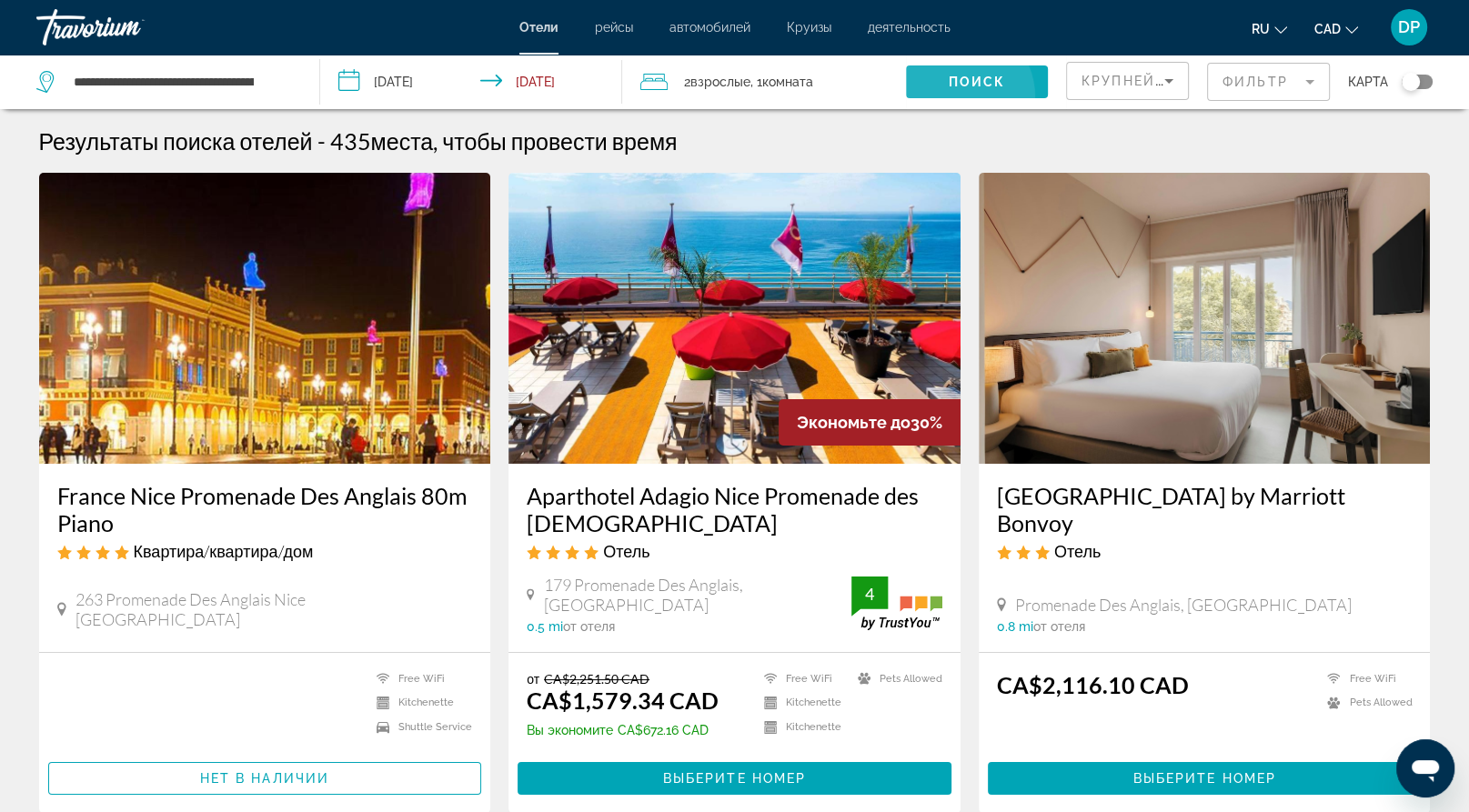
click at [906, 103] on span "Search widget" at bounding box center [976, 81] width 142 height 43
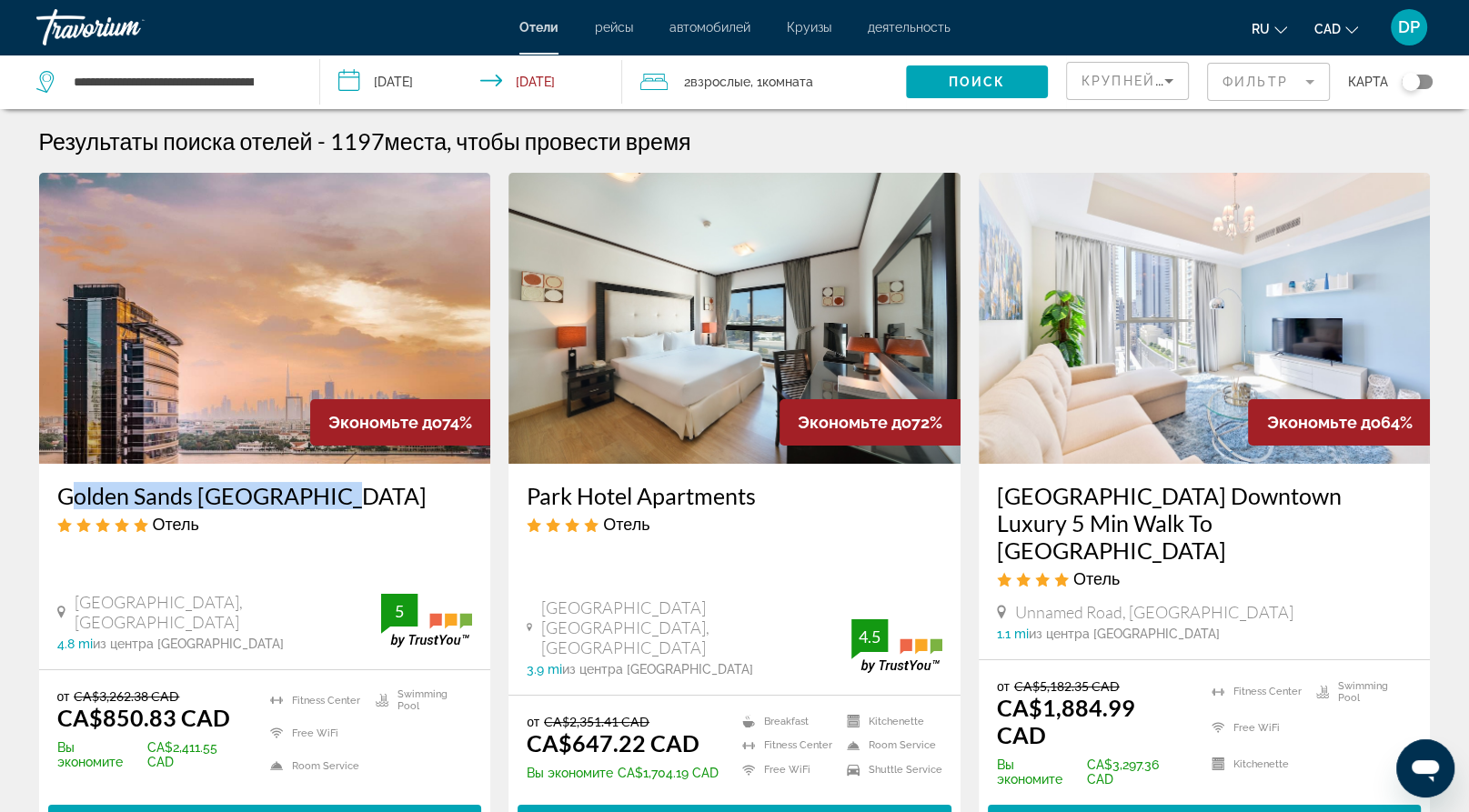
drag, startPoint x: 73, startPoint y: 617, endPoint x: 401, endPoint y: 611, distance: 328.1
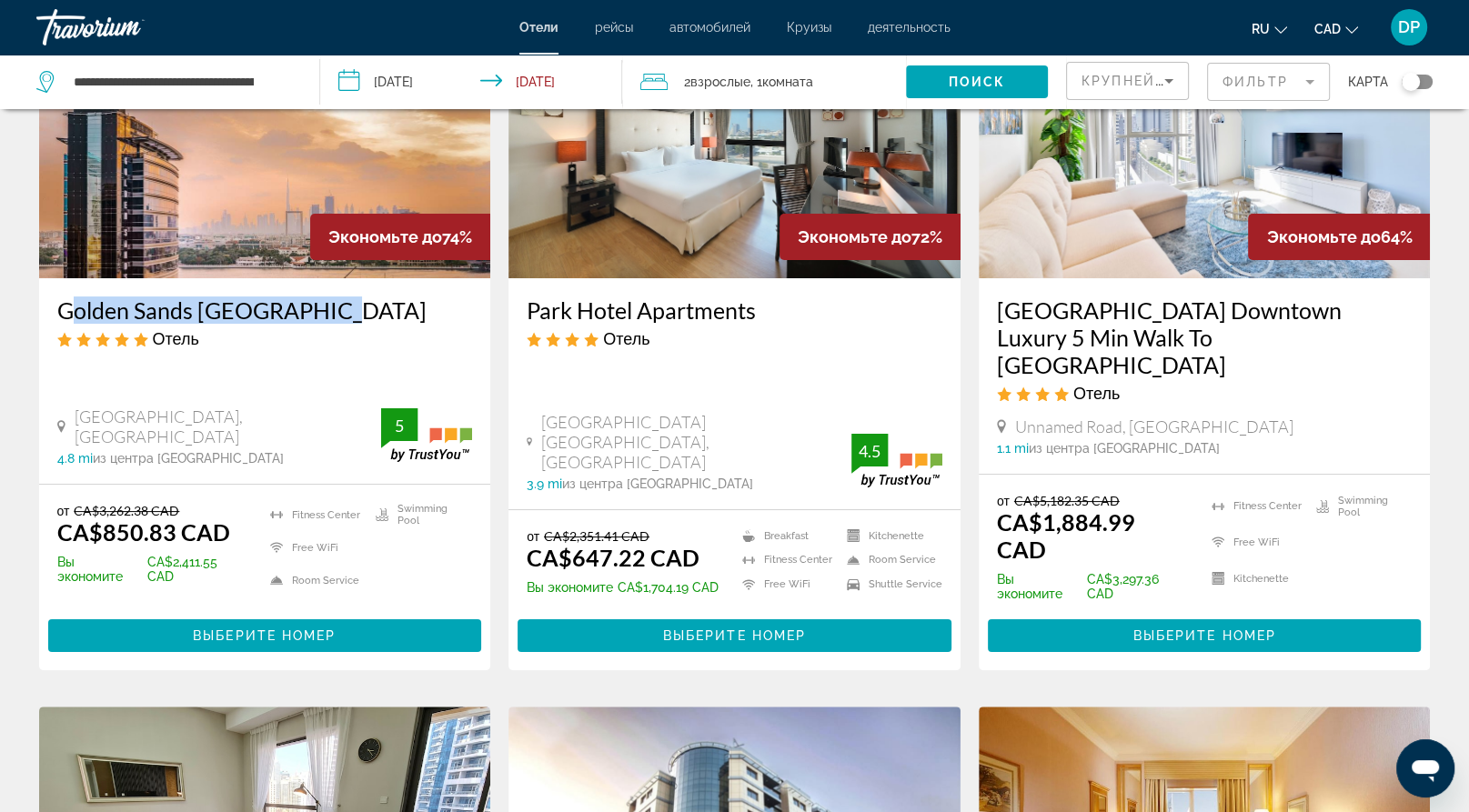
scroll to position [187, 0]
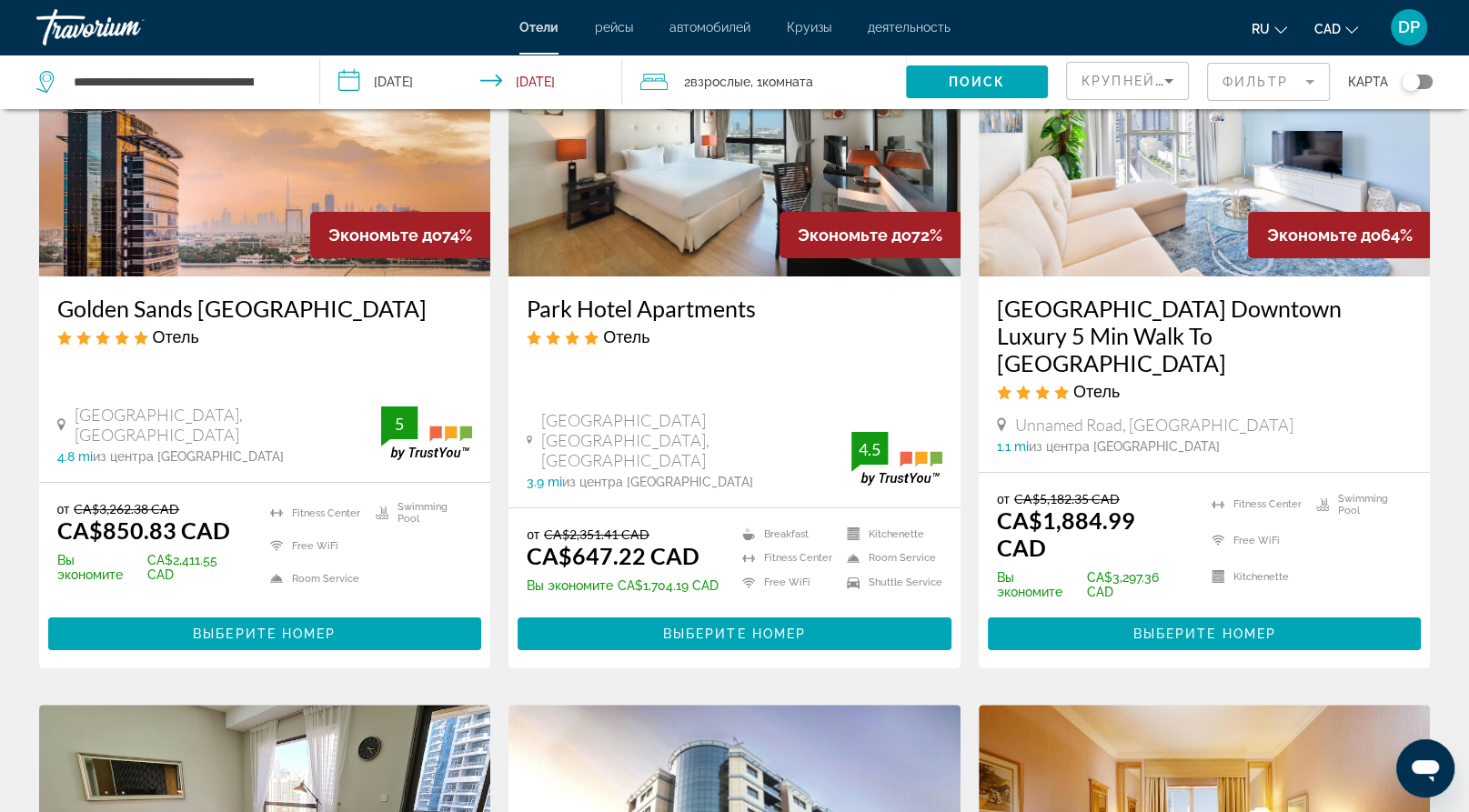
click at [290, 482] on div "Golden Sands [GEOGRAPHIC_DATA] Отель [GEOGRAPHIC_DATA], [GEOGRAPHIC_DATA] 4.8 m…" at bounding box center [265, 378] width 452 height 206
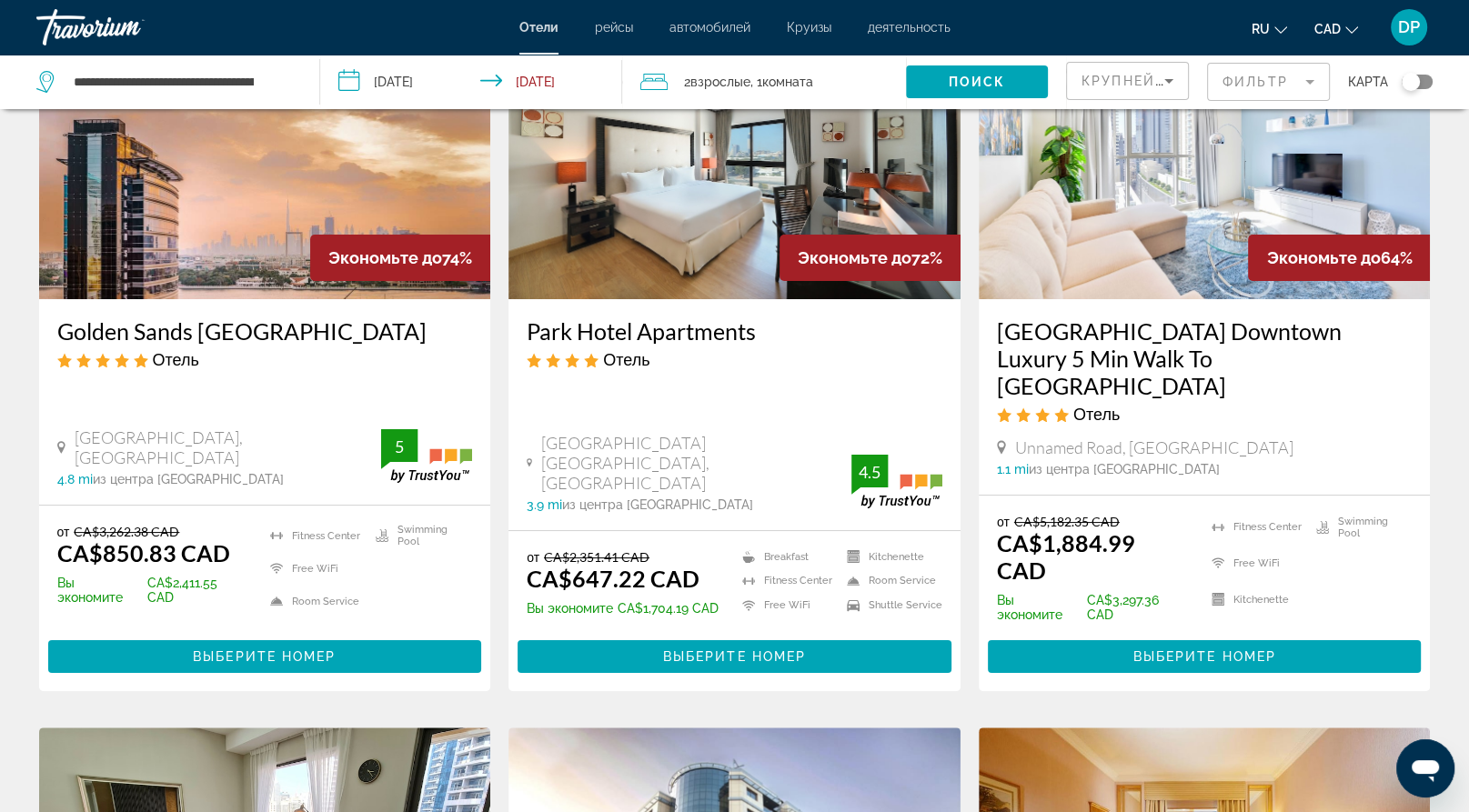
scroll to position [161, 0]
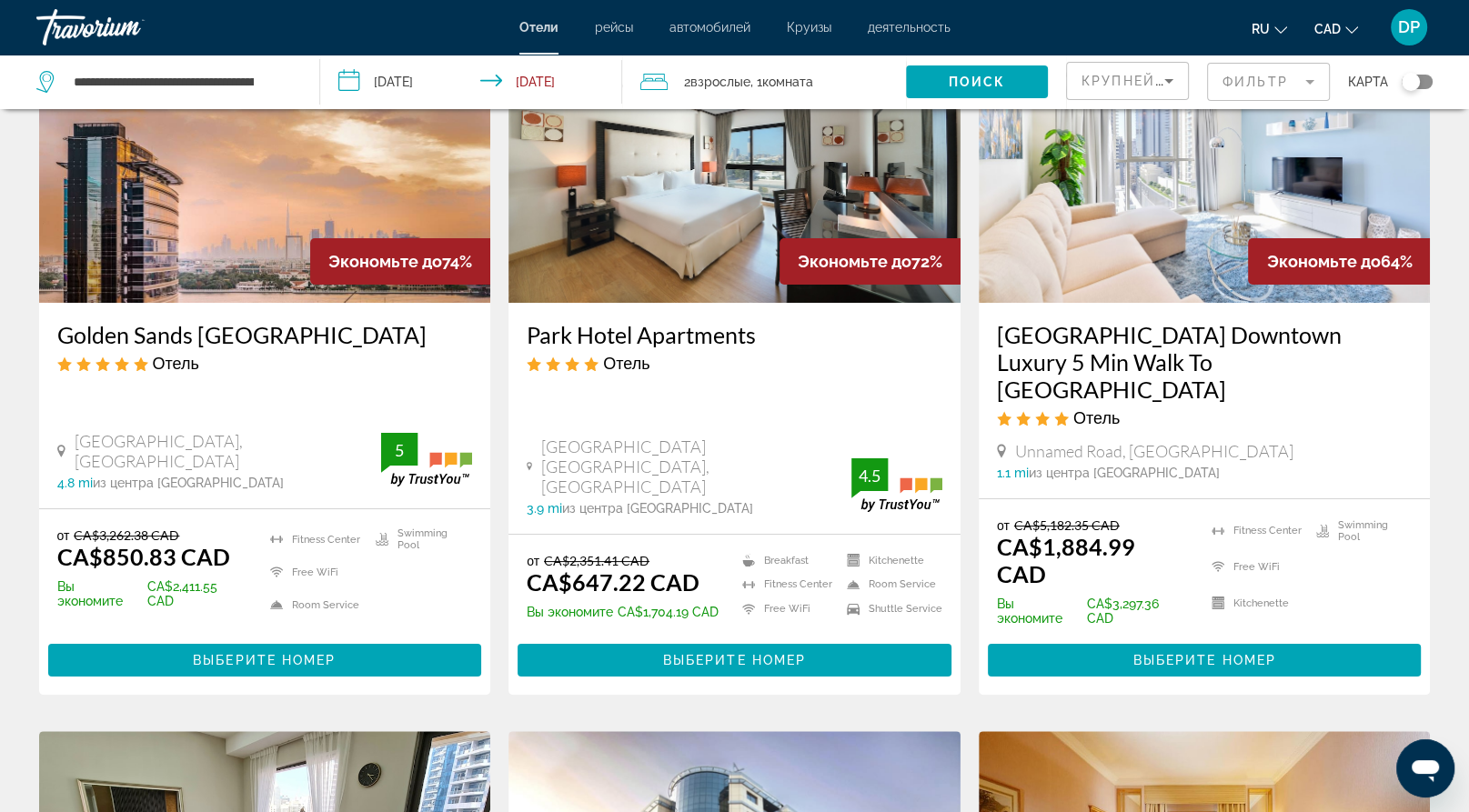
click at [310, 285] on div "Экономьте до 74%" at bounding box center [400, 262] width 180 height 46
click at [259, 349] on h3 "Golden Sands [GEOGRAPHIC_DATA]" at bounding box center [265, 334] width 415 height 27
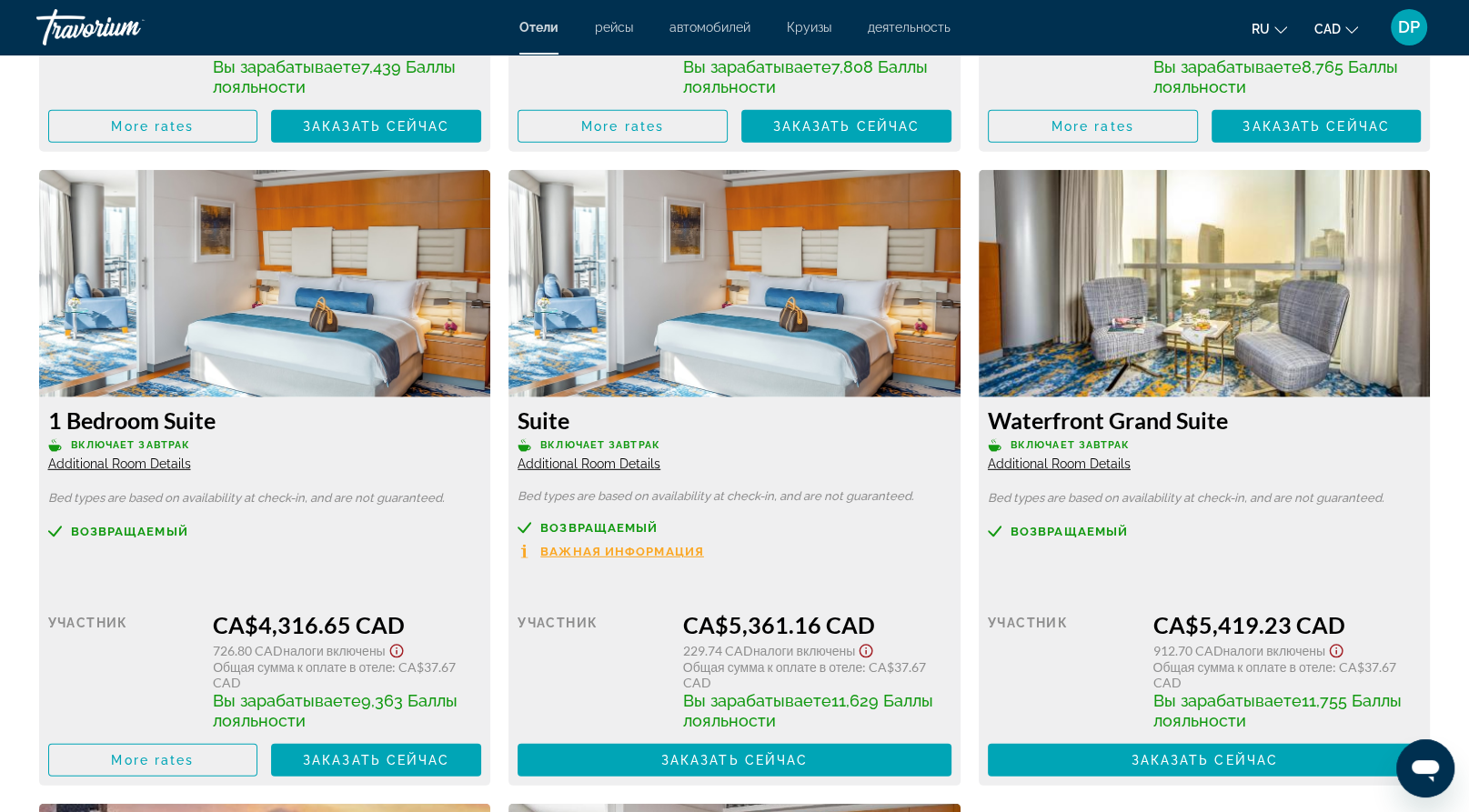
scroll to position [5106, 0]
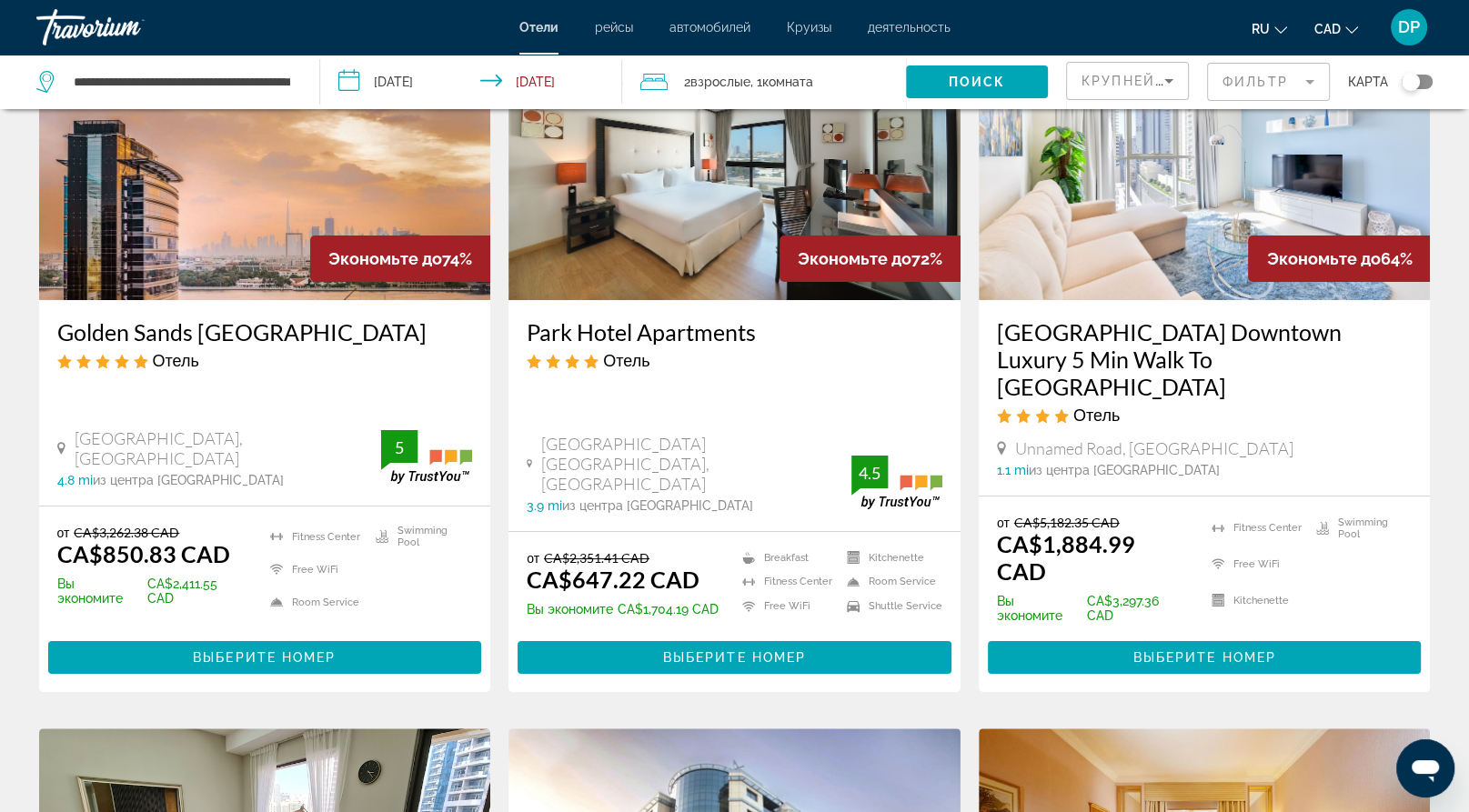
scroll to position [164, 0]
drag, startPoint x: 540, startPoint y: 451, endPoint x: 834, endPoint y: 452, distance: 294.0
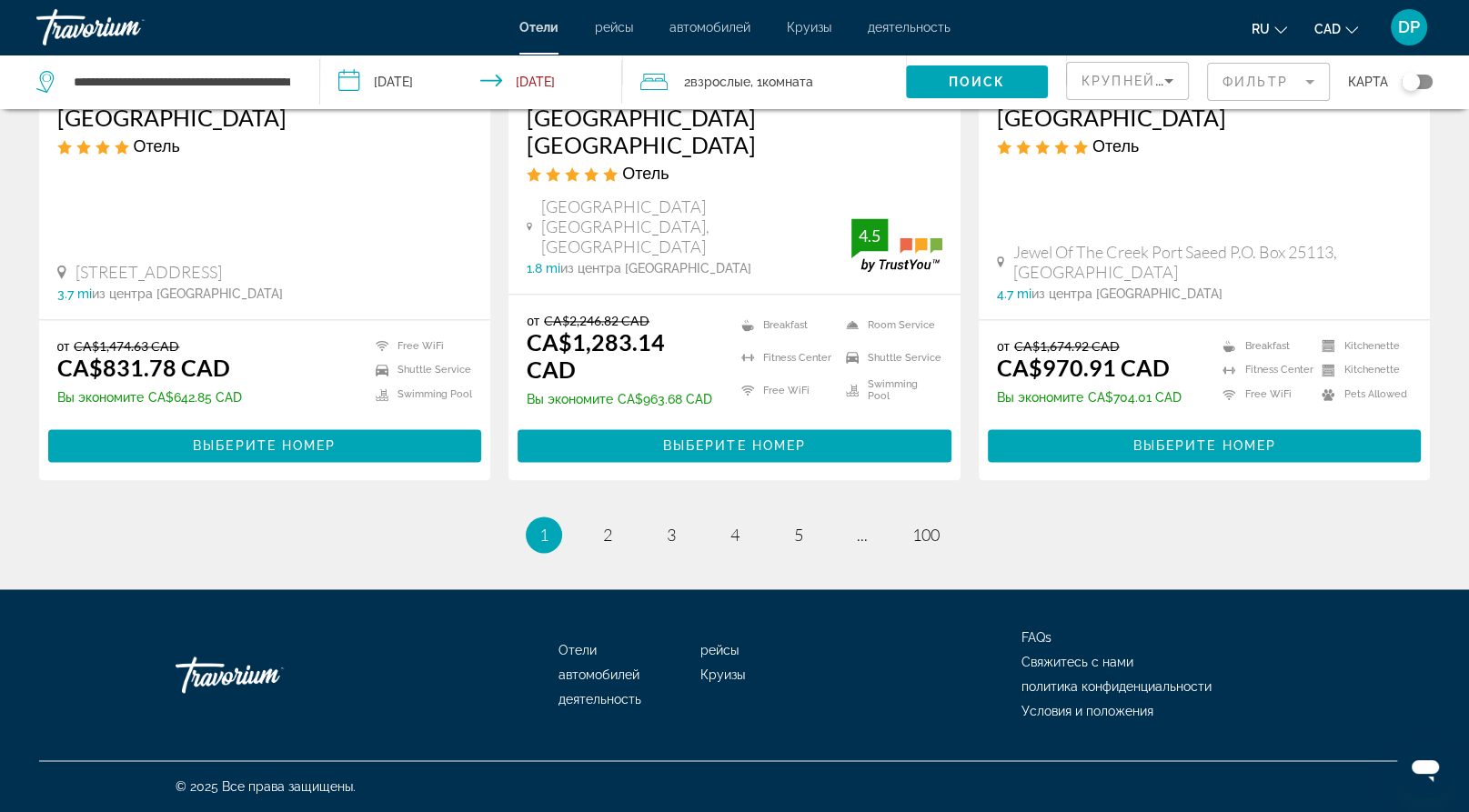
scroll to position [2917, 0]
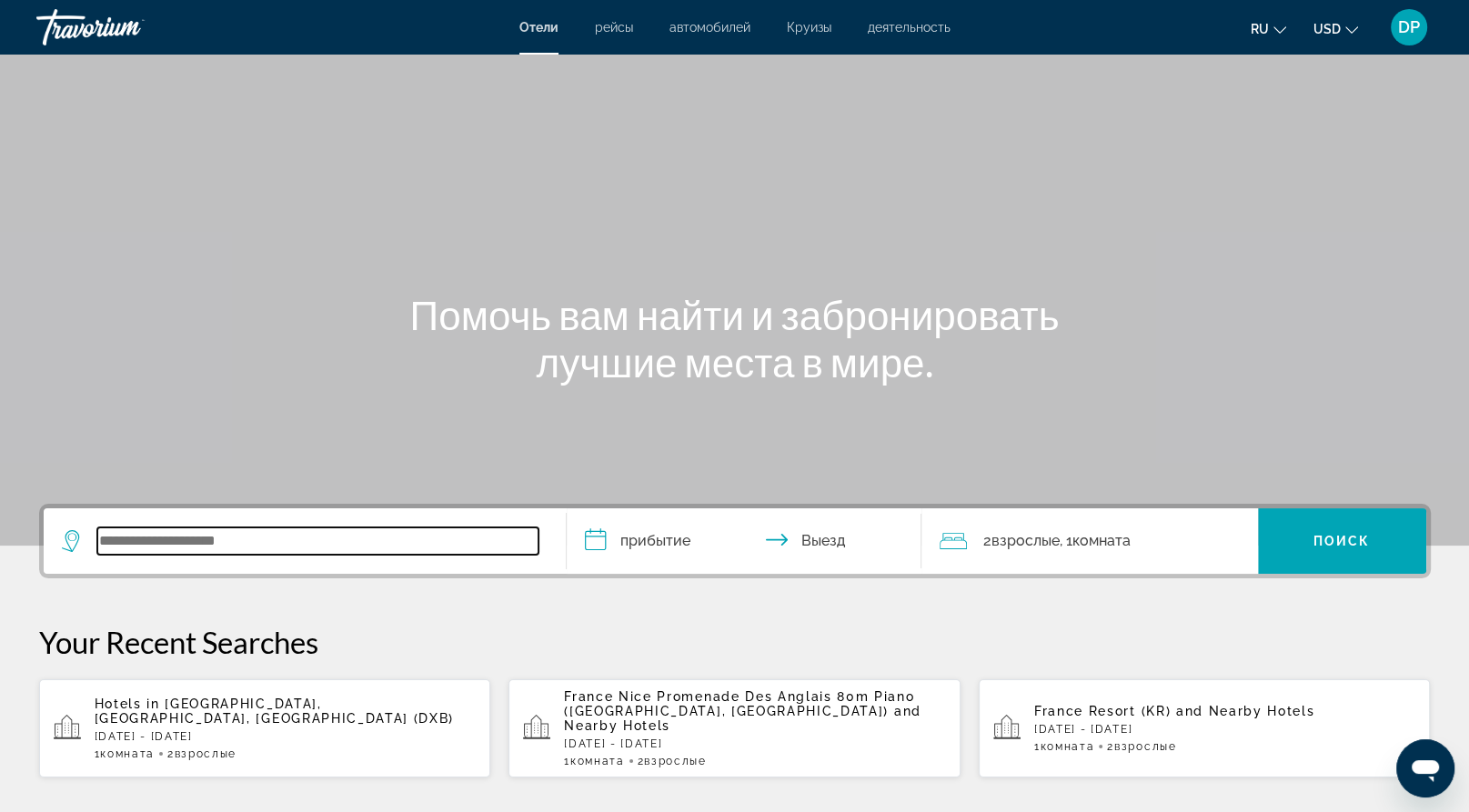
click at [282, 555] on input "Search widget" at bounding box center [318, 541] width 441 height 27
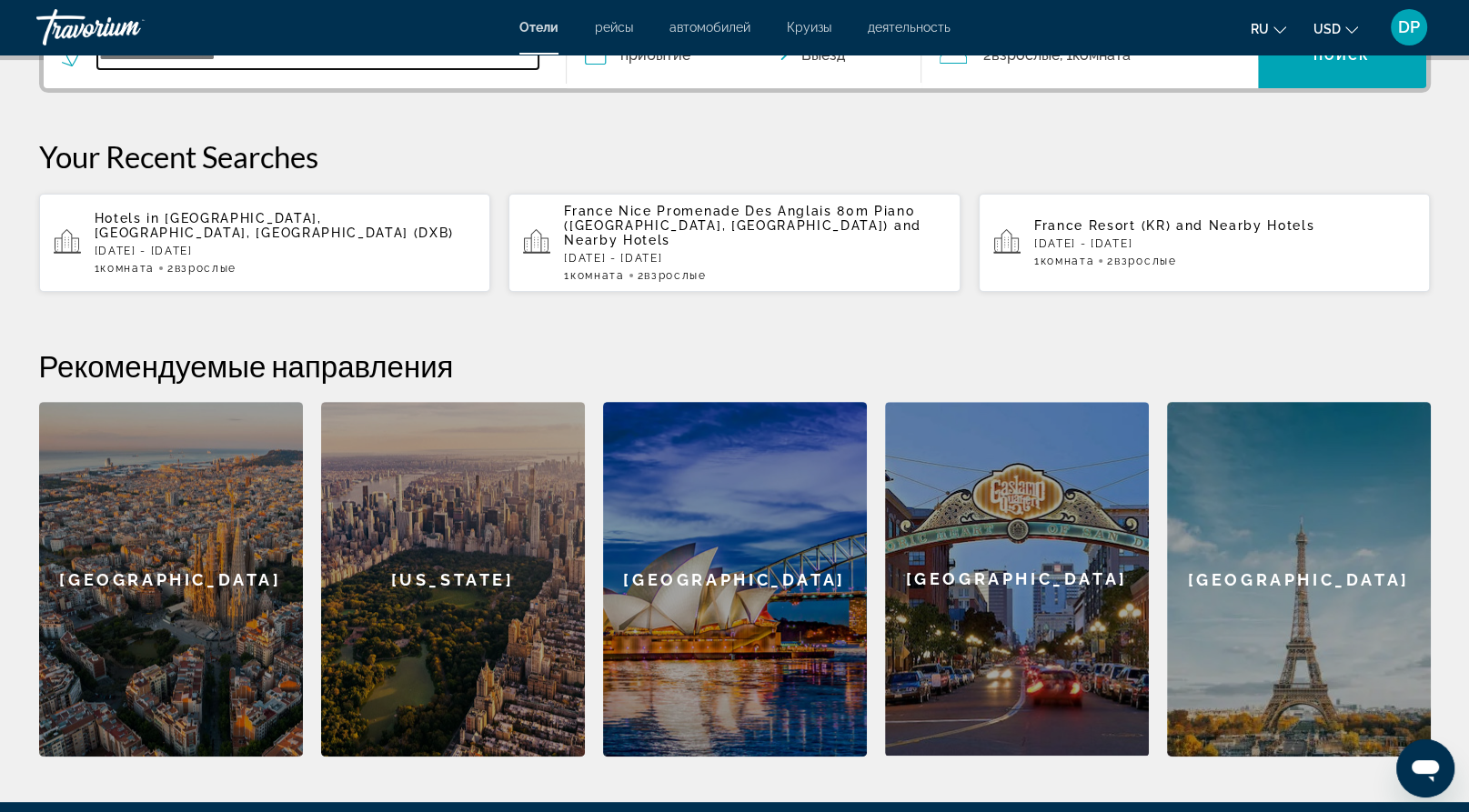
scroll to position [555, 0]
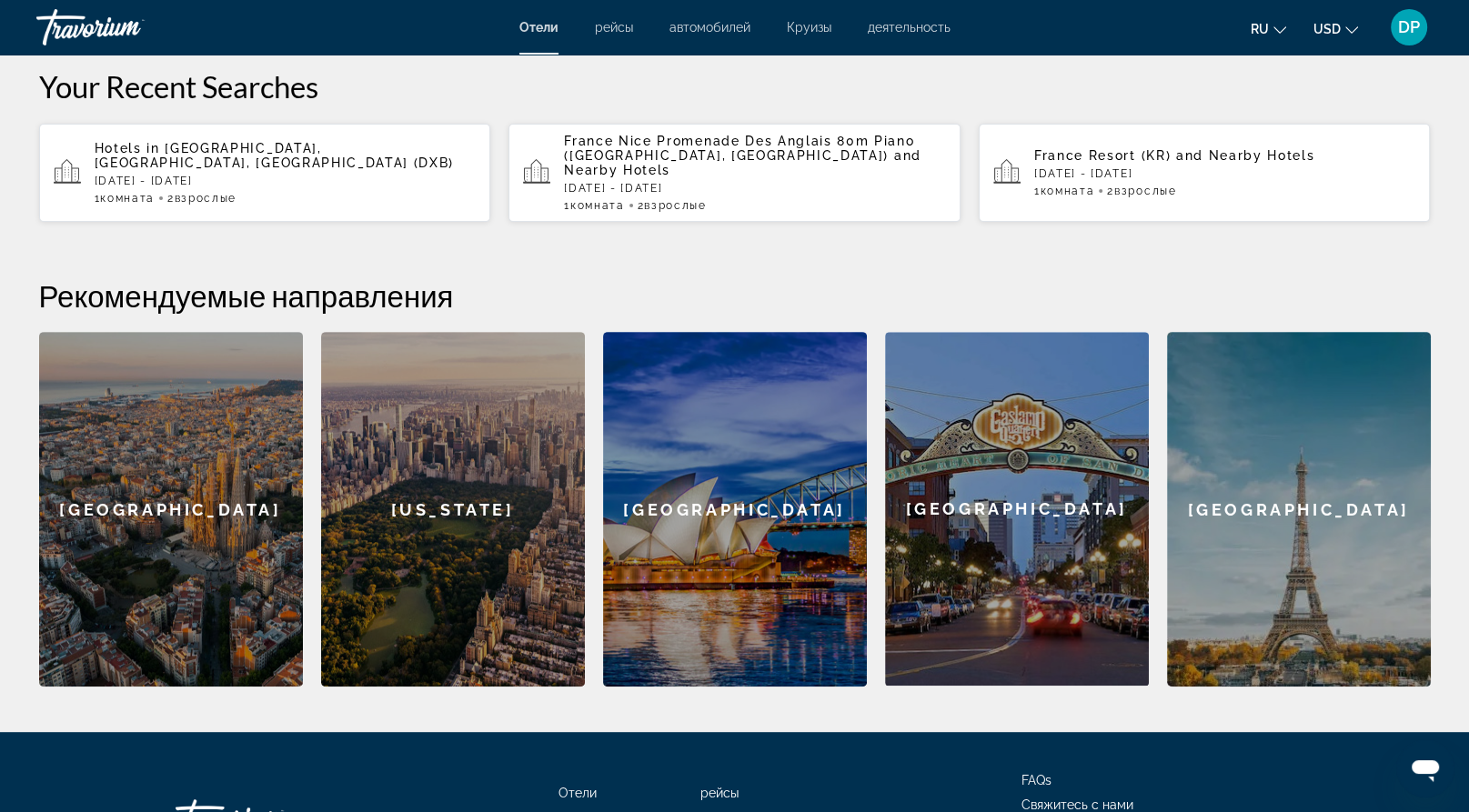
click at [272, 187] on p "[DATE] - [DATE]" at bounding box center [286, 181] width 382 height 13
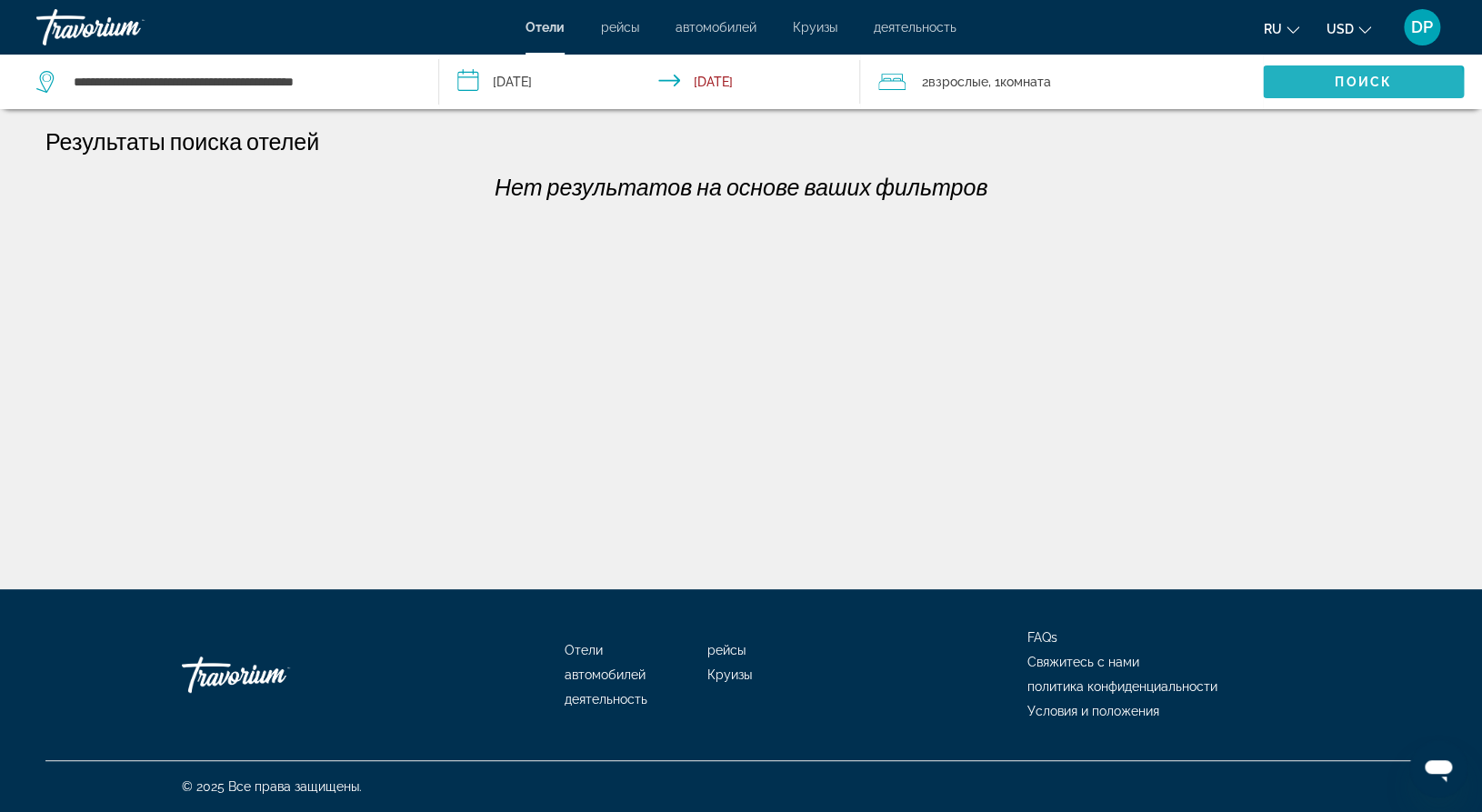
click at [1346, 89] on span "Поиск" at bounding box center [1363, 81] width 57 height 14
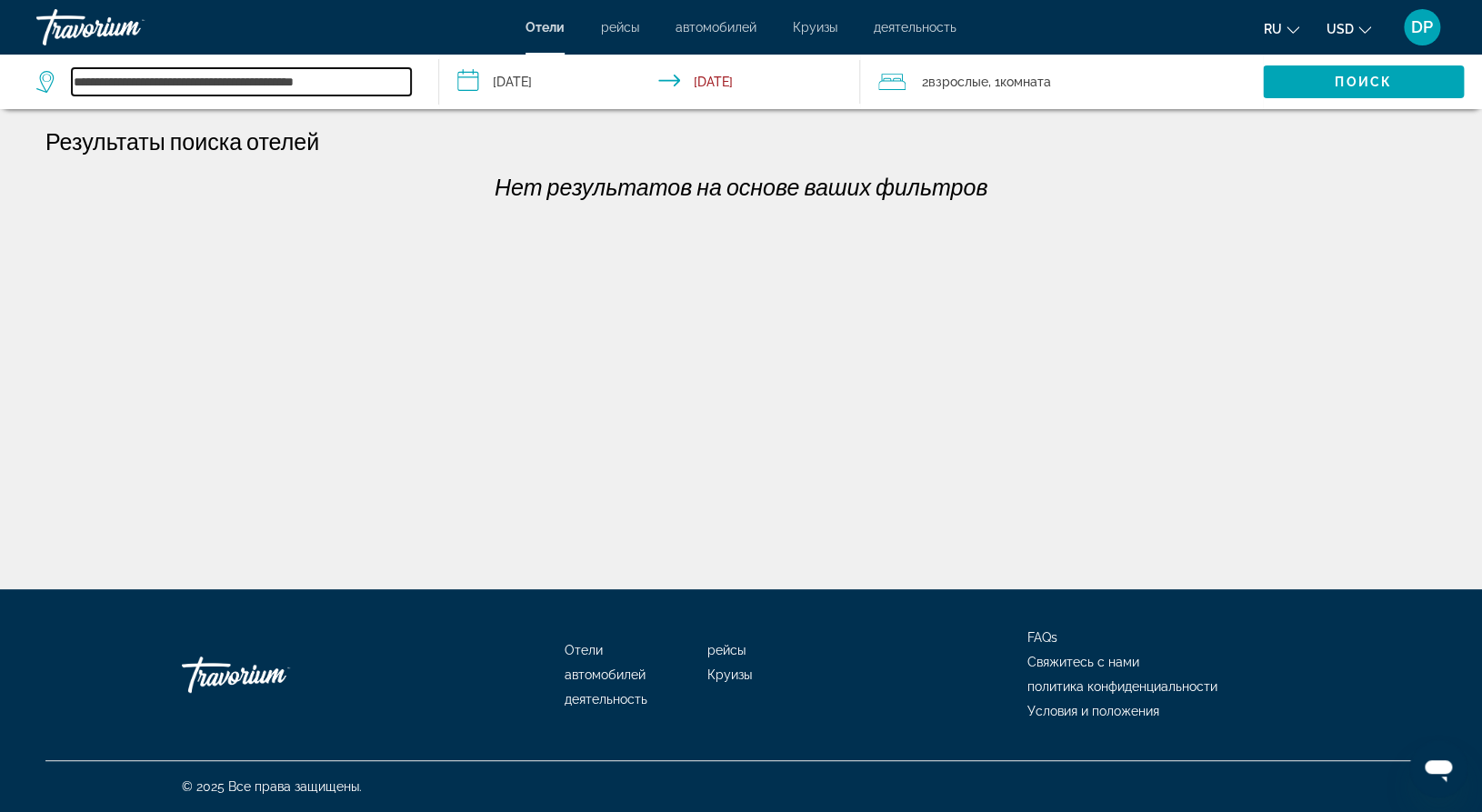
click at [407, 96] on input "**********" at bounding box center [240, 82] width 339 height 27
click at [386, 96] on input "**********" at bounding box center [240, 82] width 339 height 27
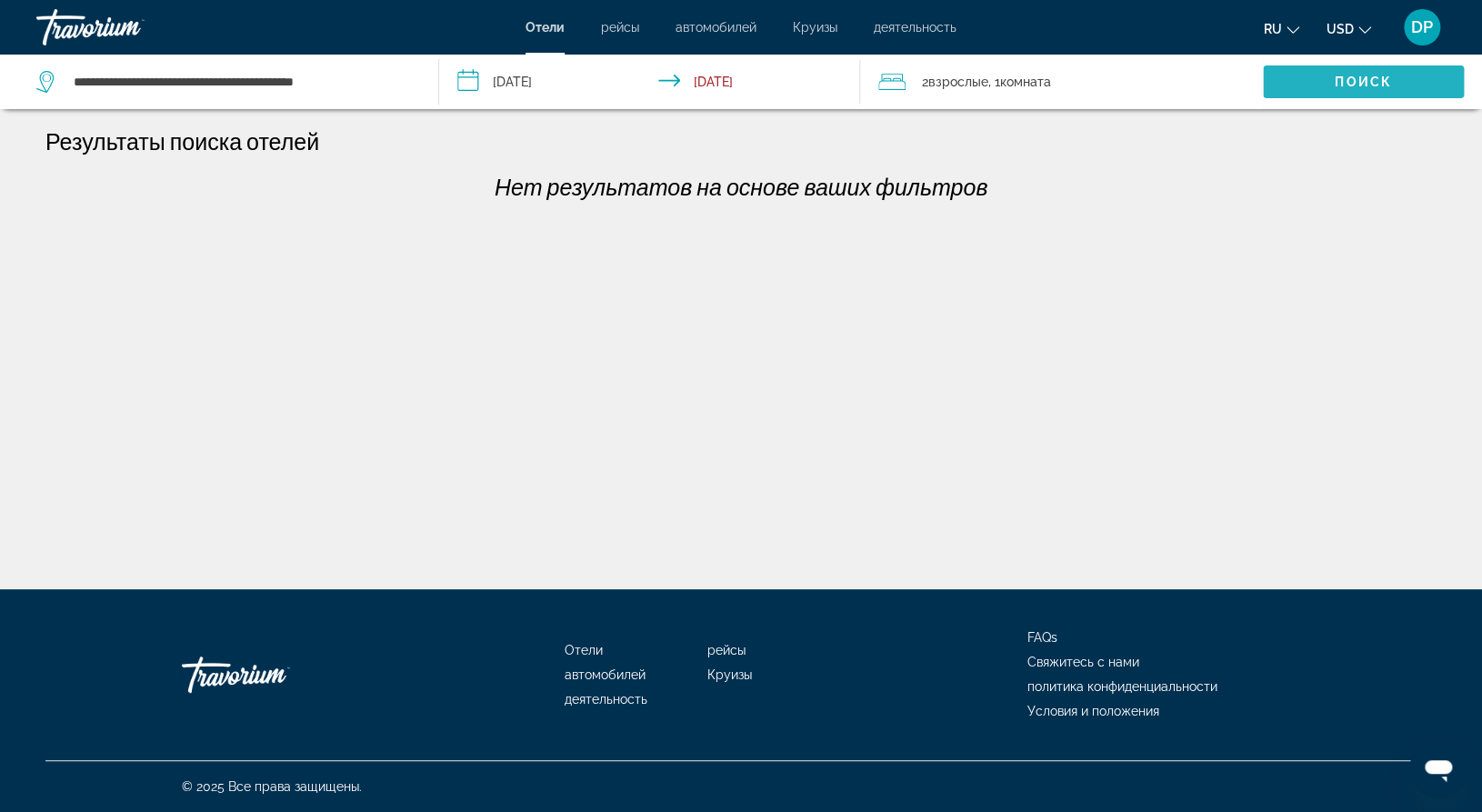
click at [1358, 88] on span "Search widget" at bounding box center [1363, 81] width 201 height 43
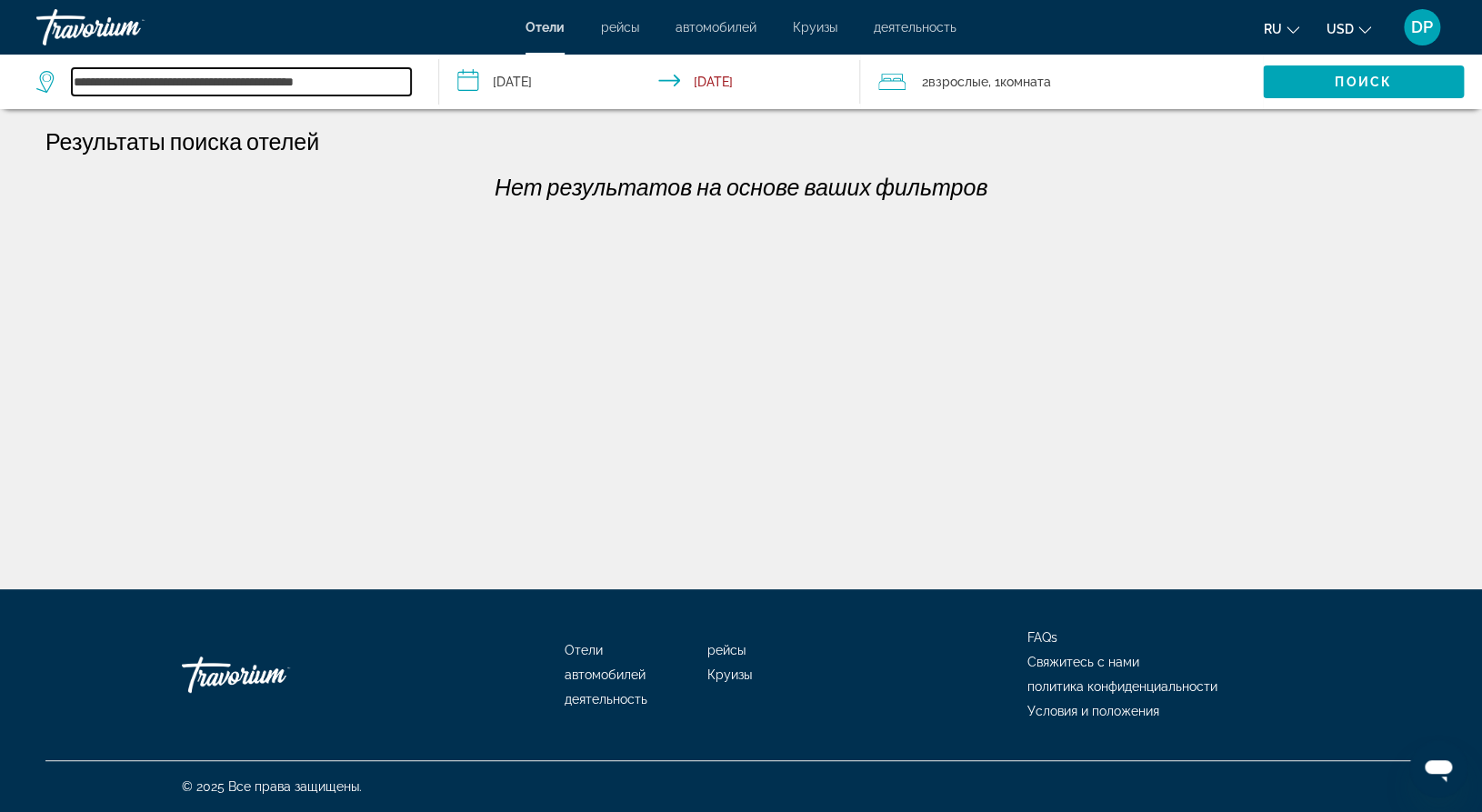
scroll to position [0, 44]
drag, startPoint x: 133, startPoint y: 93, endPoint x: 596, endPoint y: 149, distance: 466.4
click at [596, 149] on div "**********" at bounding box center [741, 294] width 1482 height 589
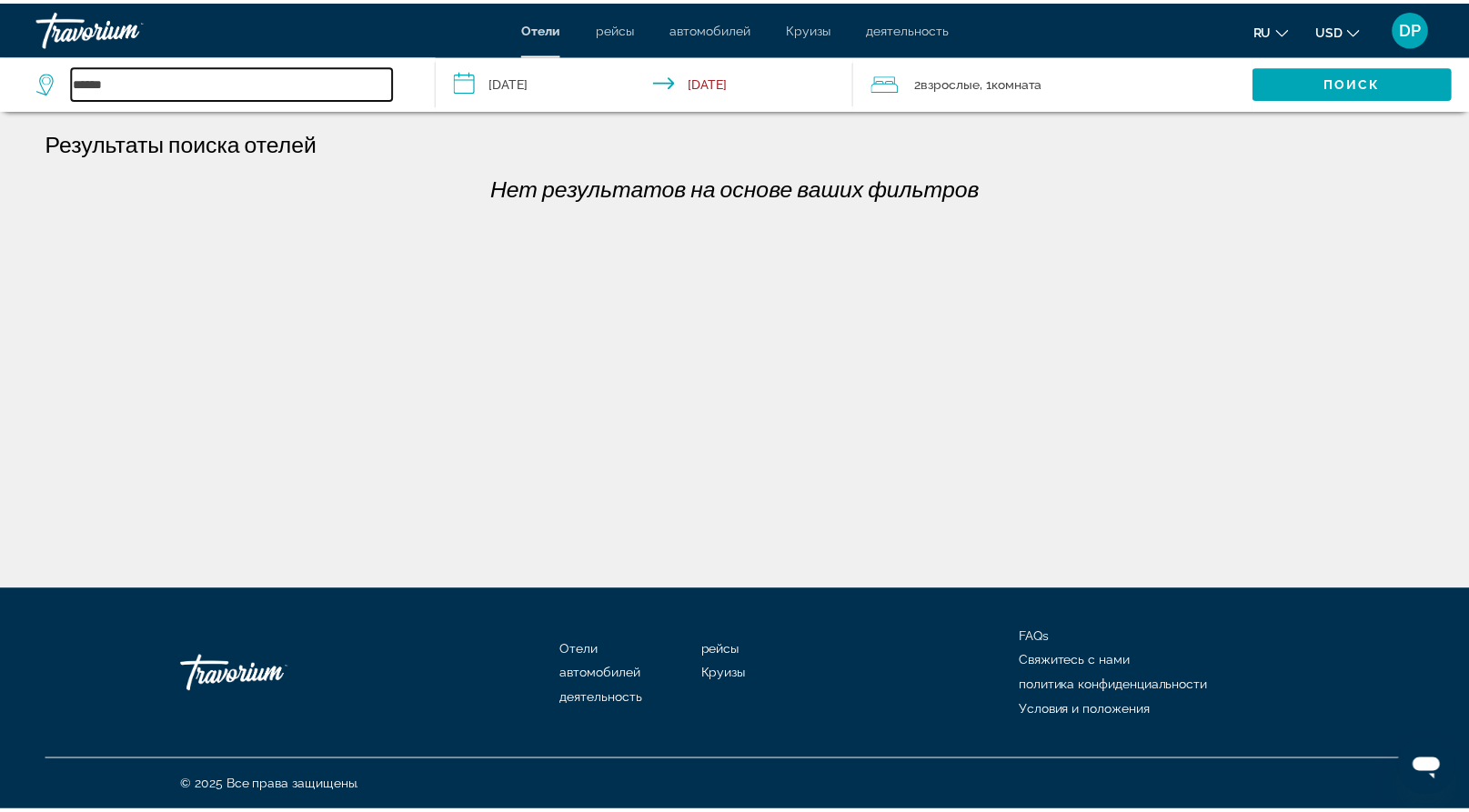
scroll to position [0, 0]
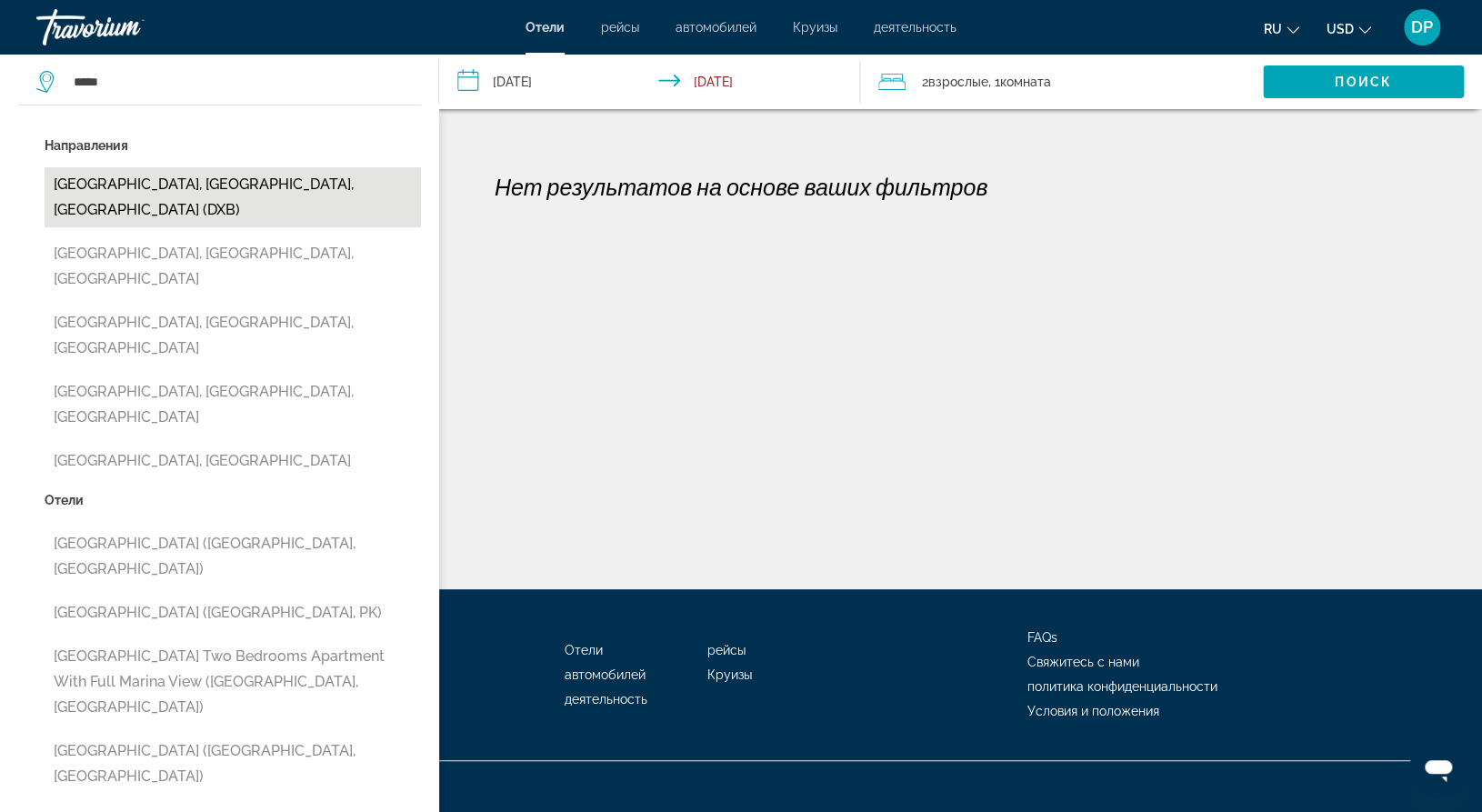
click at [285, 227] on button "[GEOGRAPHIC_DATA], [GEOGRAPHIC_DATA], [GEOGRAPHIC_DATA] (DXB)" at bounding box center [233, 197] width 377 height 60
type input "**********"
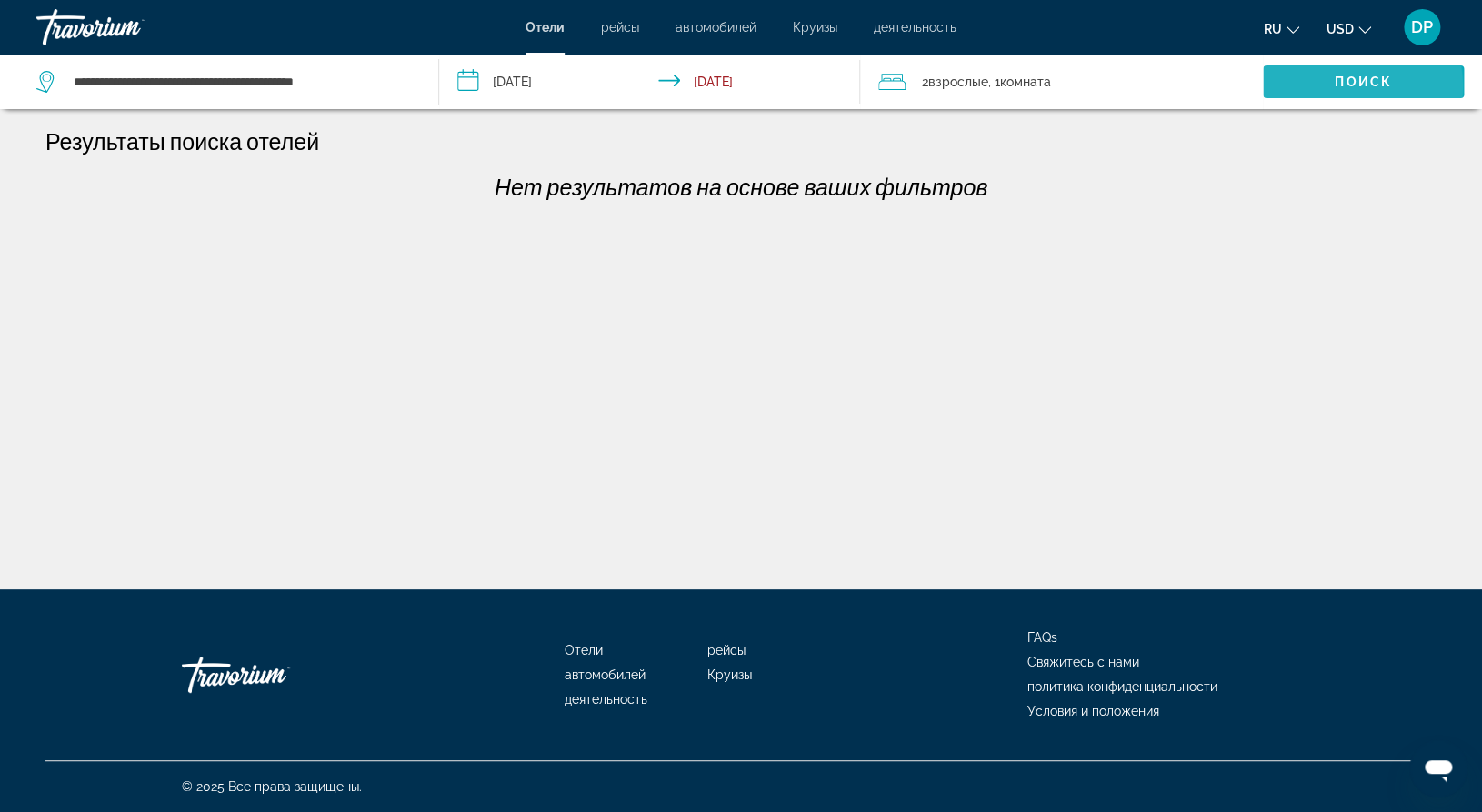
click at [1353, 89] on span "Поиск" at bounding box center [1363, 81] width 57 height 14
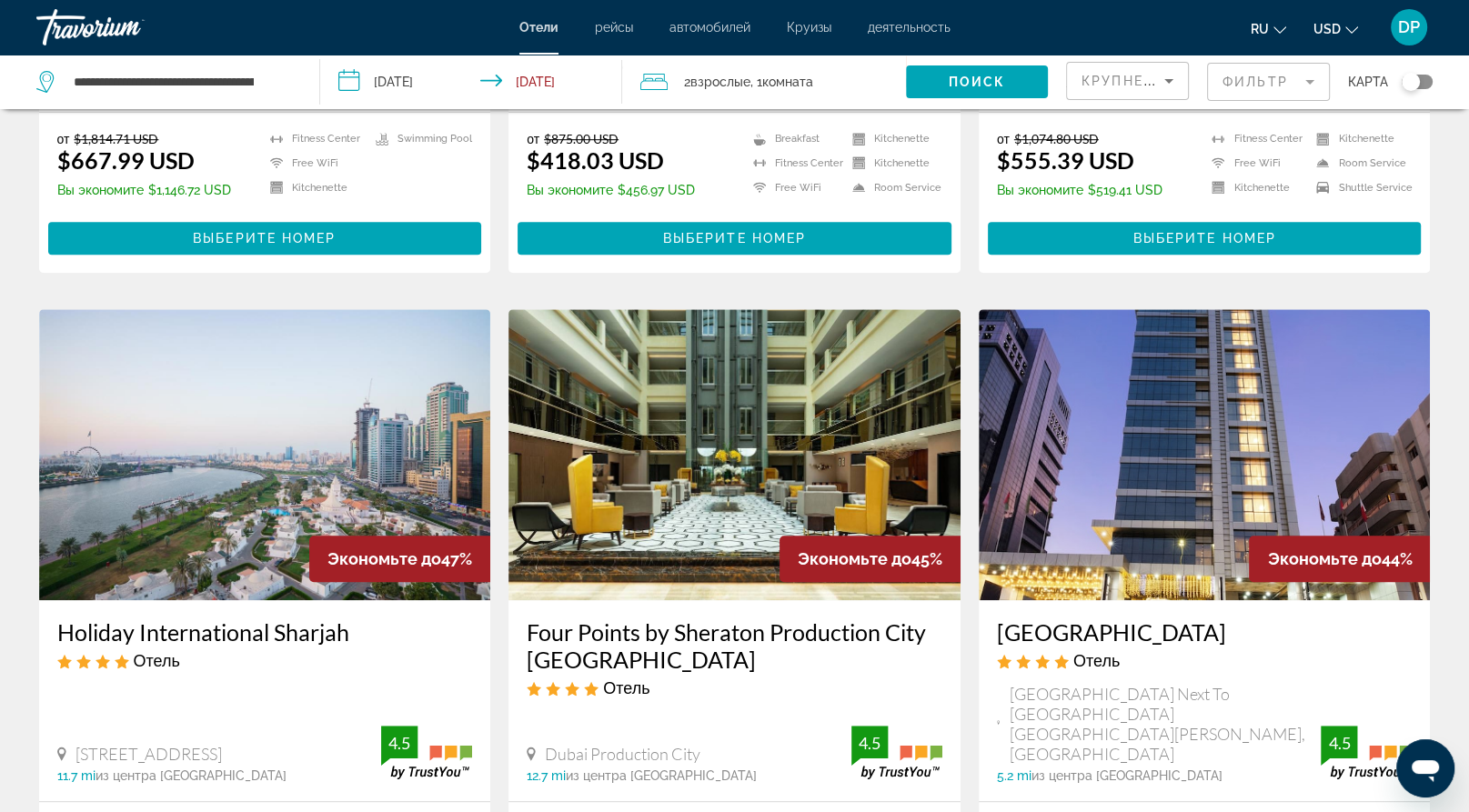
scroll to position [1223, 0]
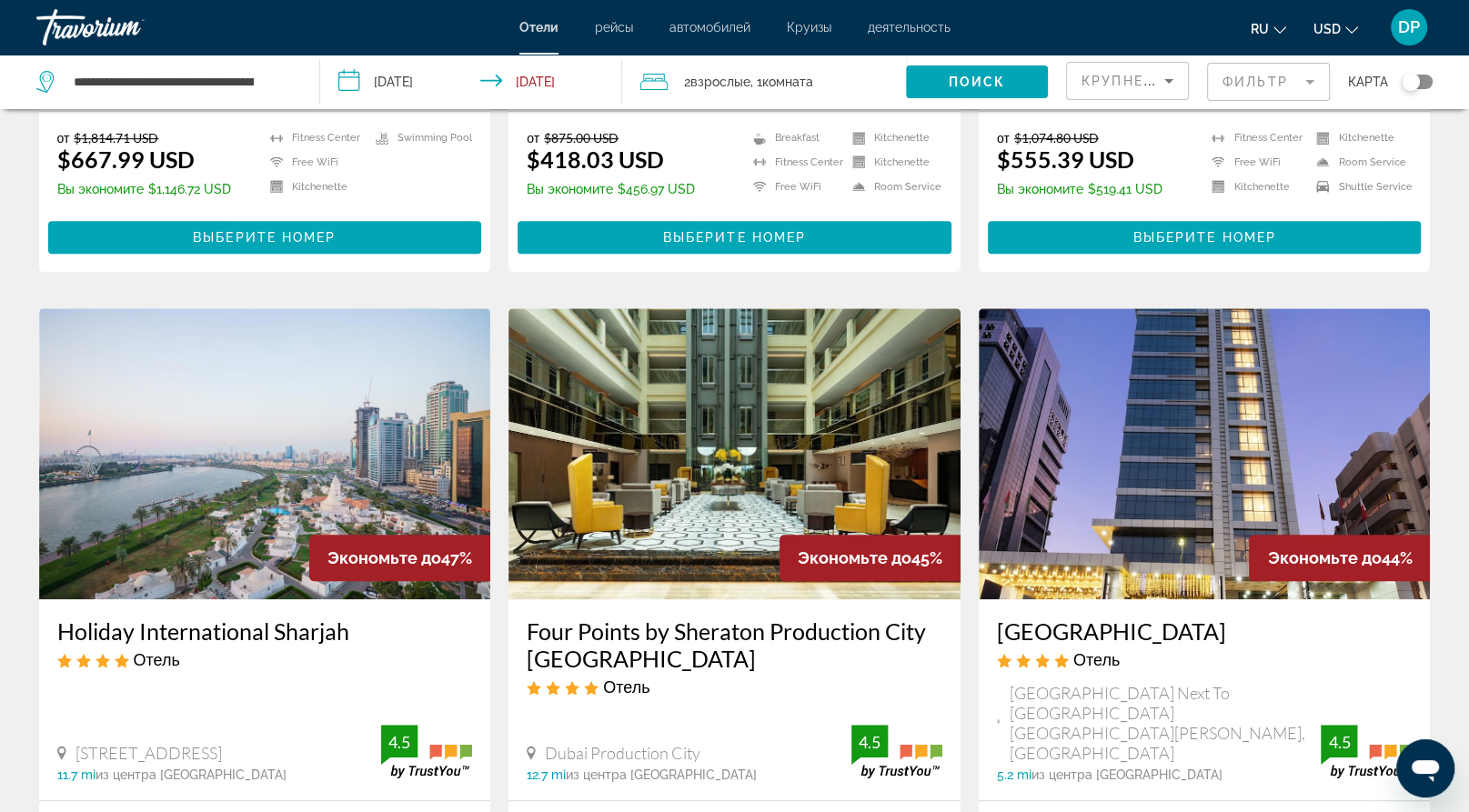
drag, startPoint x: 66, startPoint y: 289, endPoint x: 462, endPoint y: 322, distance: 397.4
click at [462, 111] on div "Marco Polo Stunning Marina Views High Floor Close to Tram Квартира/квартира/дом…" at bounding box center [265, 17] width 452 height 186
drag, startPoint x: 536, startPoint y: 283, endPoint x: 687, endPoint y: 316, distance: 154.6
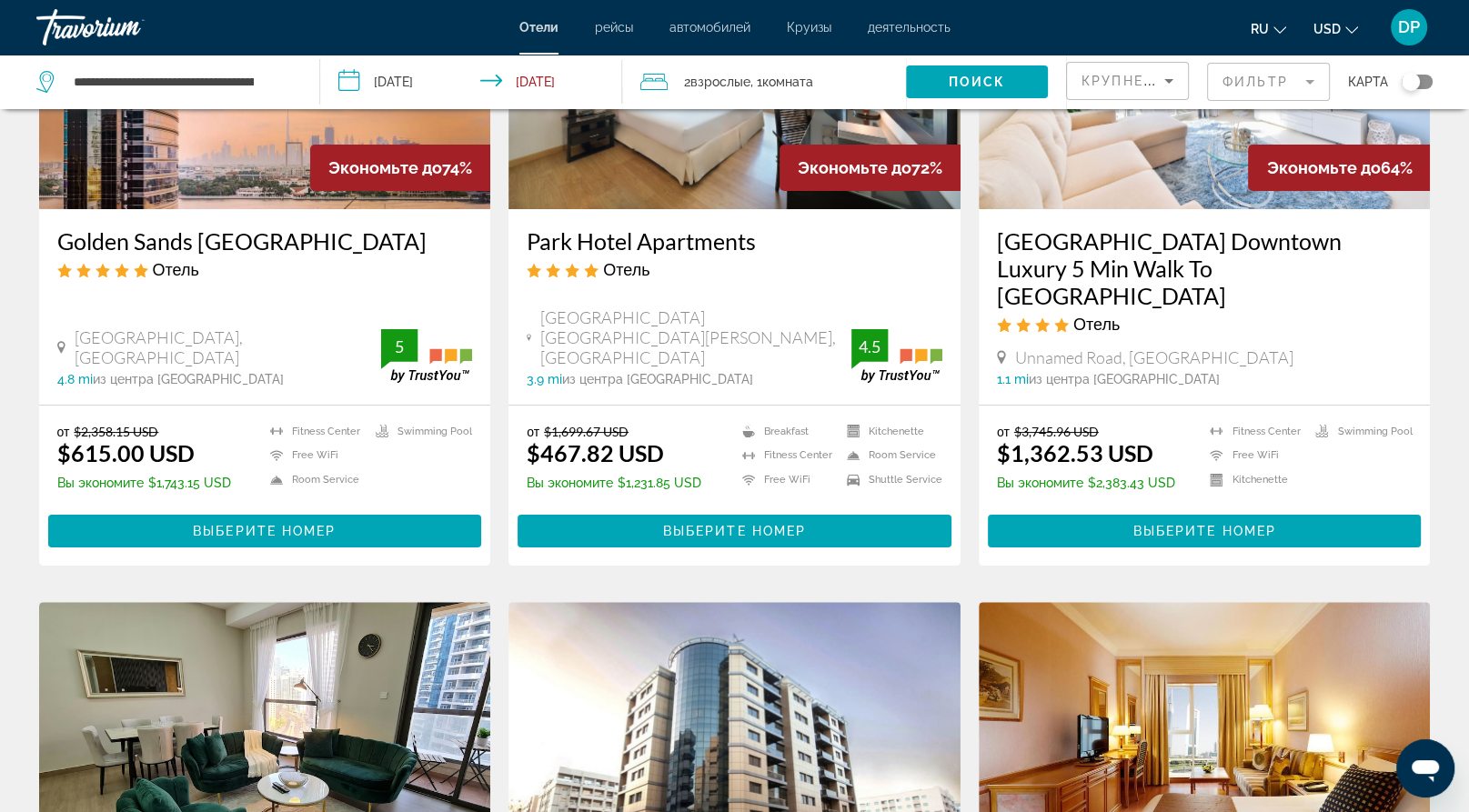
scroll to position [0, 0]
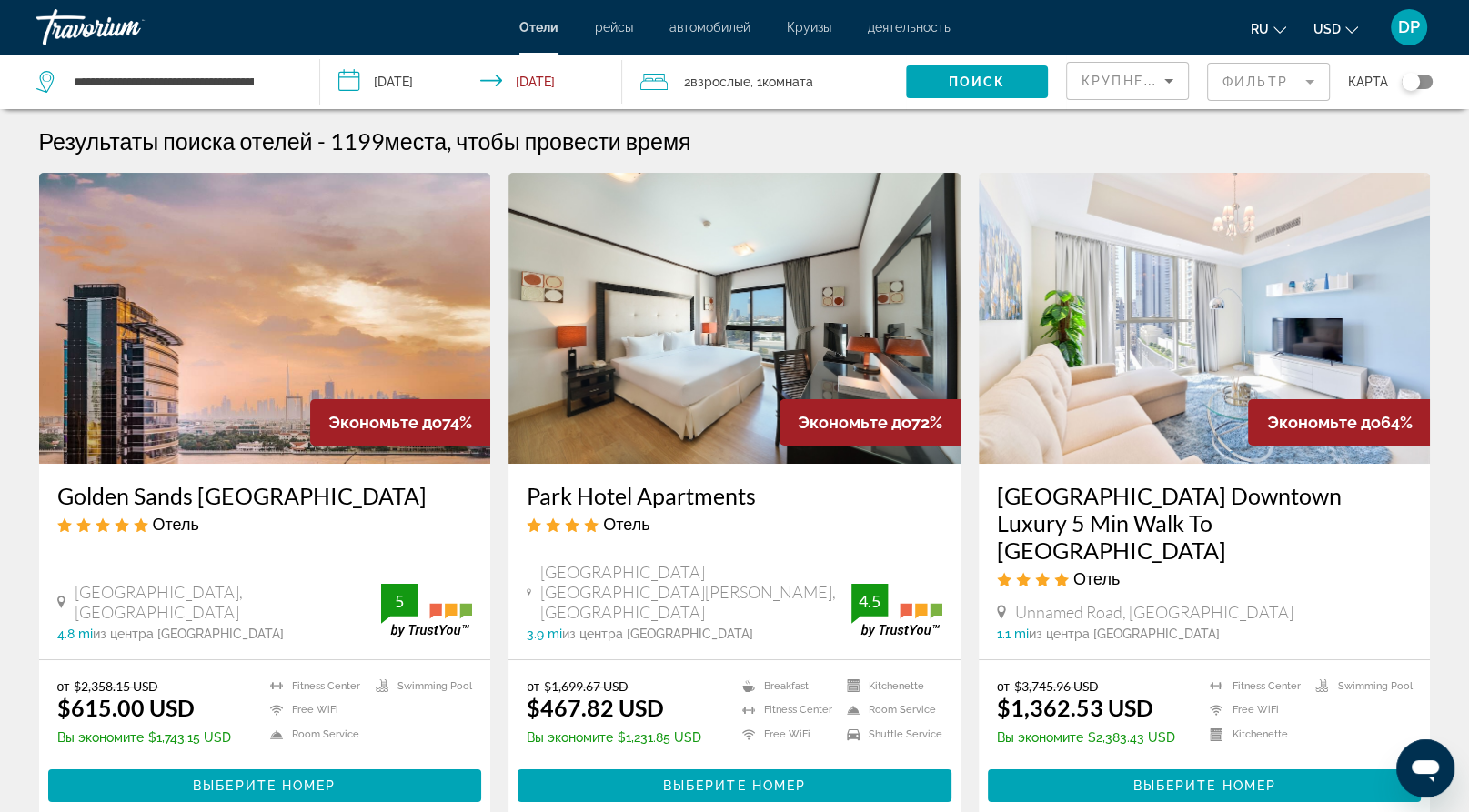
click at [1082, 83] on div "Крупнейшие сбережения" at bounding box center [1127, 88] width 92 height 51
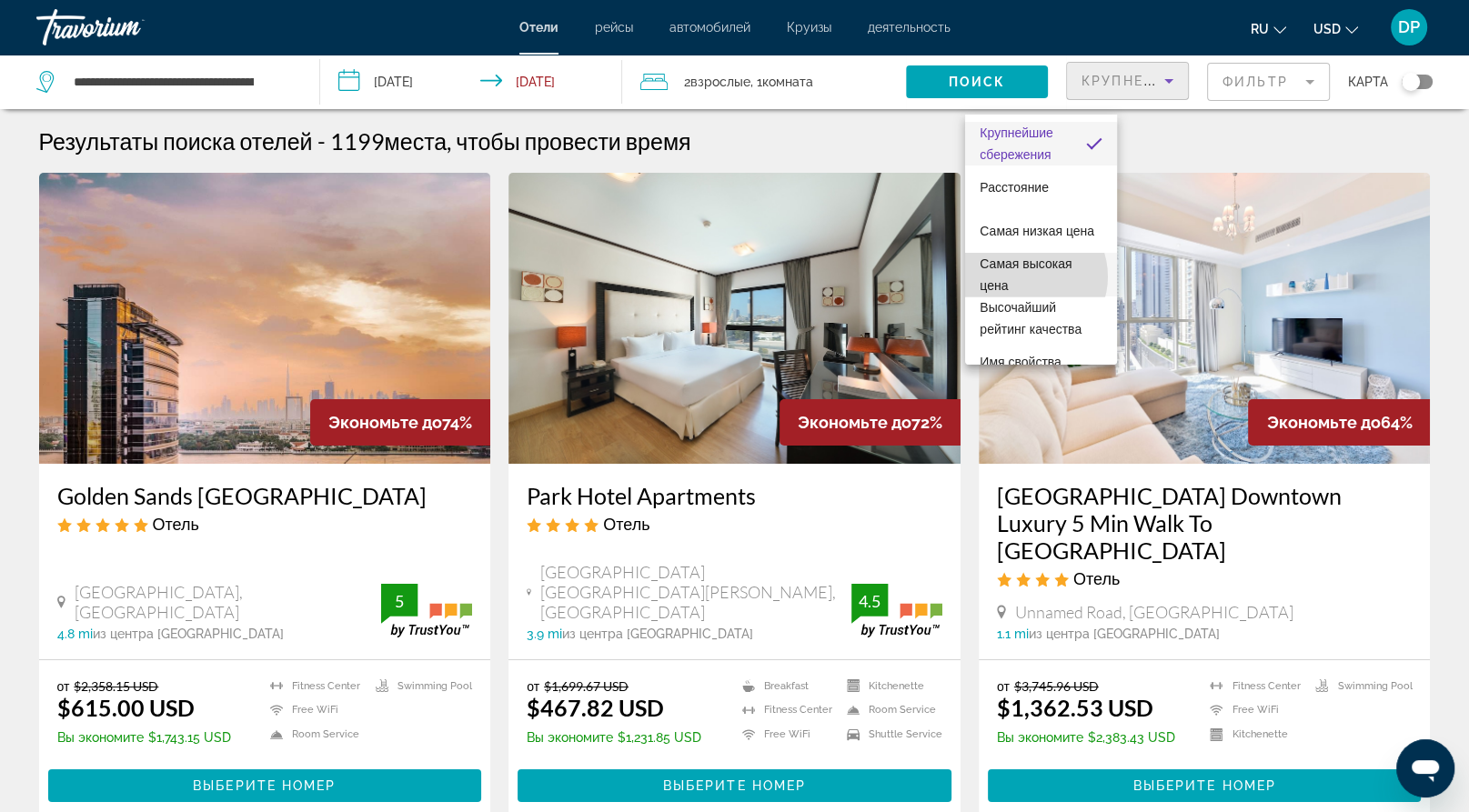
click at [1028, 276] on span "Самая высокая цена" at bounding box center [1025, 275] width 92 height 37
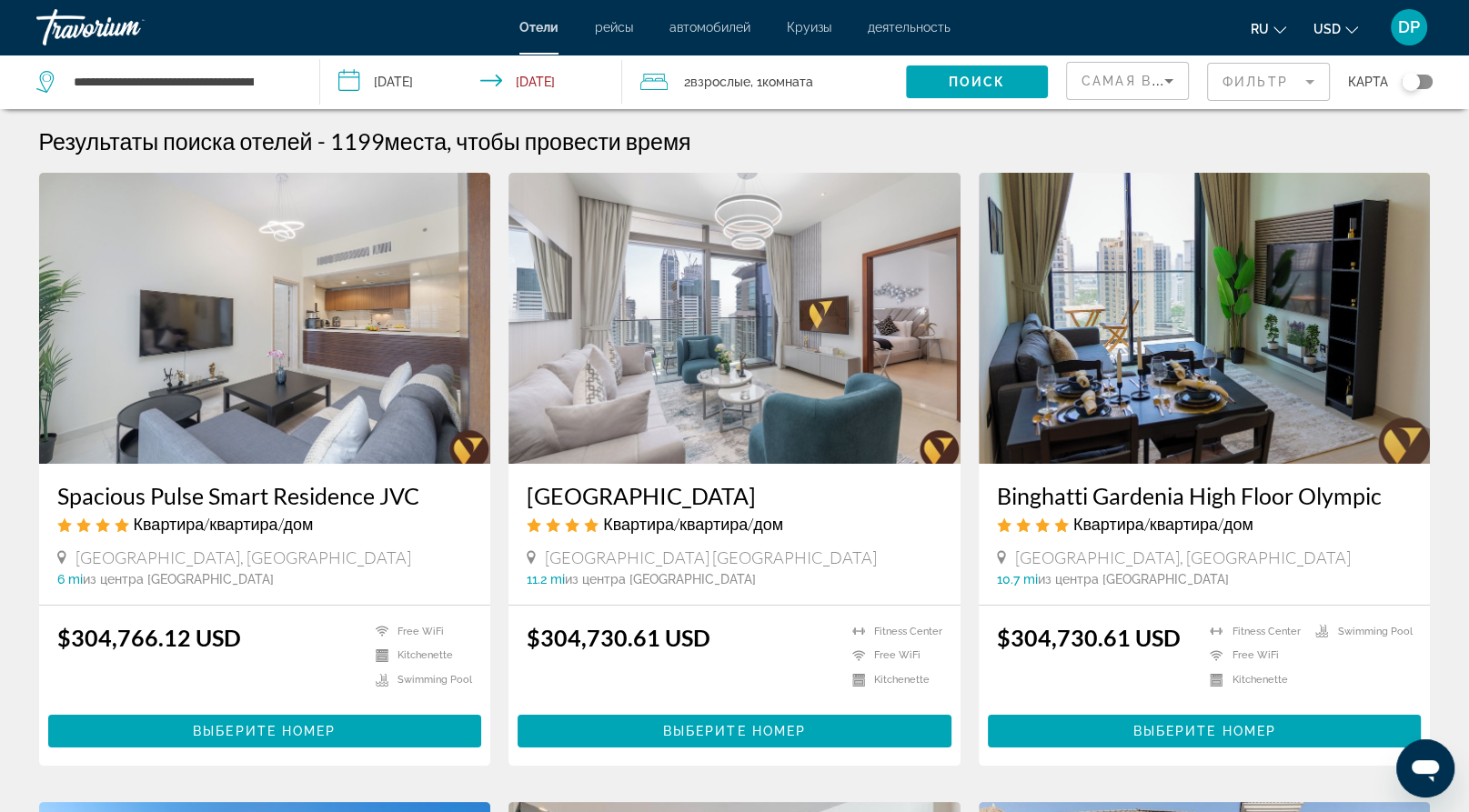
click at [1211, 95] on mat-form-field "Фильтр" at bounding box center [1268, 82] width 123 height 39
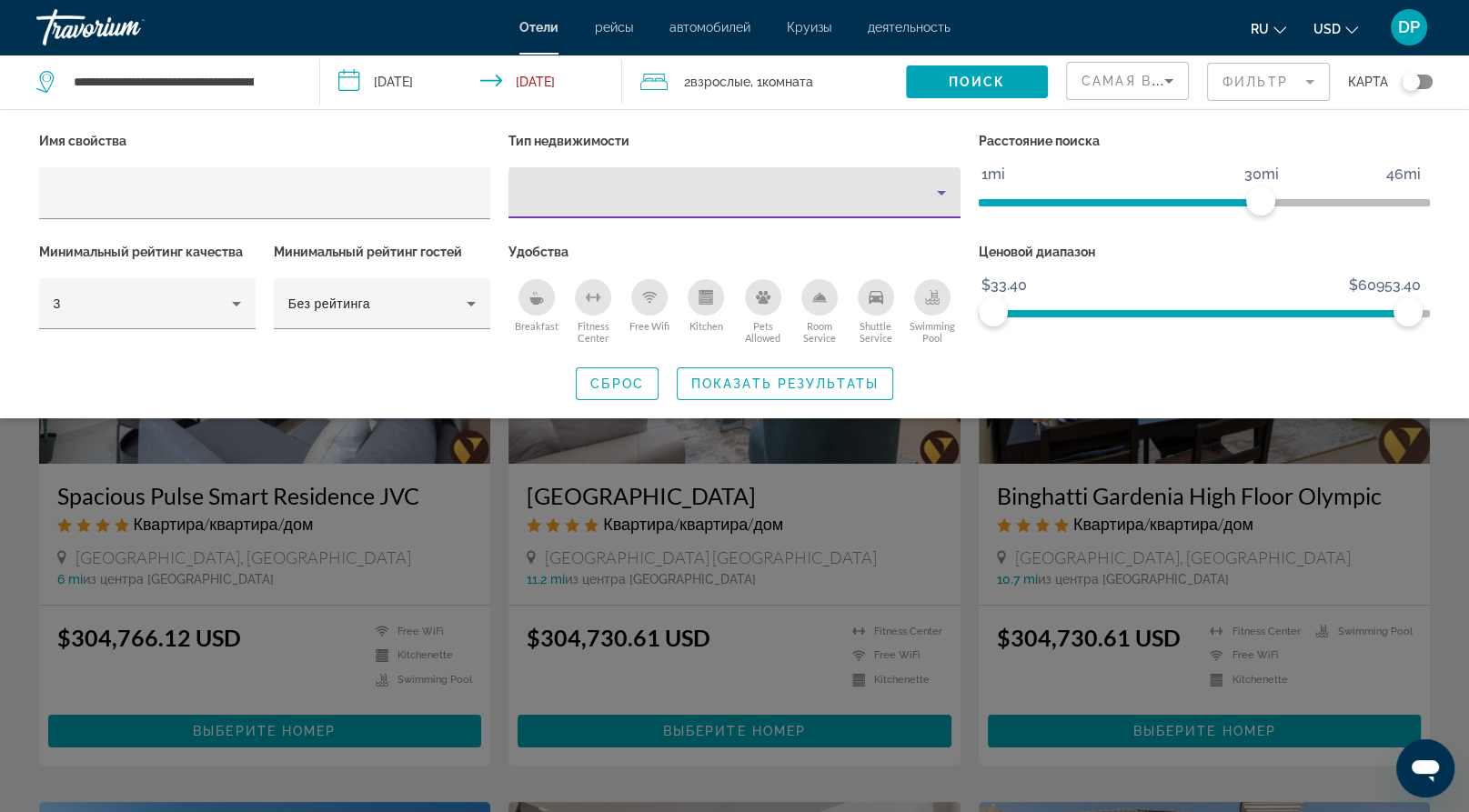
click at [636, 204] on div "Property type" at bounding box center [730, 192] width 414 height 22
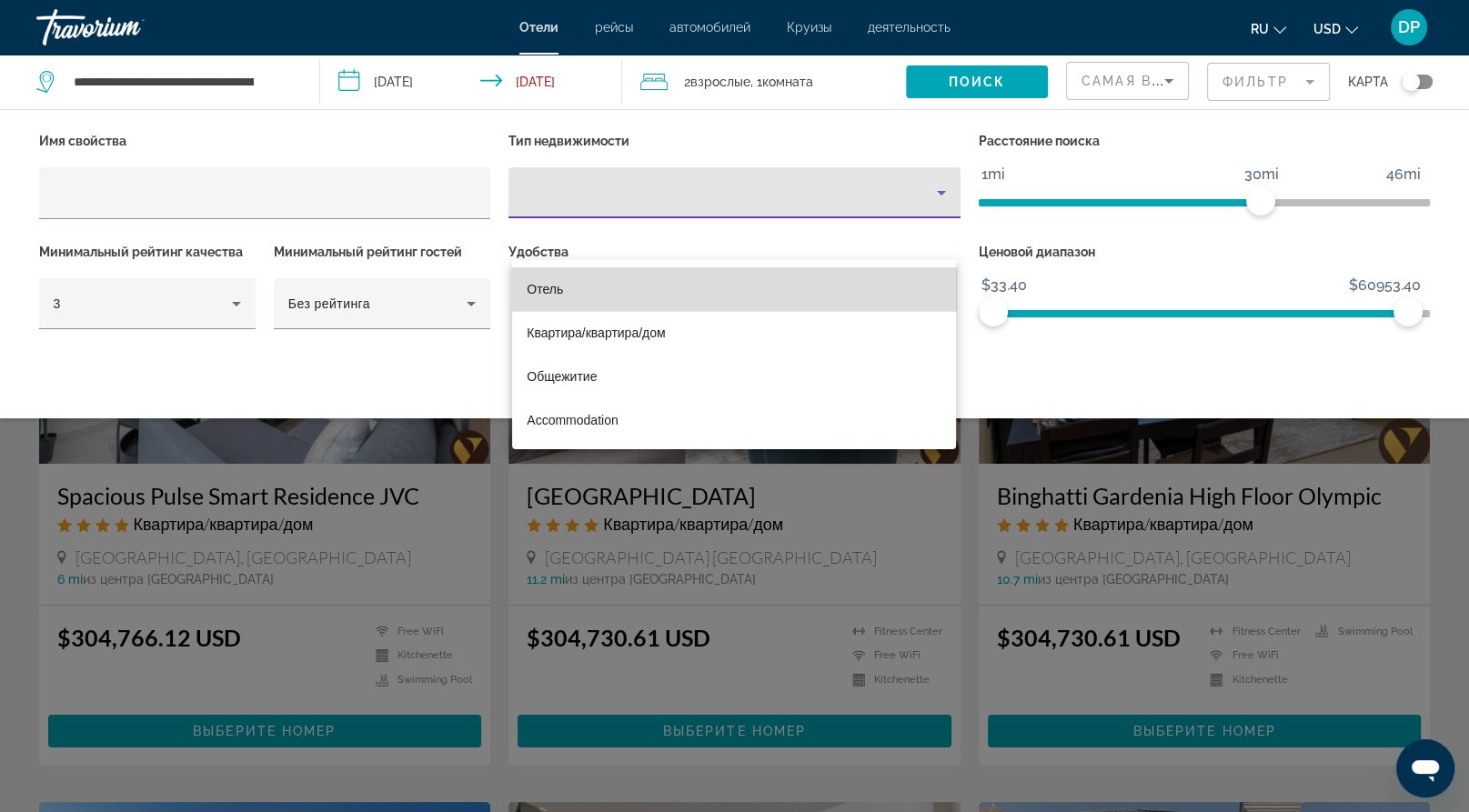
click at [591, 295] on mat-option "Отель" at bounding box center [734, 289] width 444 height 43
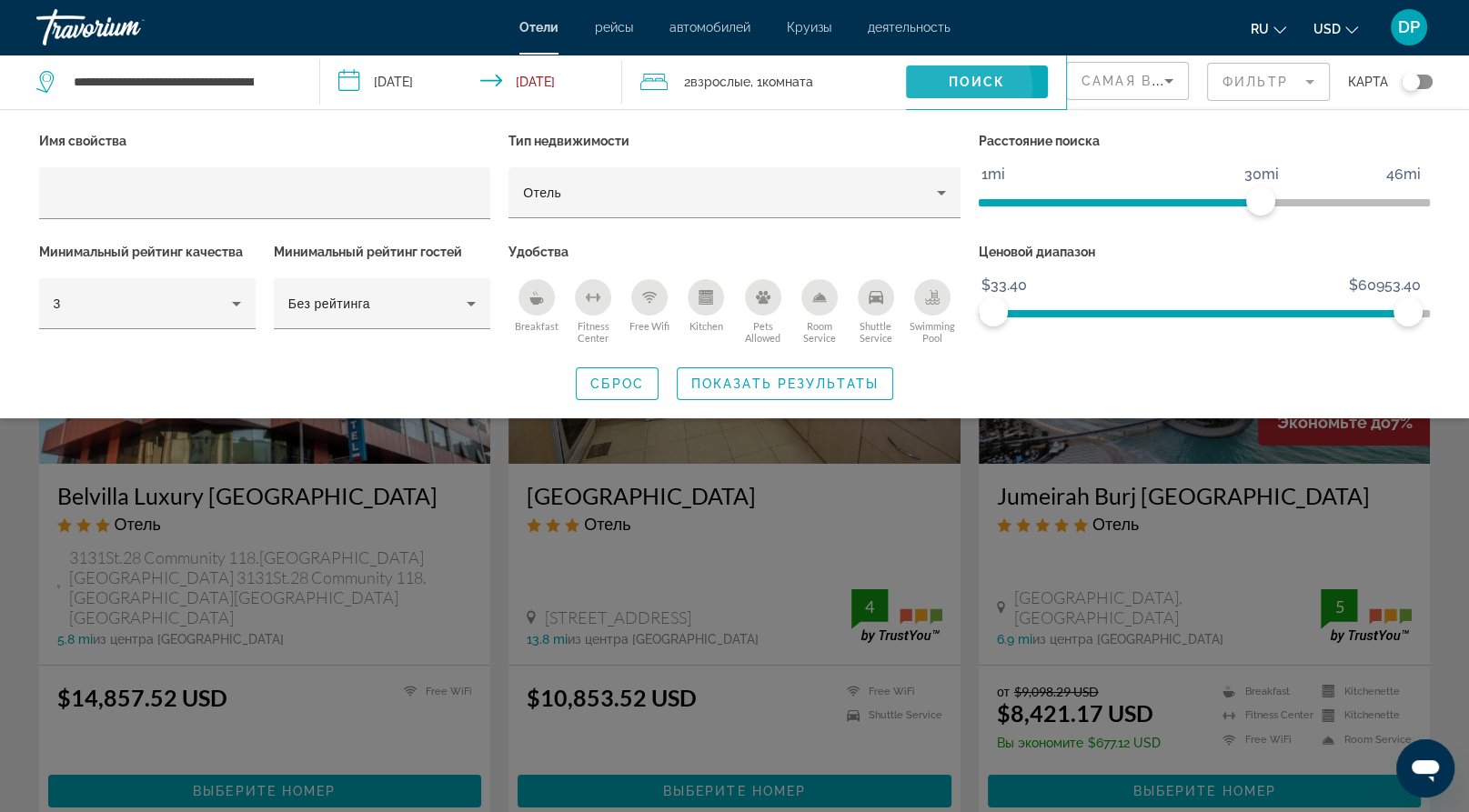
click at [948, 89] on span "Поиск" at bounding box center [976, 81] width 57 height 14
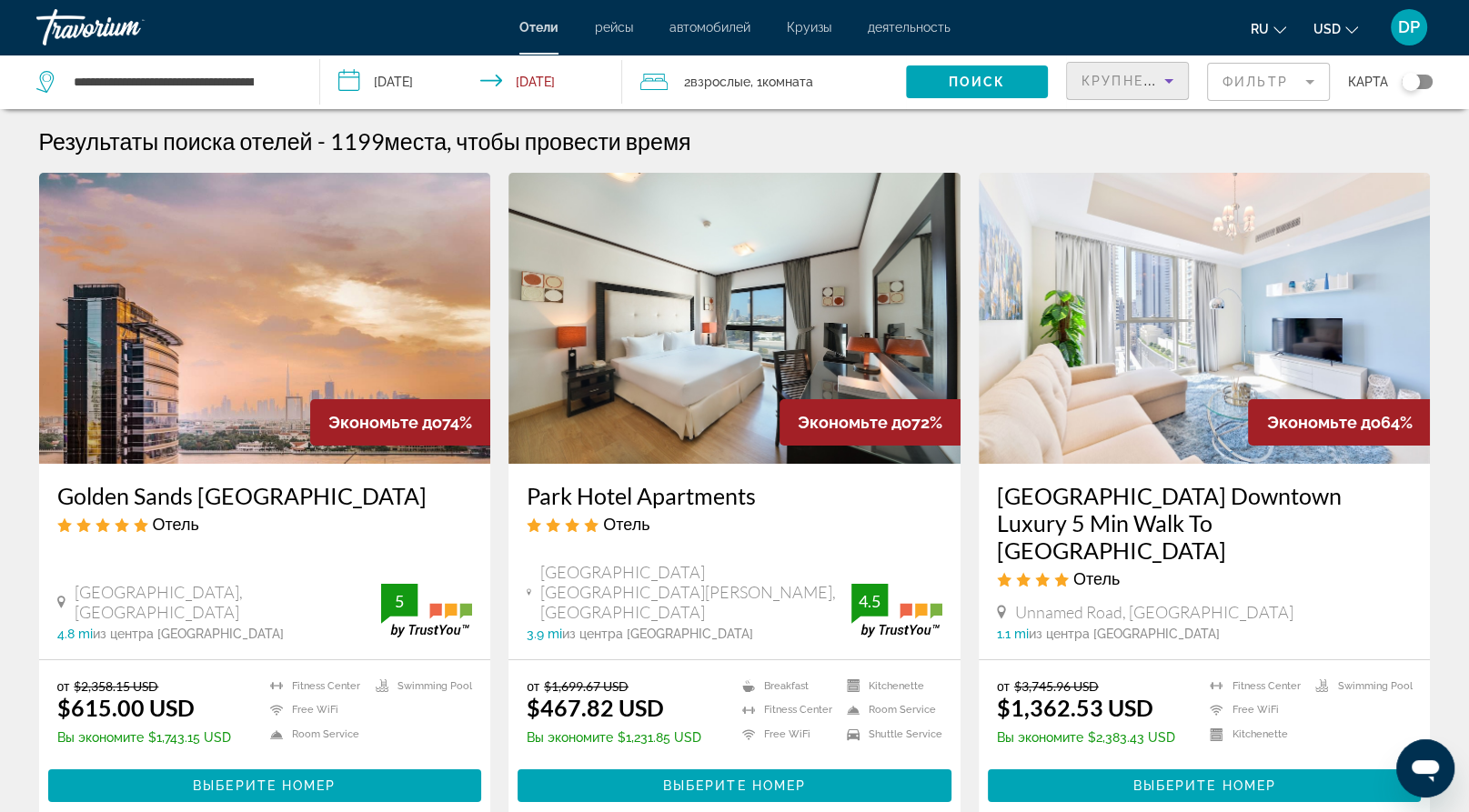
click at [1082, 92] on div "Крупнейшие сбережения" at bounding box center [1123, 81] width 83 height 22
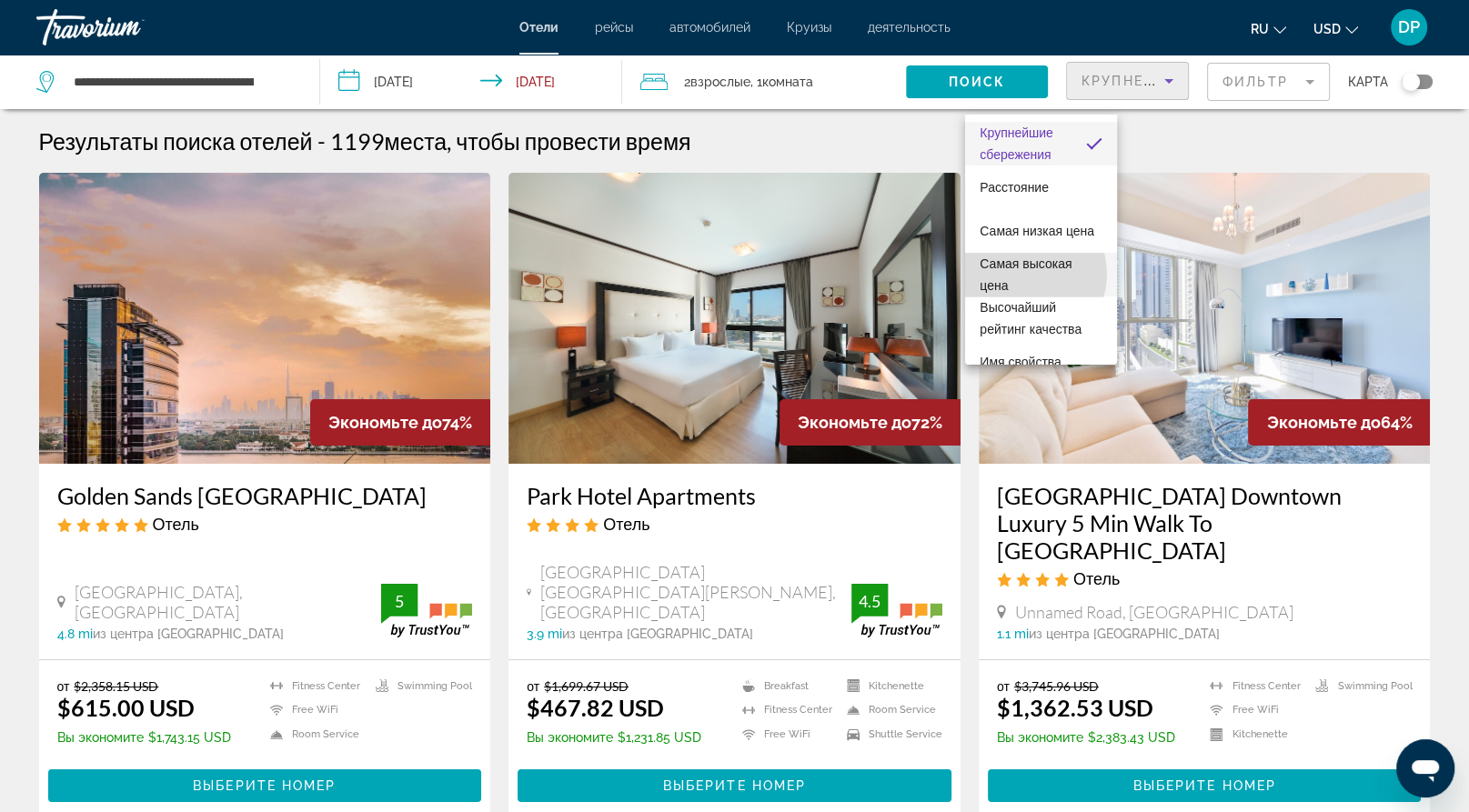
click at [1025, 273] on span "Самая высокая цена" at bounding box center [1040, 274] width 123 height 43
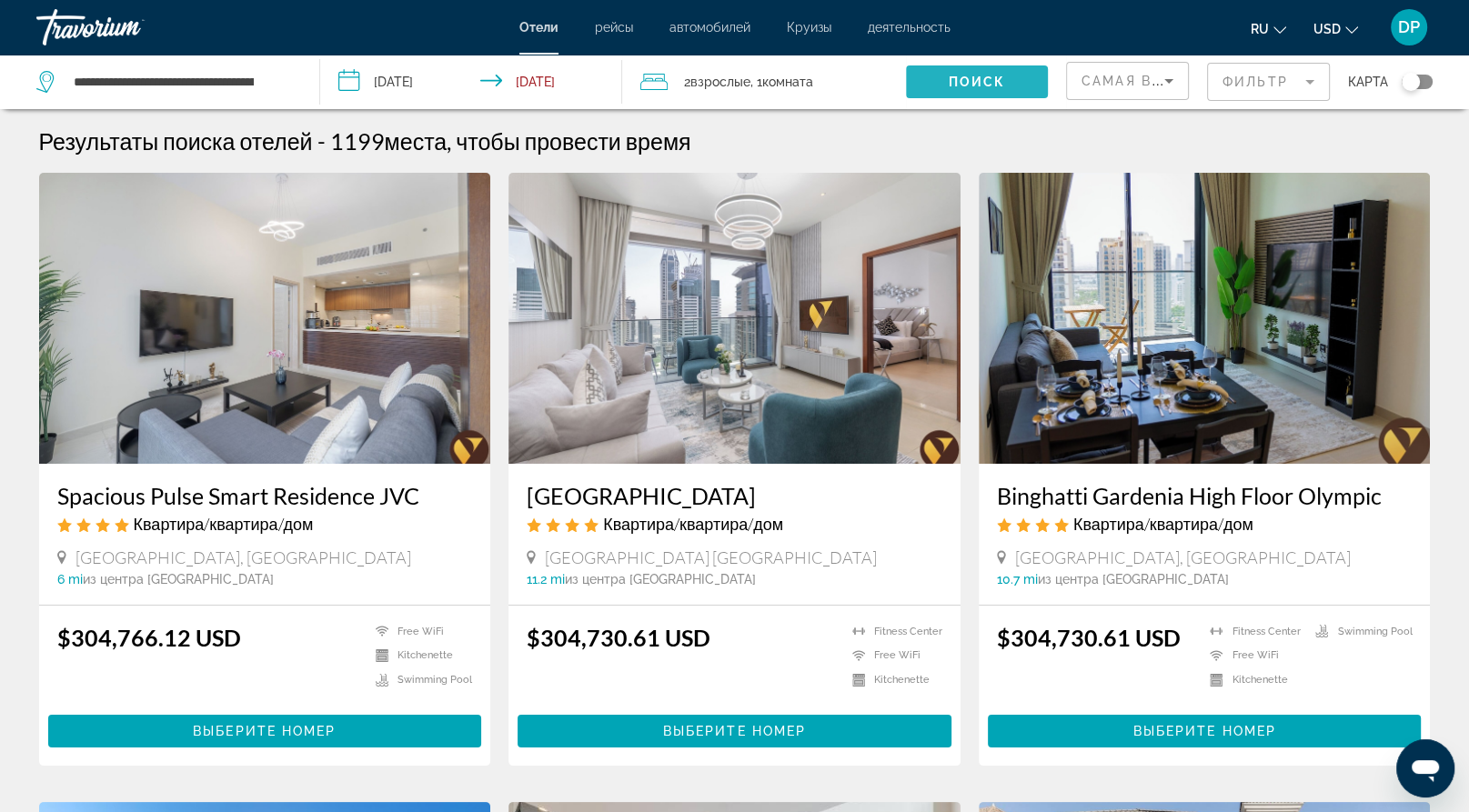
click at [948, 89] on span "Поиск" at bounding box center [976, 81] width 57 height 14
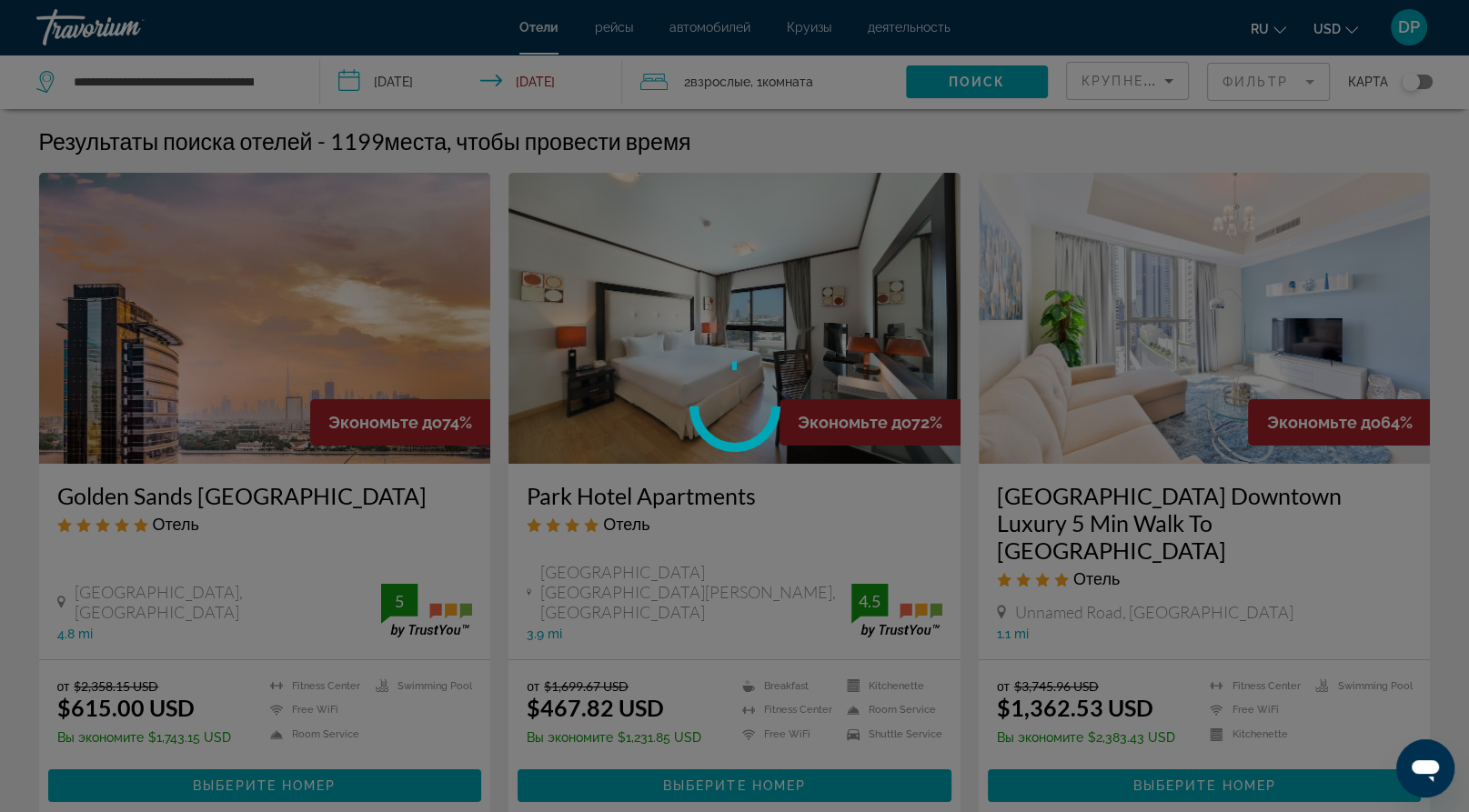
click at [1327, 39] on div "**********" at bounding box center [734, 406] width 1469 height 812
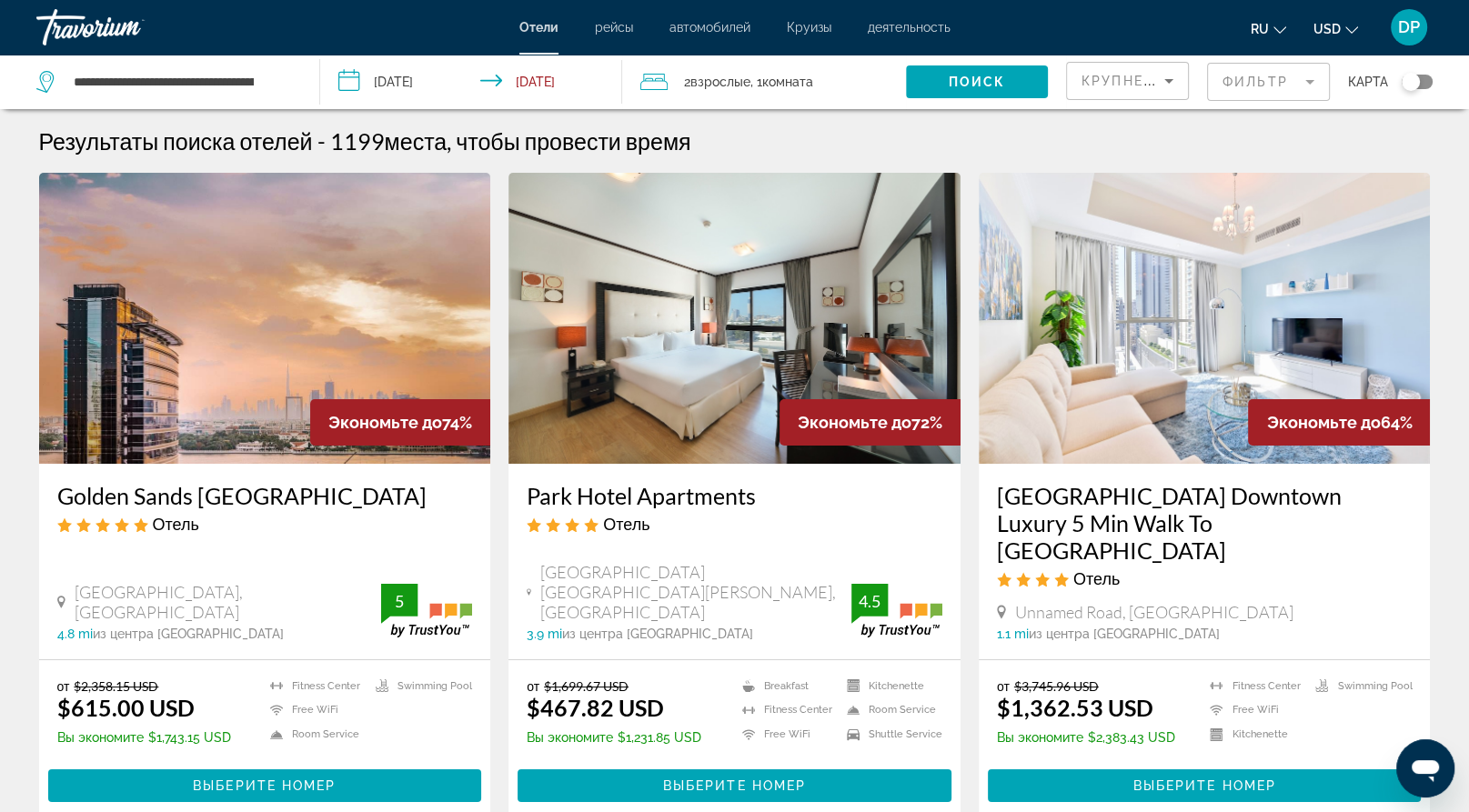
click at [1319, 42] on button "USD USD ($) MXN (Mex$) CAD (Can$) GBP (£) EUR (€) AUD (A$) NZD (NZ$) CNY (CN¥)" at bounding box center [1336, 28] width 44 height 26
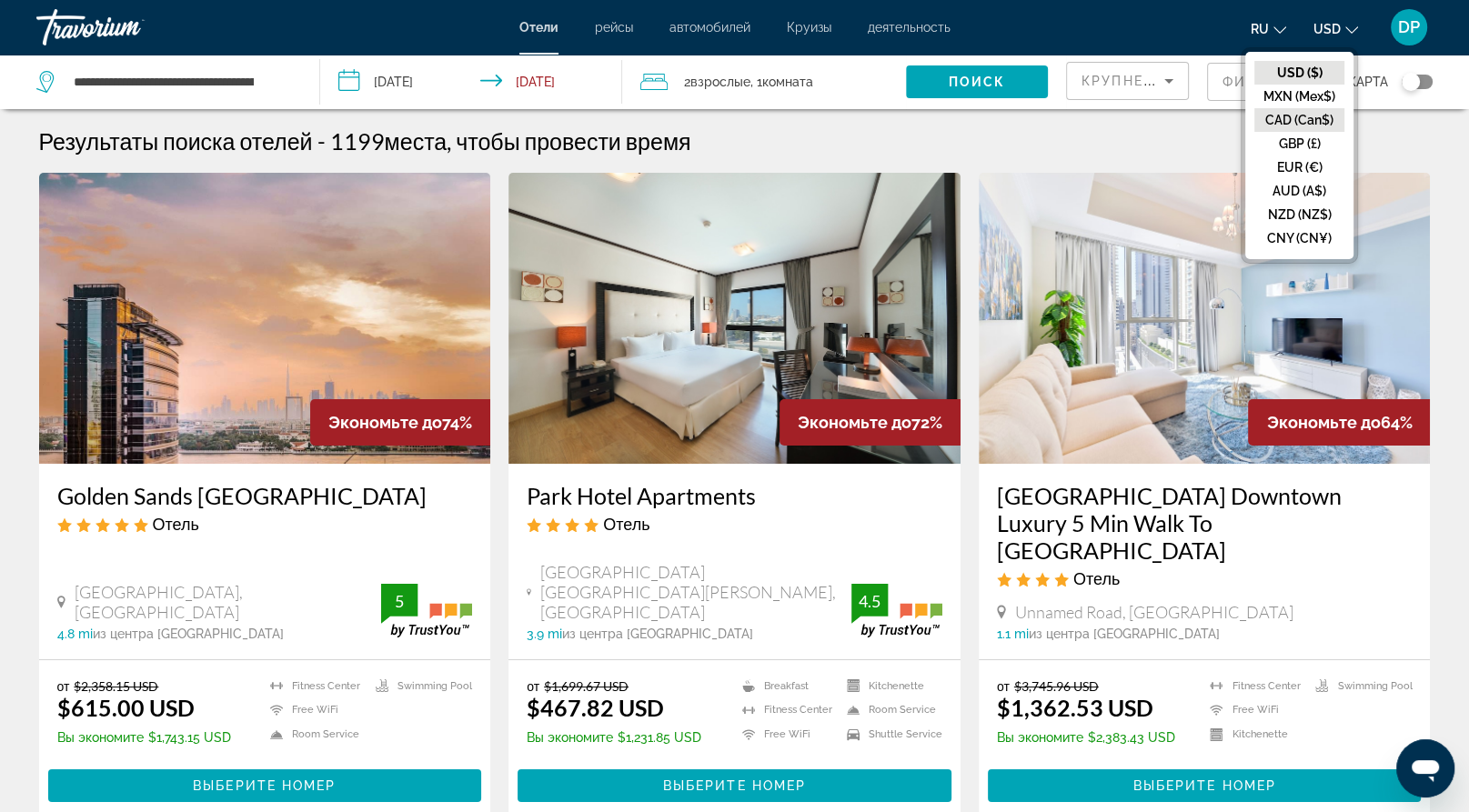
click at [1273, 132] on button "CAD (Can$)" at bounding box center [1299, 120] width 90 height 23
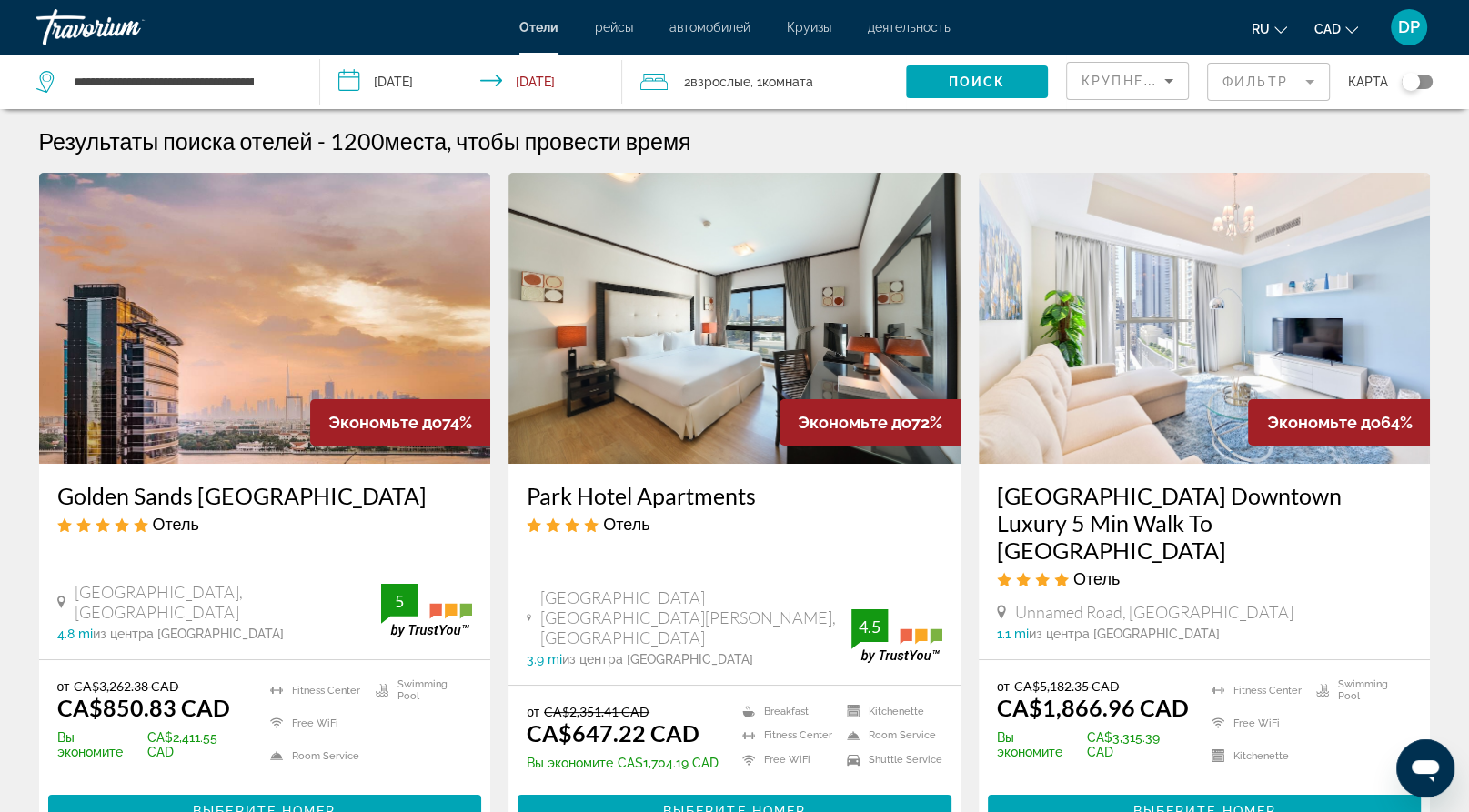
click at [1082, 88] on span "Крупнейшие сбережения" at bounding box center [1192, 80] width 221 height 14
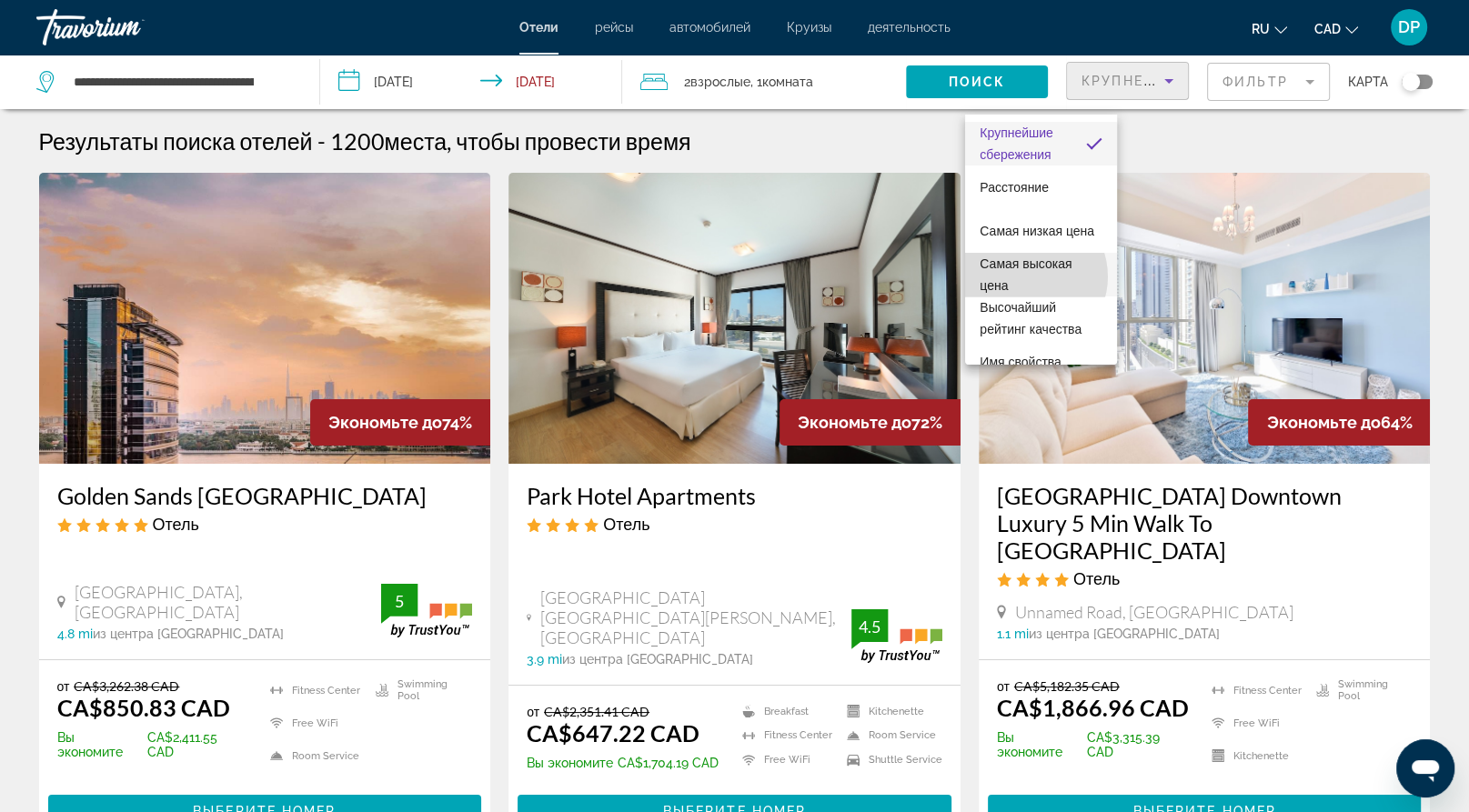
click at [1029, 276] on span "Самая высокая цена" at bounding box center [1025, 275] width 92 height 37
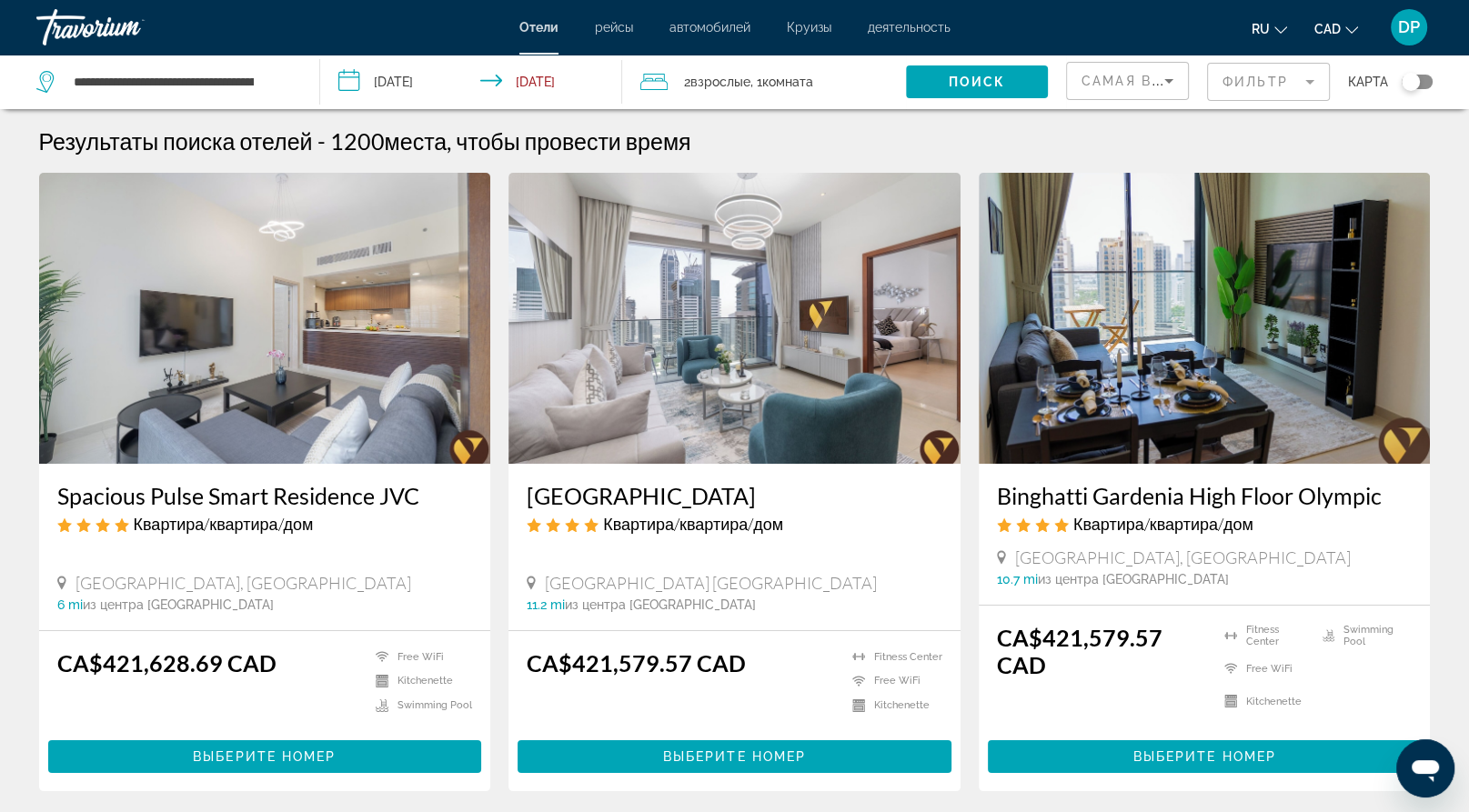
click at [1207, 92] on mat-form-field "Фильтр" at bounding box center [1268, 82] width 123 height 39
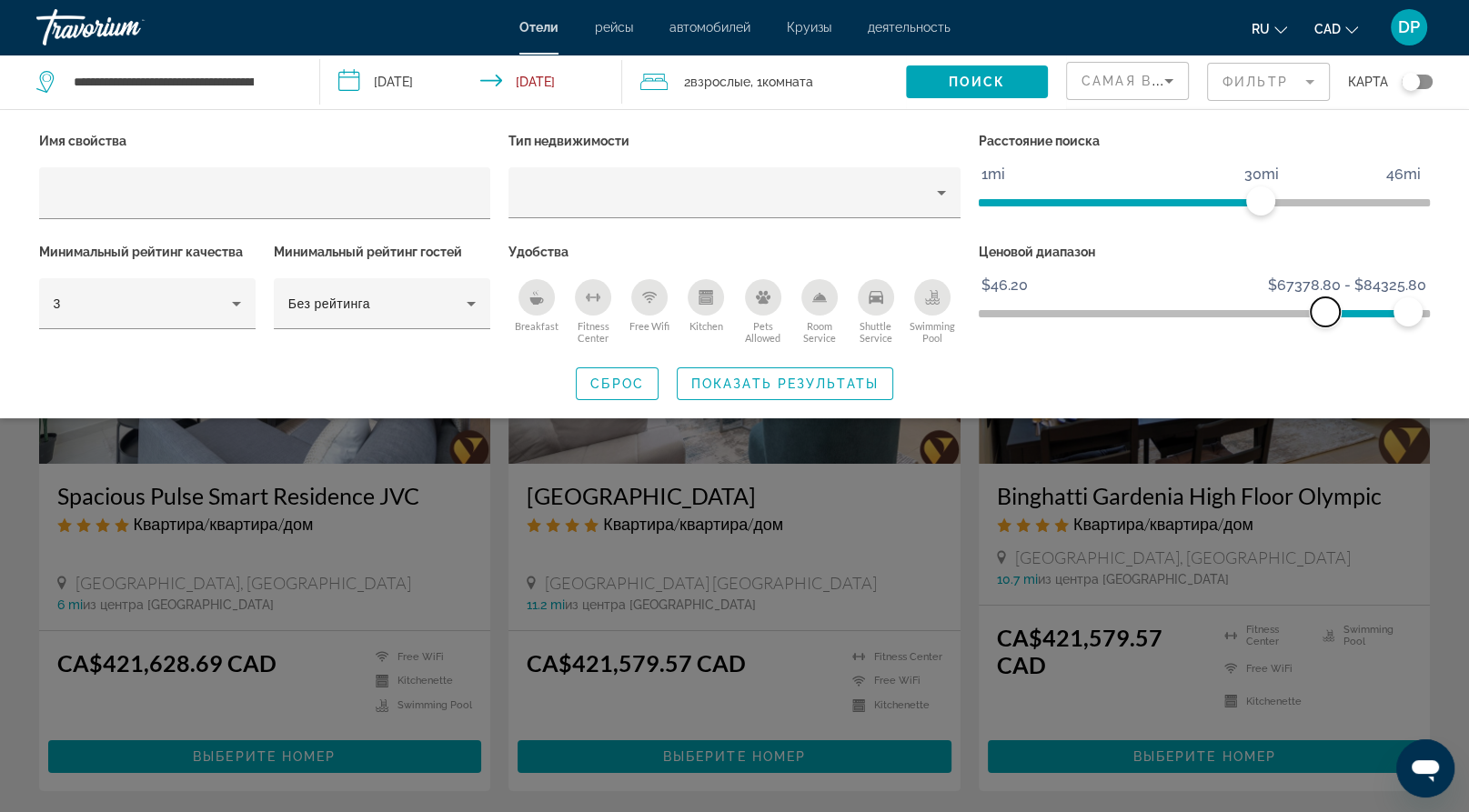
drag, startPoint x: 994, startPoint y: 360, endPoint x: 1325, endPoint y: 355, distance: 331.0
click at [1325, 326] on span "ngx-slider" at bounding box center [1325, 312] width 29 height 29
click at [948, 89] on span "Поиск" at bounding box center [976, 81] width 57 height 14
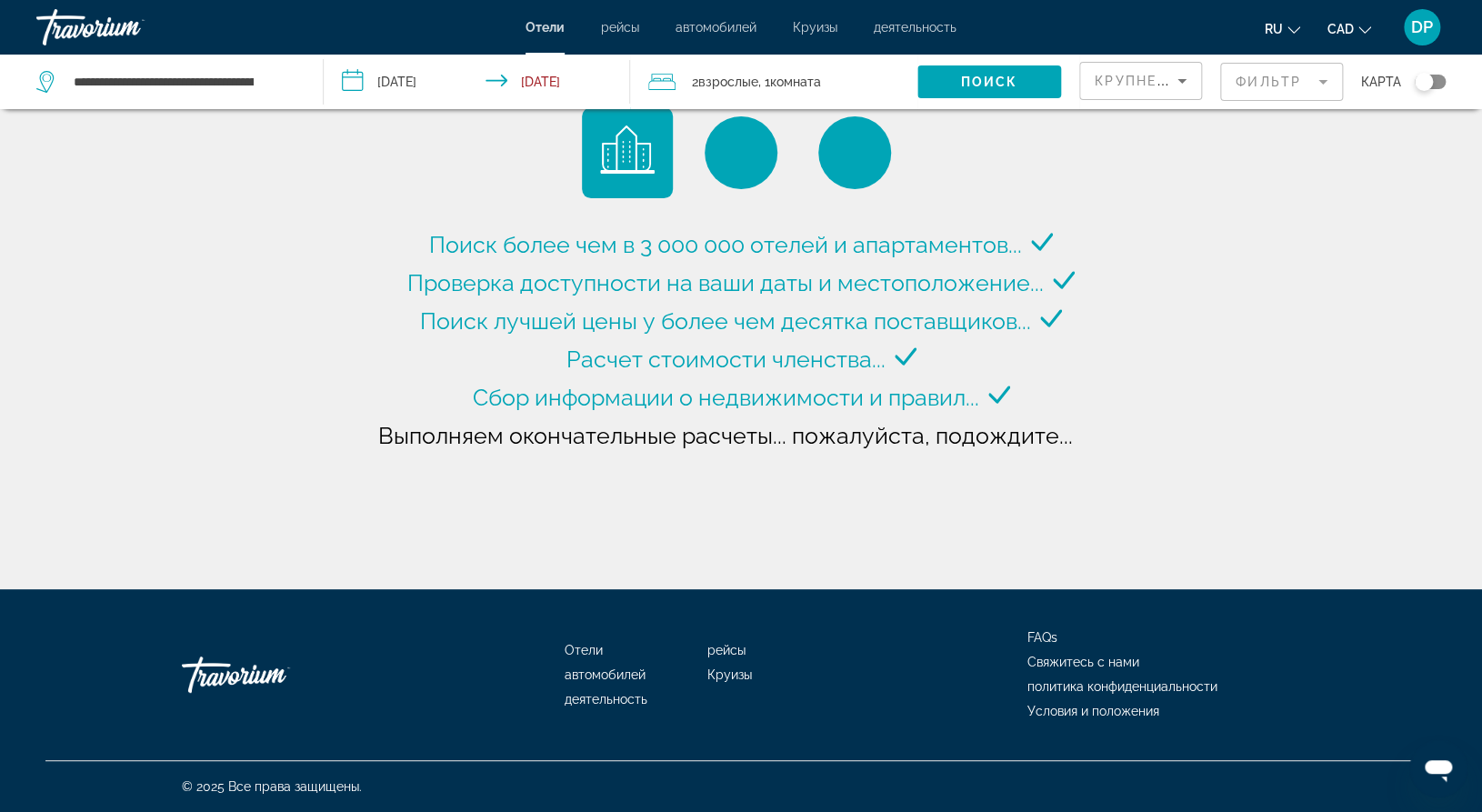
click at [735, 269] on span "Проверка доступности на ваши даты и местоположение..." at bounding box center [725, 283] width 636 height 27
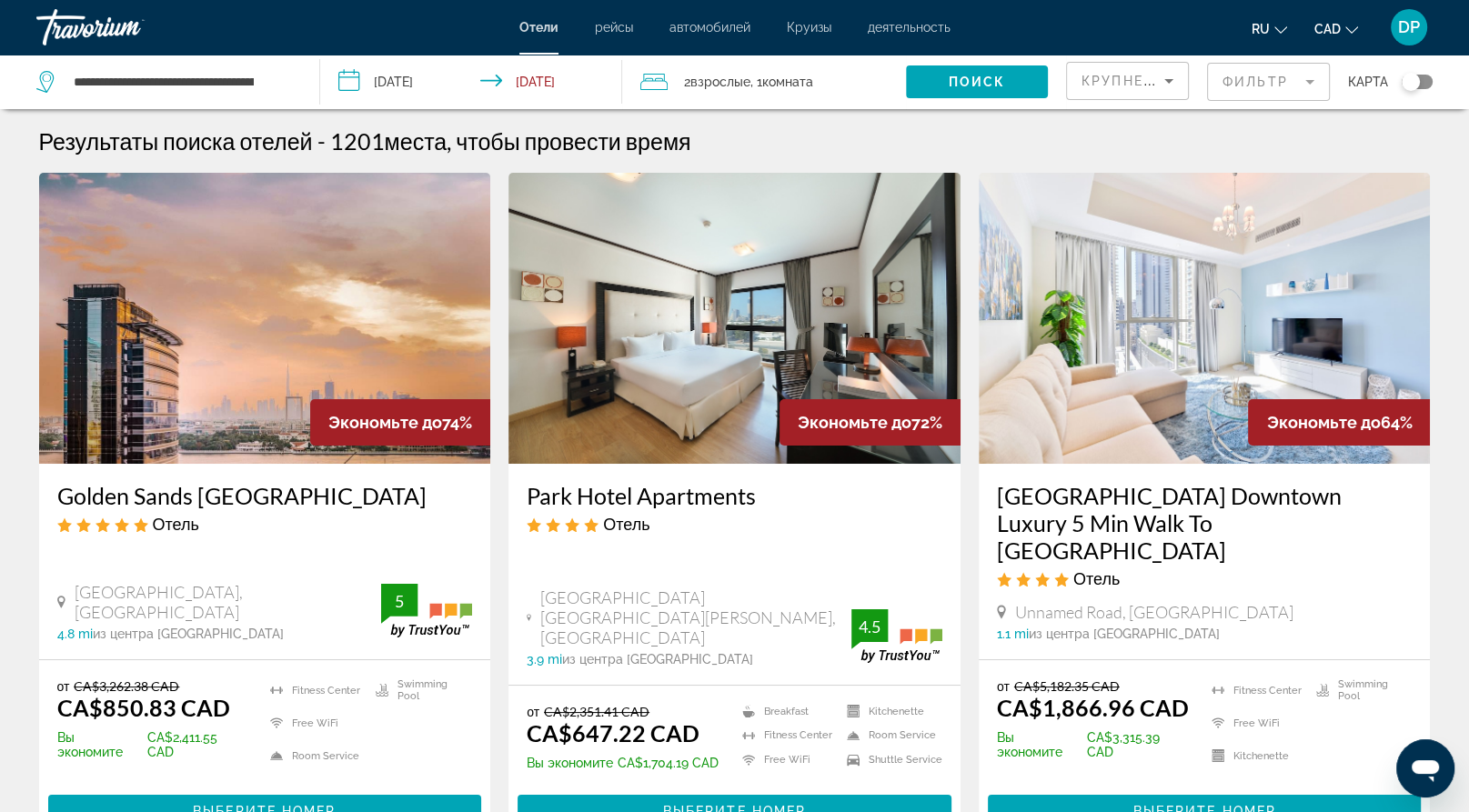
click at [1207, 88] on mat-form-field "Фильтр" at bounding box center [1268, 82] width 123 height 39
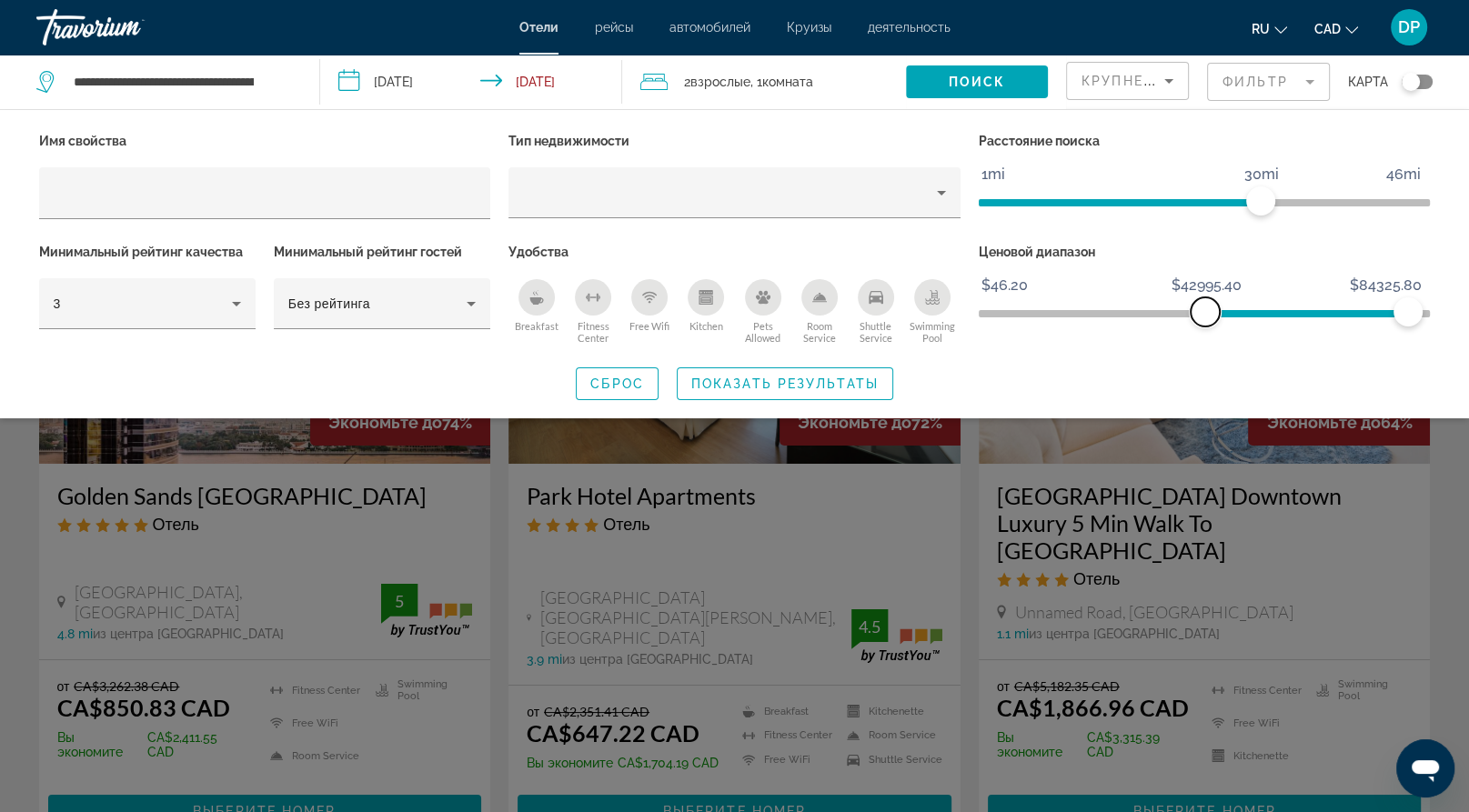
drag, startPoint x: 1002, startPoint y: 361, endPoint x: 1205, endPoint y: 367, distance: 203.1
click at [1205, 326] on span "ngx-slider" at bounding box center [1205, 312] width 29 height 29
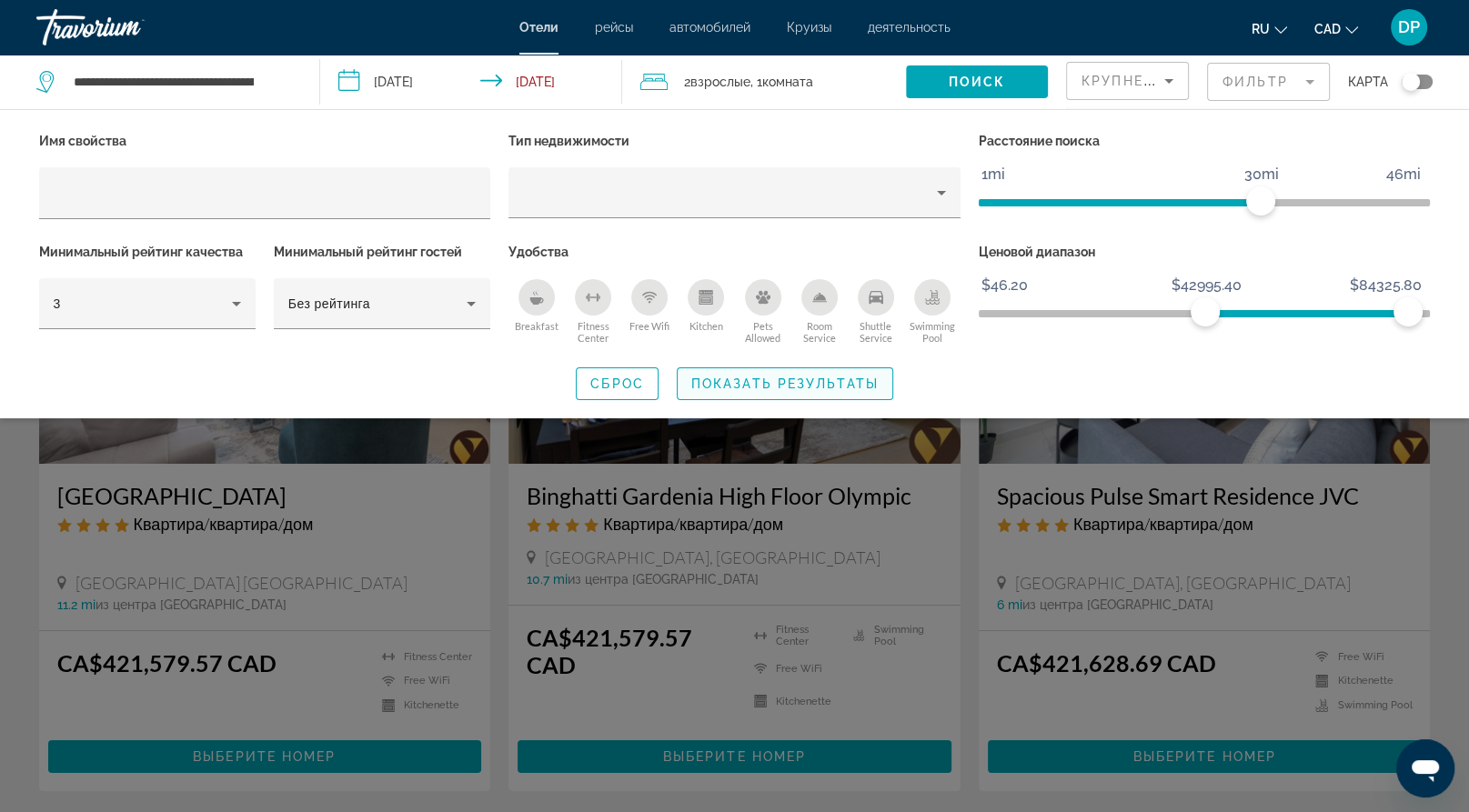
click at [814, 391] on span "Показать результаты" at bounding box center [785, 383] width 187 height 14
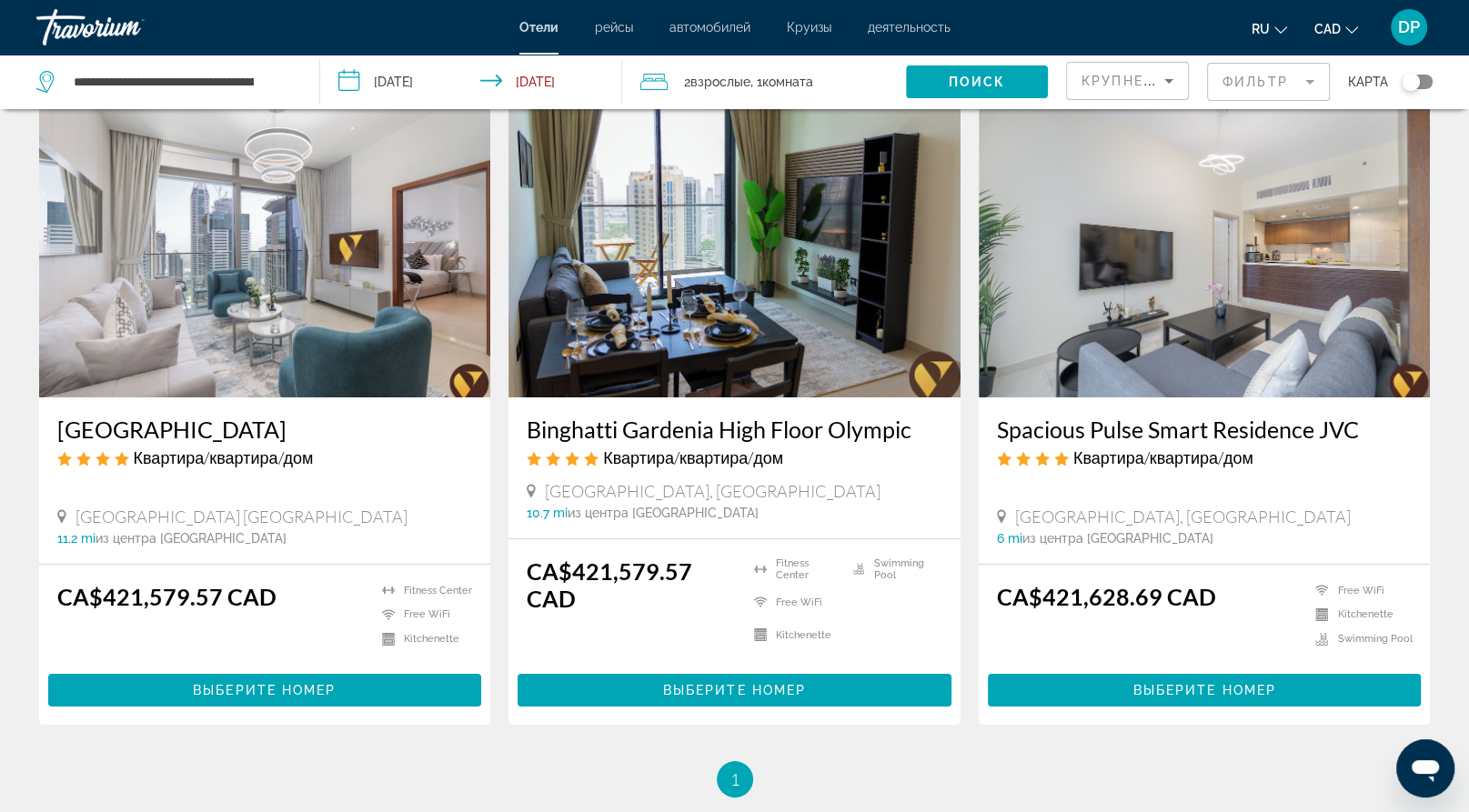
scroll to position [68, 0]
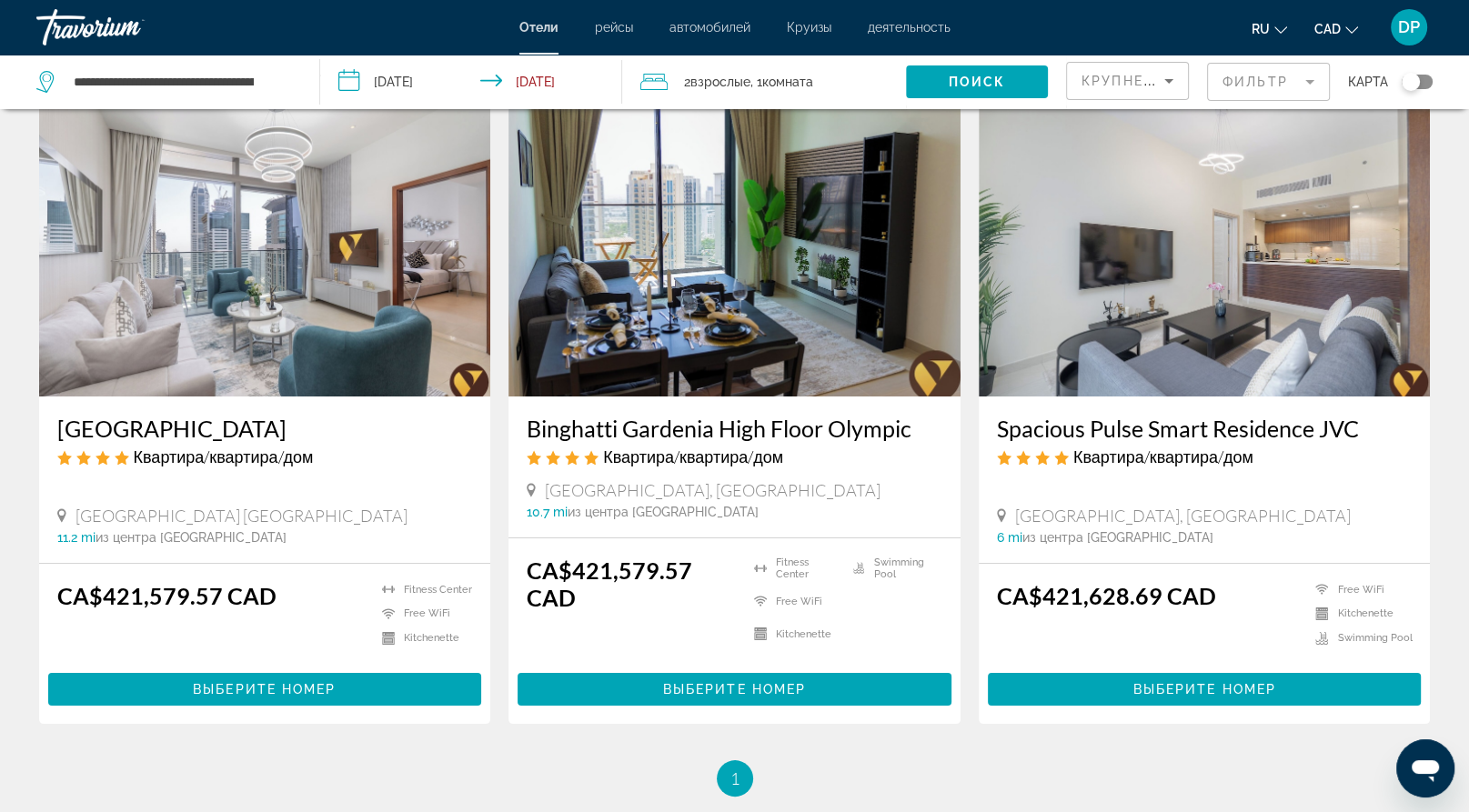
click at [1207, 97] on mat-form-field "Фильтр" at bounding box center [1268, 82] width 123 height 39
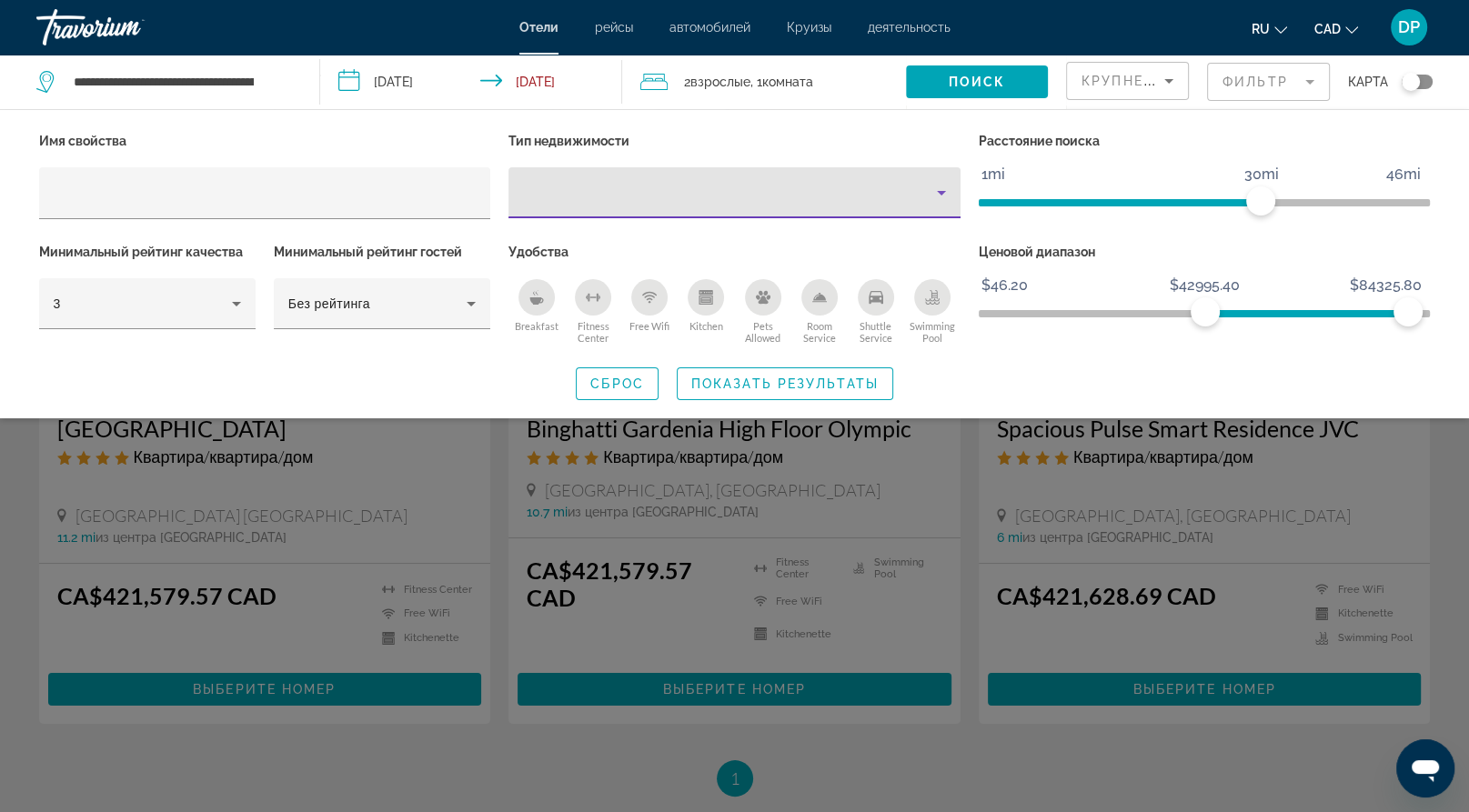
click at [912, 204] on div "Property type" at bounding box center [730, 192] width 414 height 22
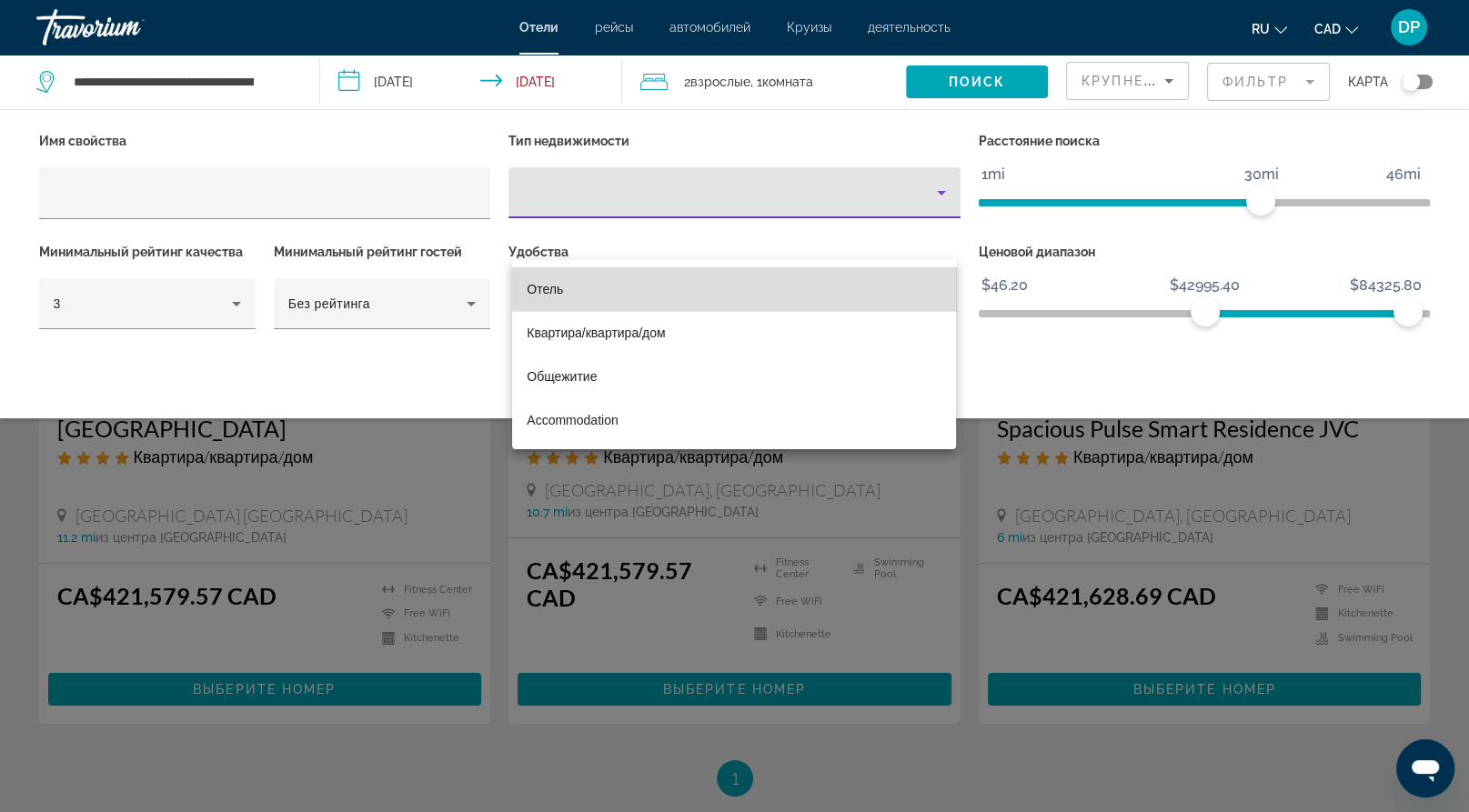
click at [869, 285] on mat-option "Отель" at bounding box center [734, 289] width 444 height 43
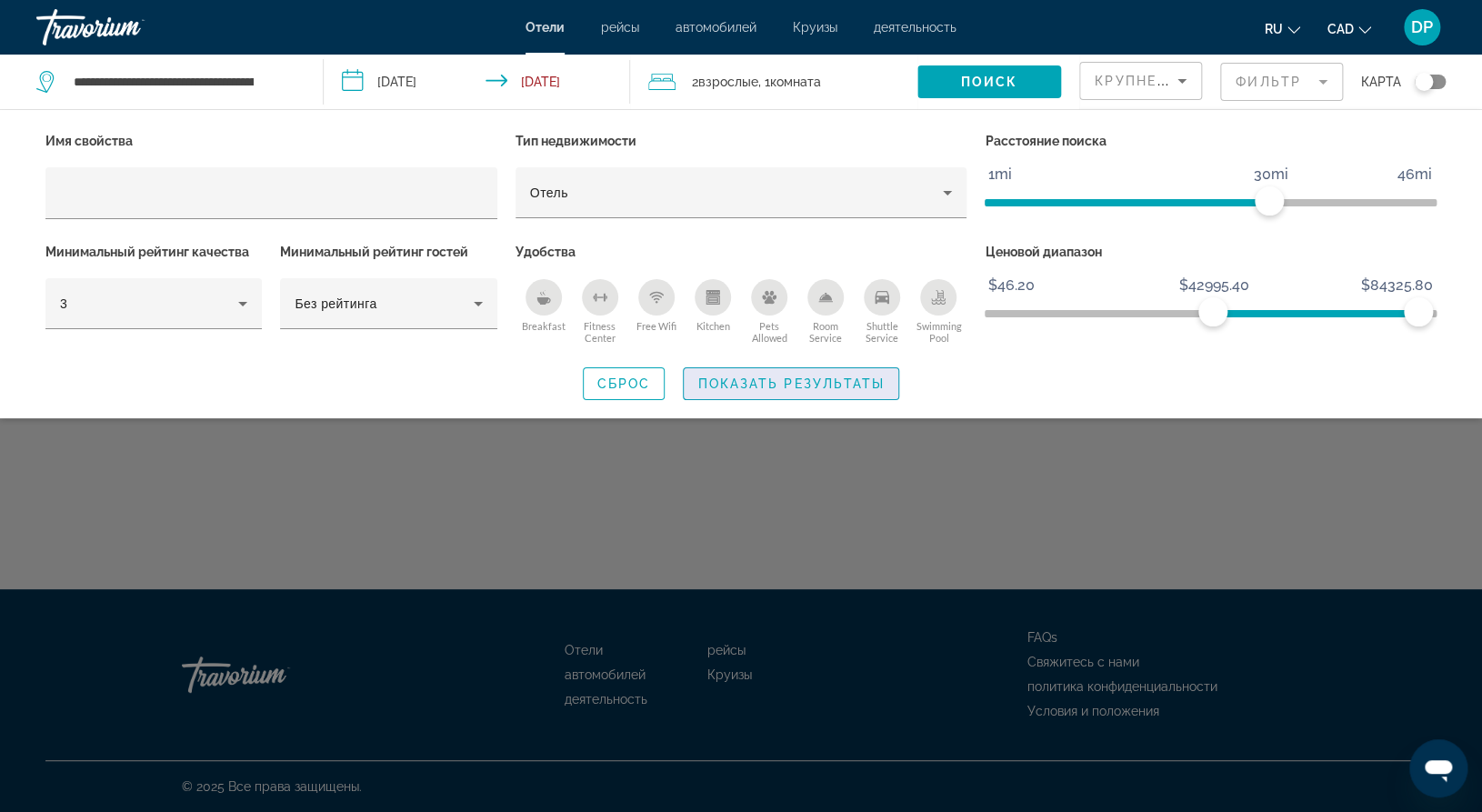
click at [826, 391] on span "Показать результаты" at bounding box center [791, 383] width 187 height 14
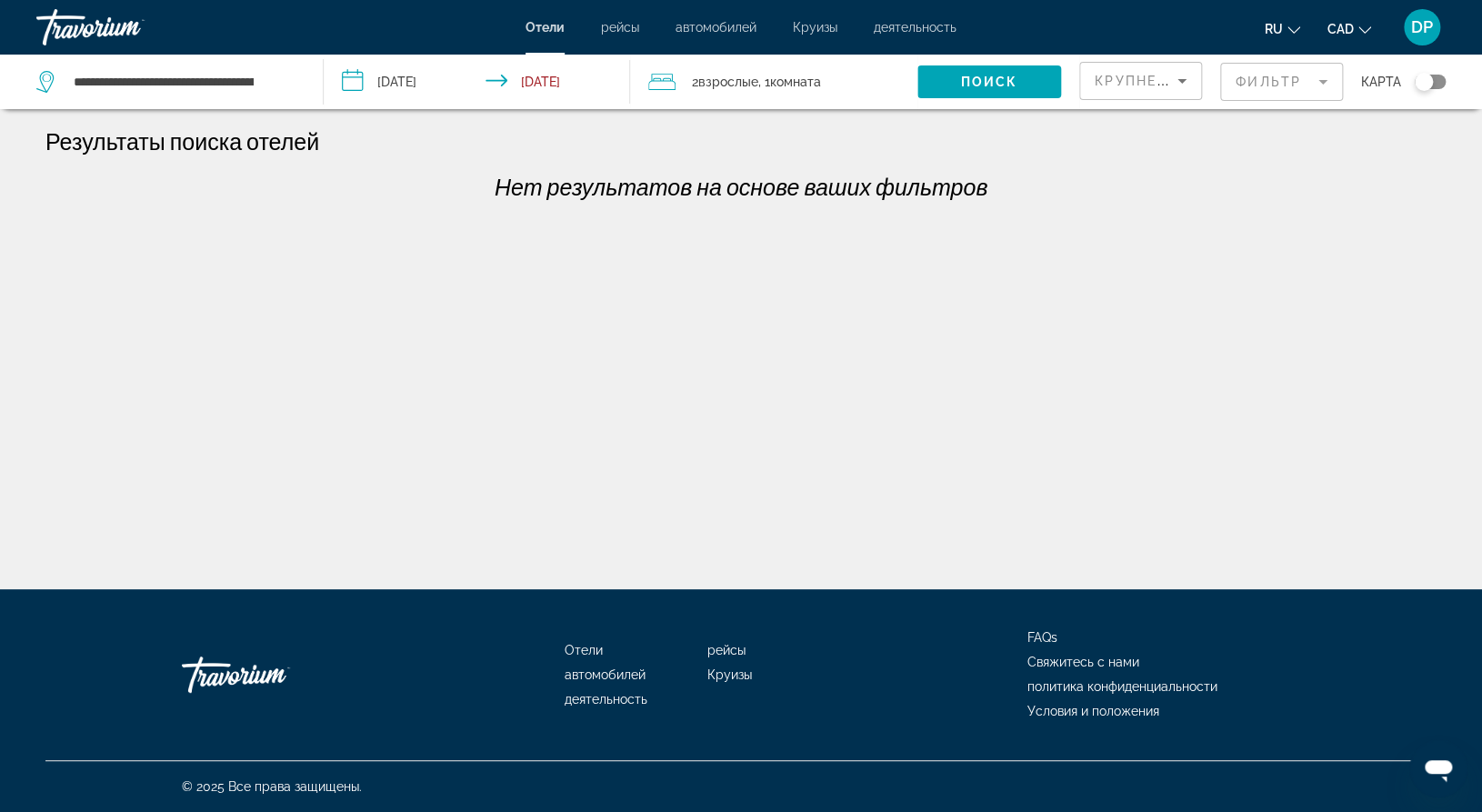
click at [1220, 97] on mat-form-field "Фильтр" at bounding box center [1281, 82] width 123 height 39
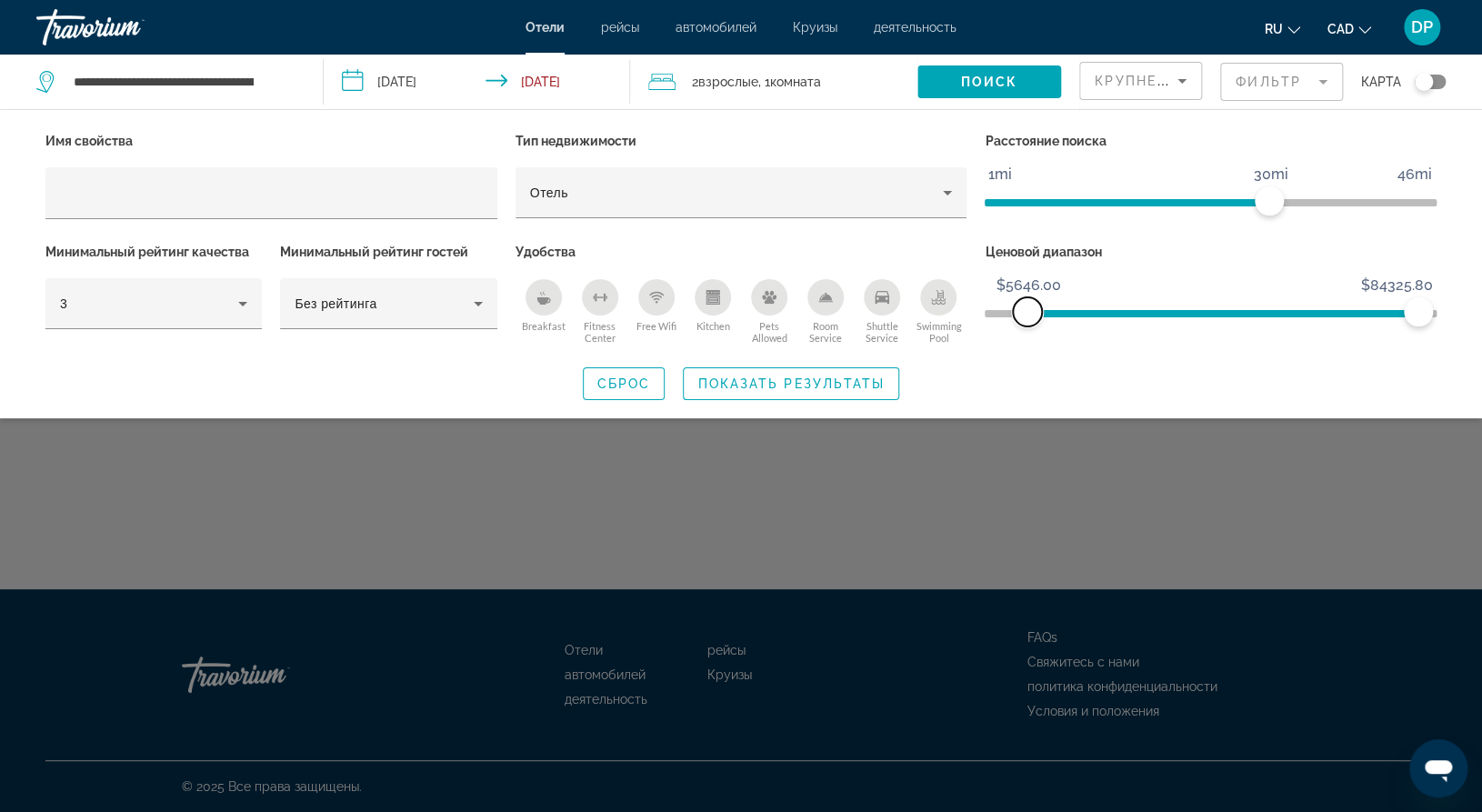
drag, startPoint x: 1212, startPoint y: 355, endPoint x: 1029, endPoint y: 360, distance: 183.1
click at [1029, 326] on span "ngx-slider" at bounding box center [1027, 312] width 29 height 29
click at [962, 89] on span "Поиск" at bounding box center [990, 81] width 57 height 14
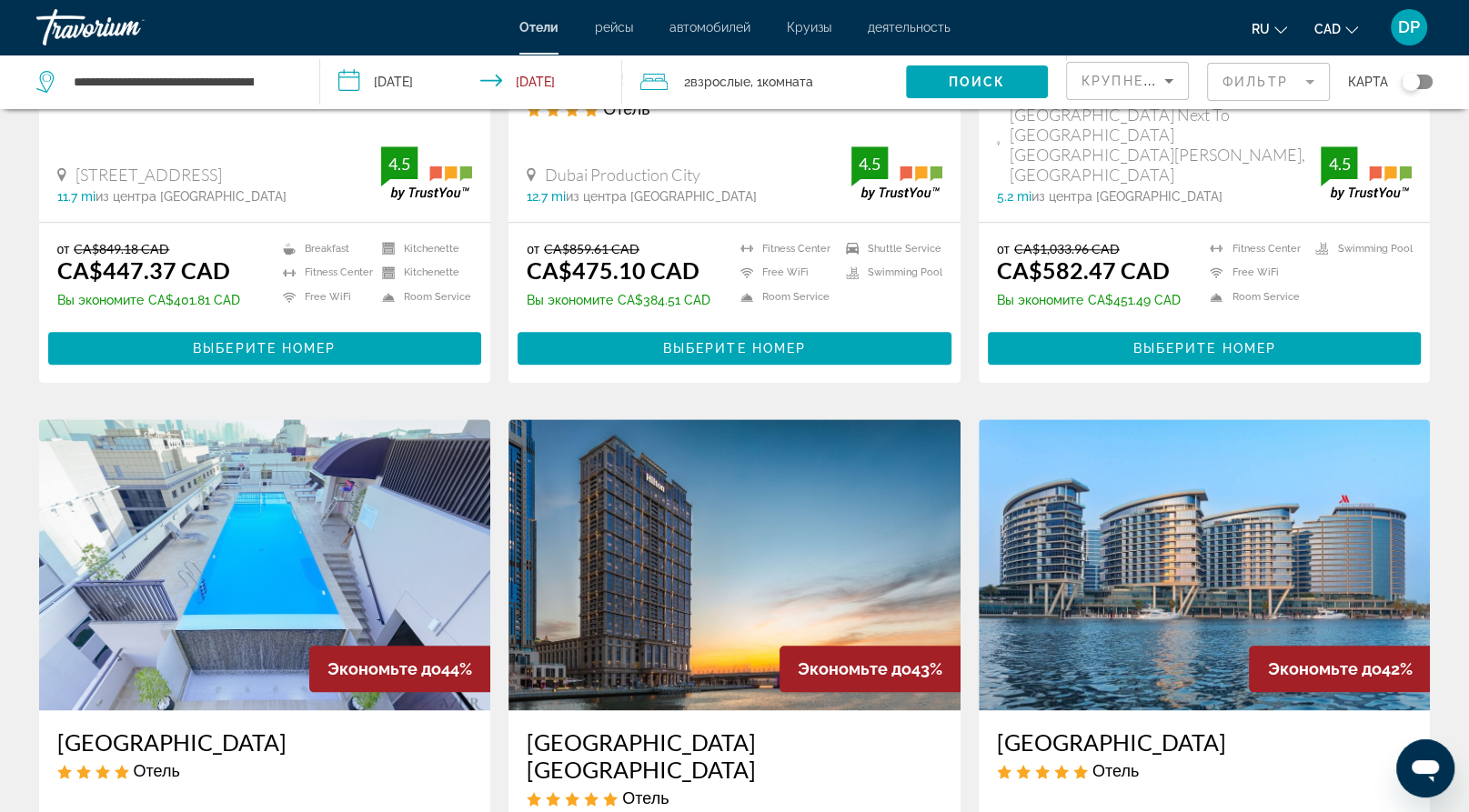
scroll to position [1902, 0]
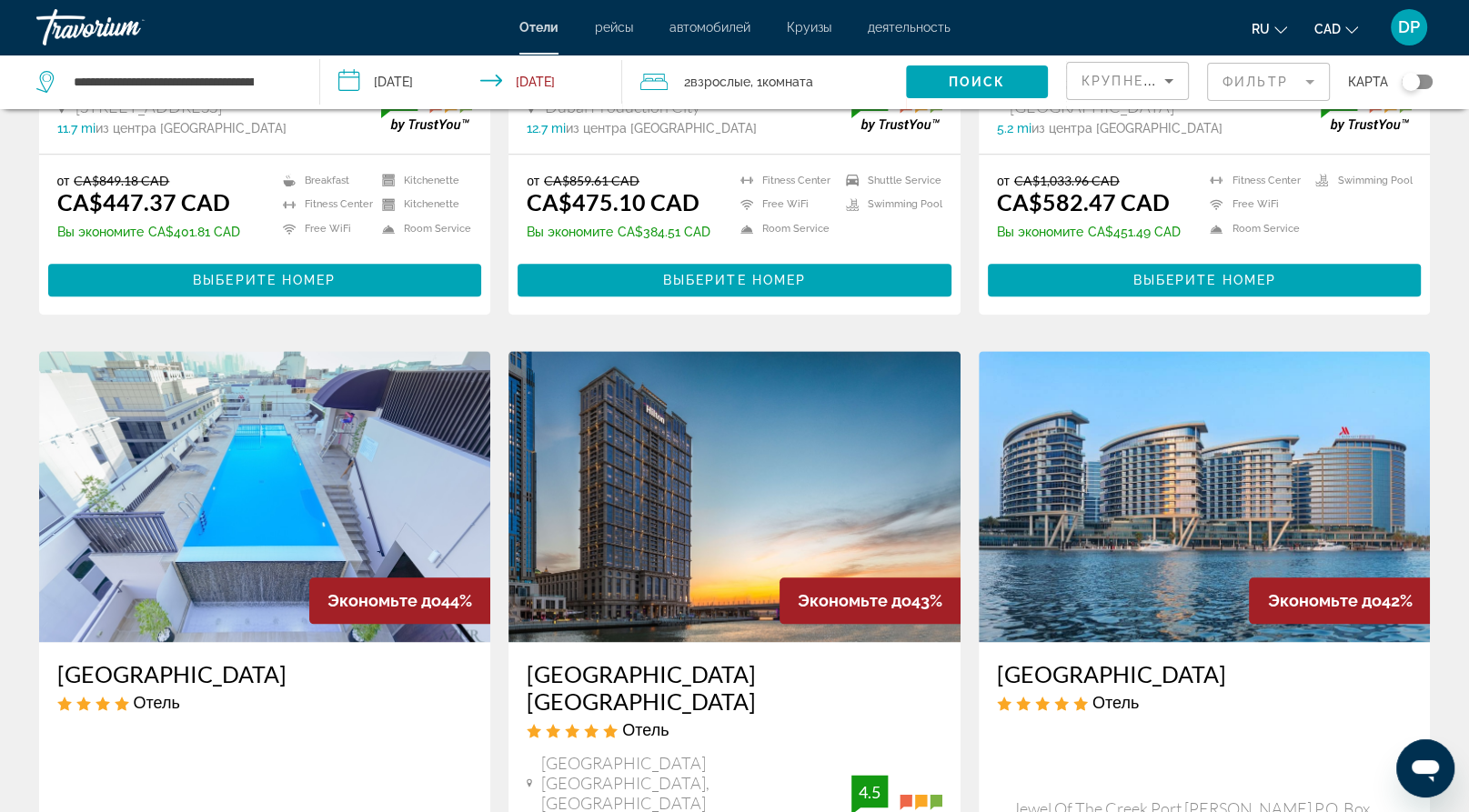
drag, startPoint x: 485, startPoint y: 524, endPoint x: 504, endPoint y: 543, distance: 26.9
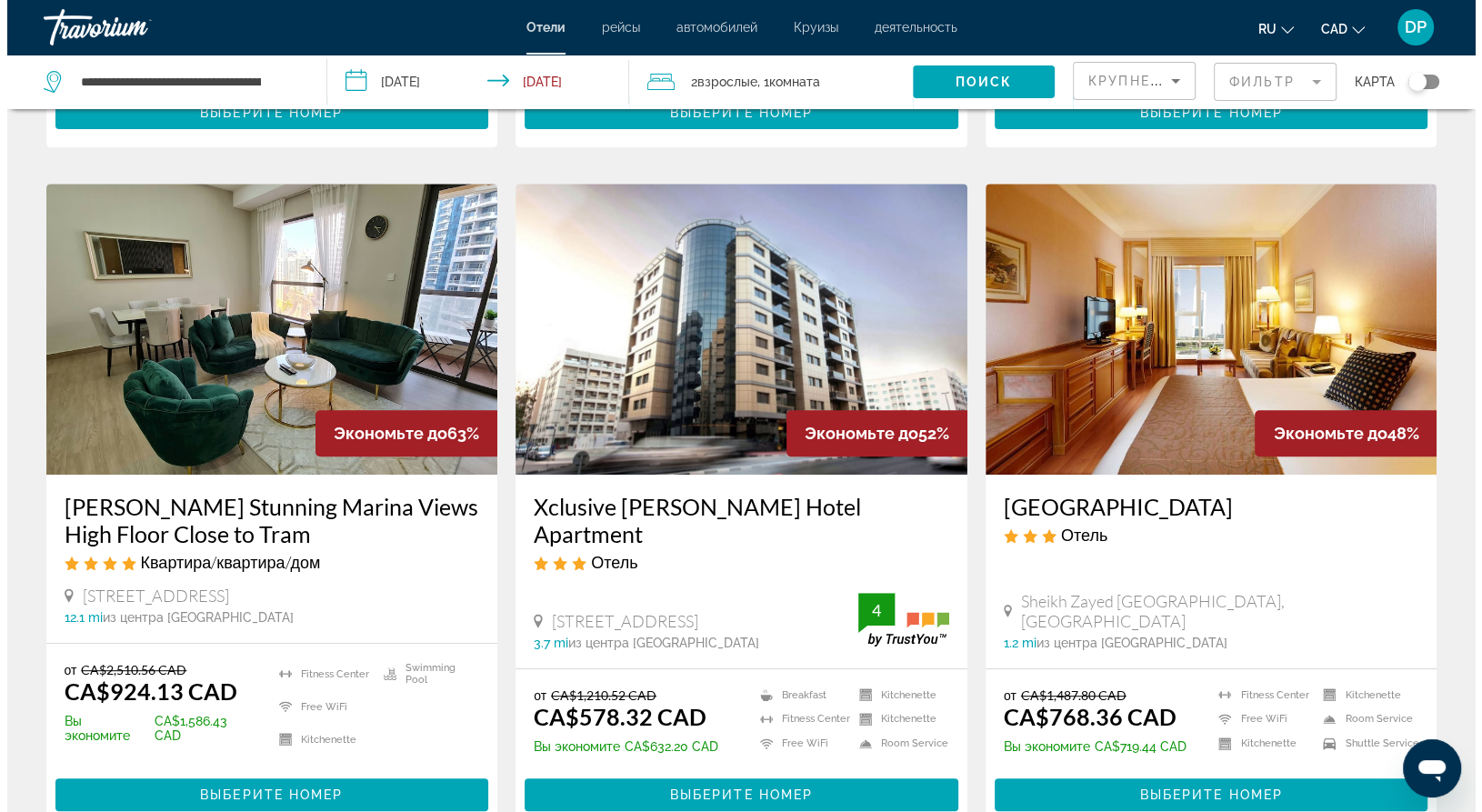
scroll to position [0, 0]
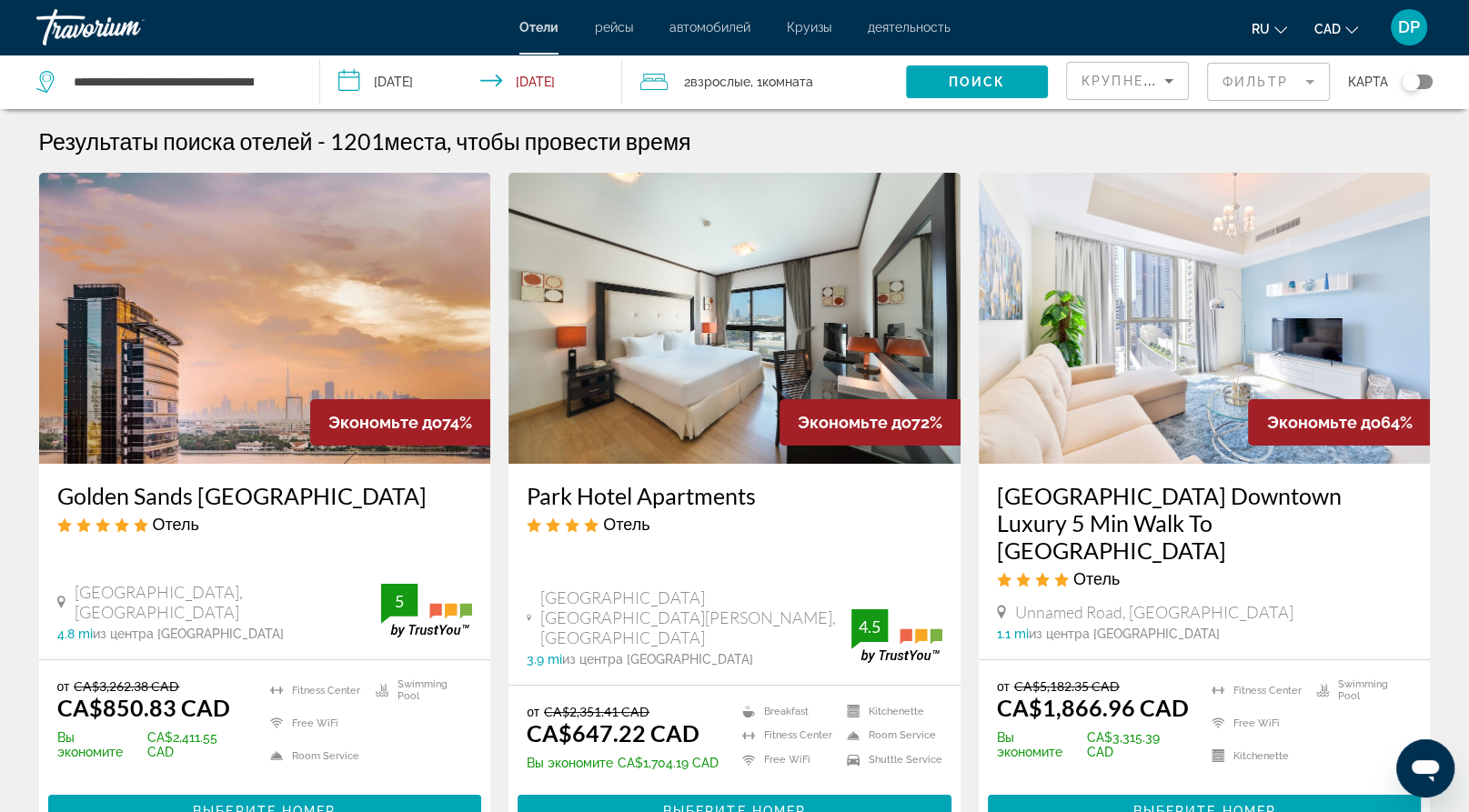
click at [1087, 111] on div "Крупнейшие сбережения" at bounding box center [1127, 88] width 92 height 51
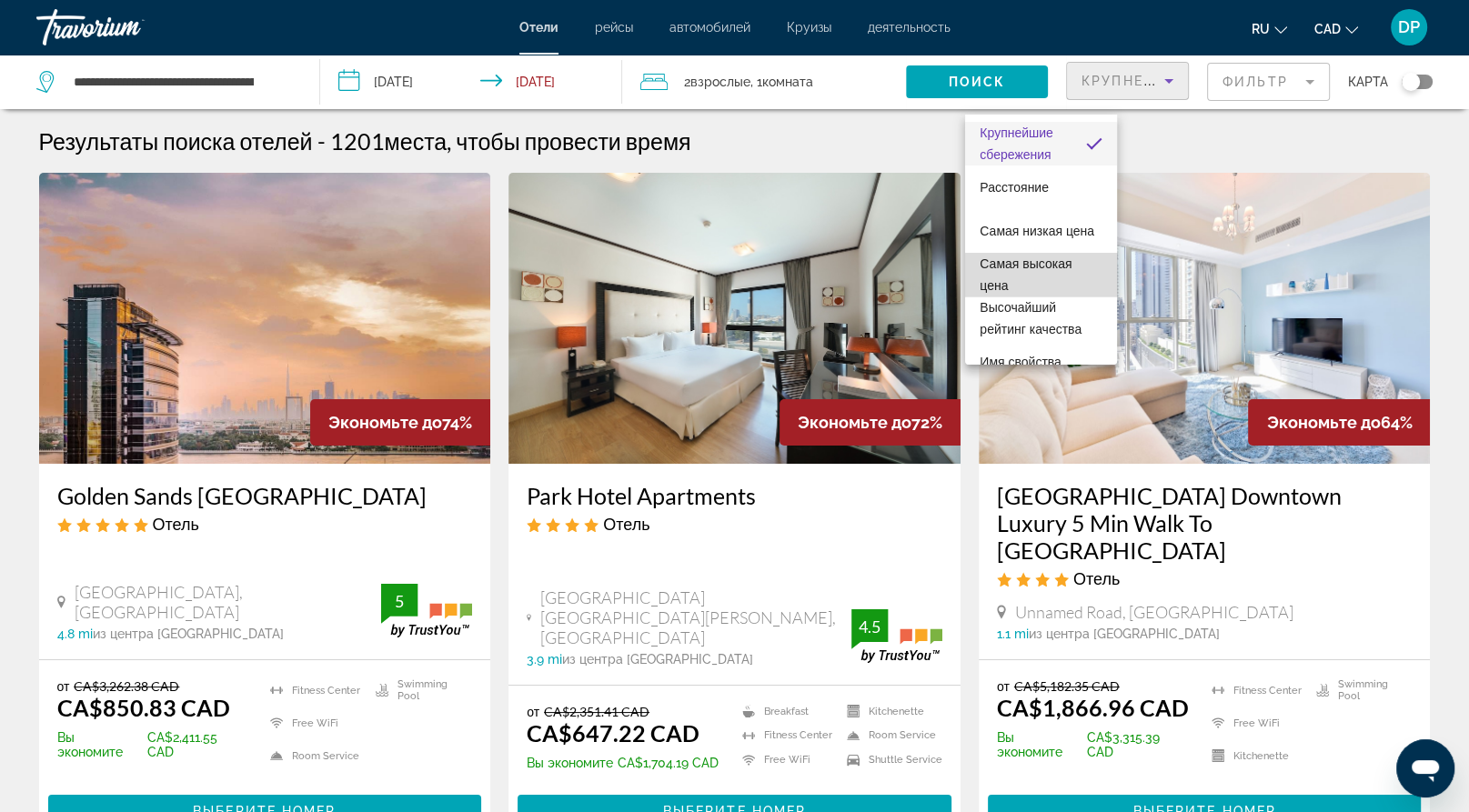
click at [1048, 284] on span "Самая высокая цена" at bounding box center [1025, 275] width 92 height 37
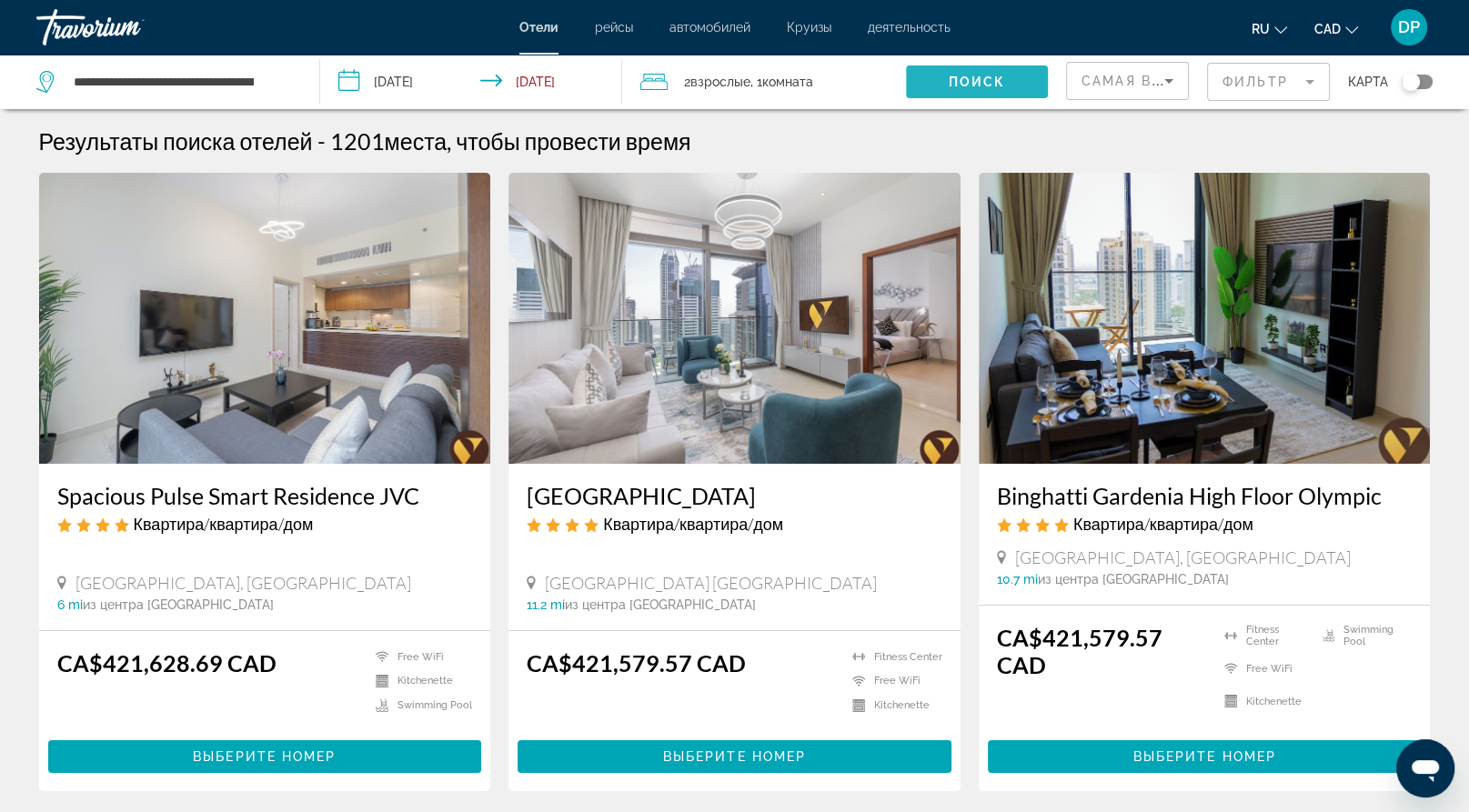
click at [923, 103] on span "Search widget" at bounding box center [976, 81] width 142 height 43
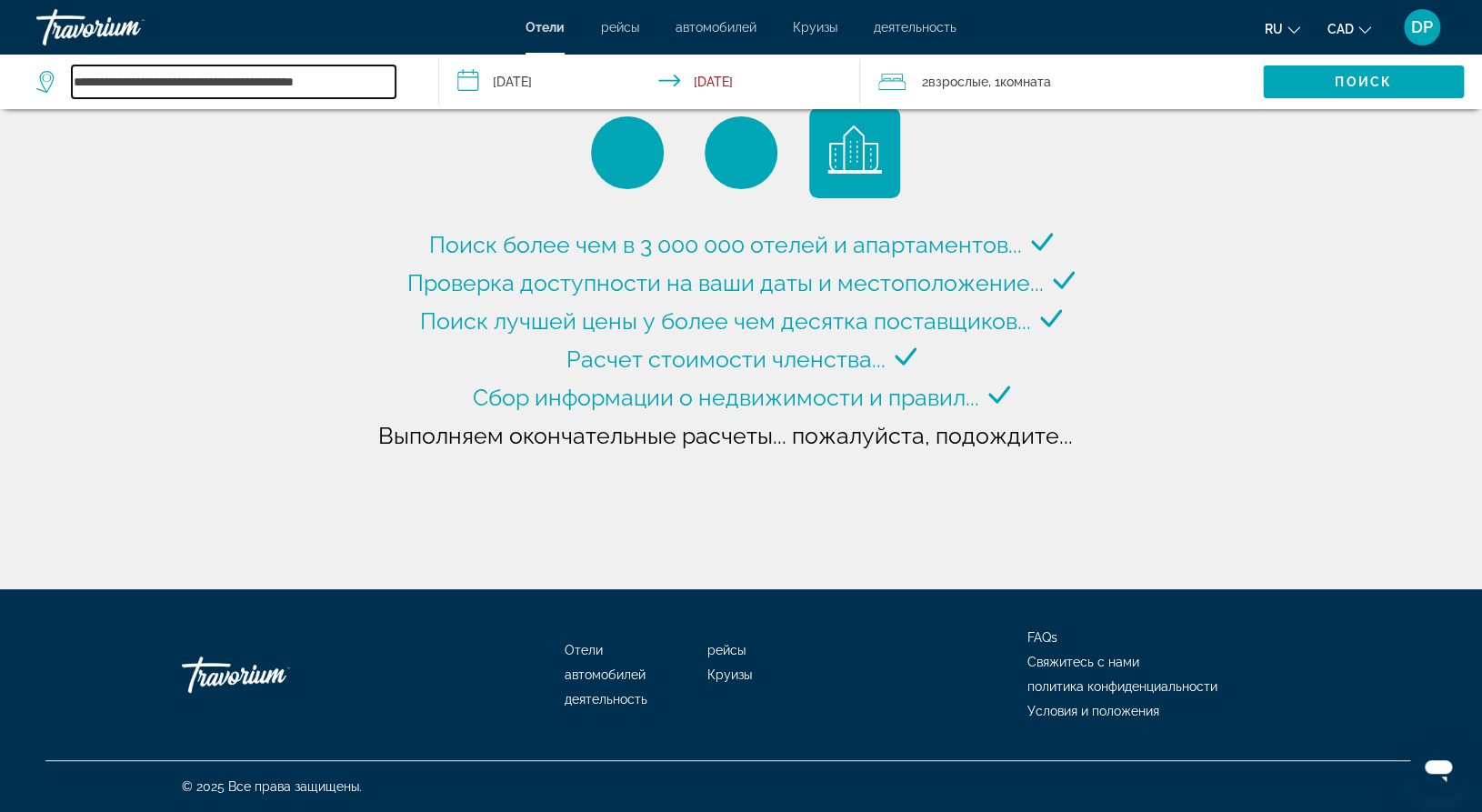
click at [396, 99] on input "**********" at bounding box center [233, 82] width 323 height 34
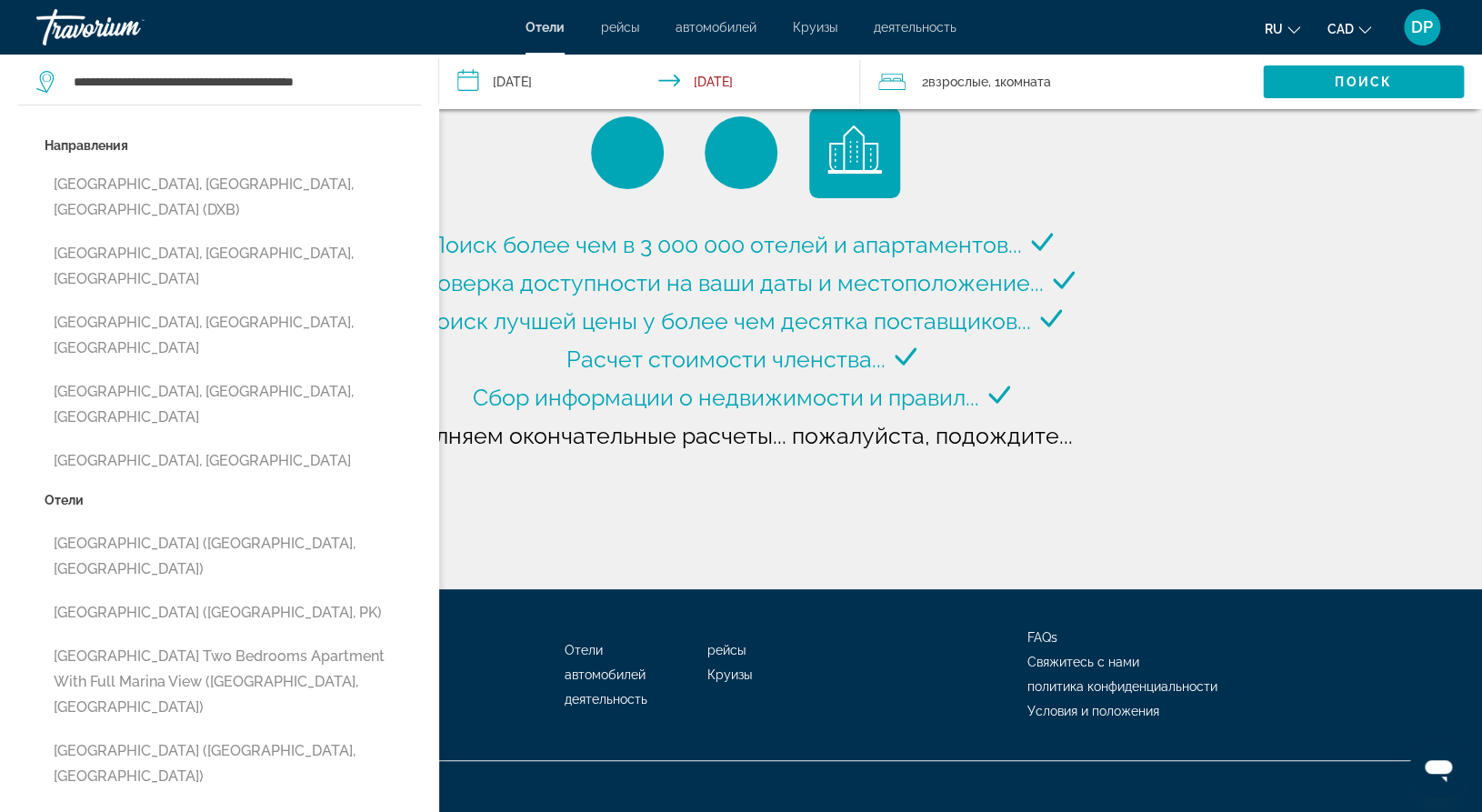
click at [496, 231] on span "Поиск более чем в 3 000 000 отелей и апартаментов..." at bounding box center [726, 244] width 593 height 27
